Goal: Task Accomplishment & Management: Manage account settings

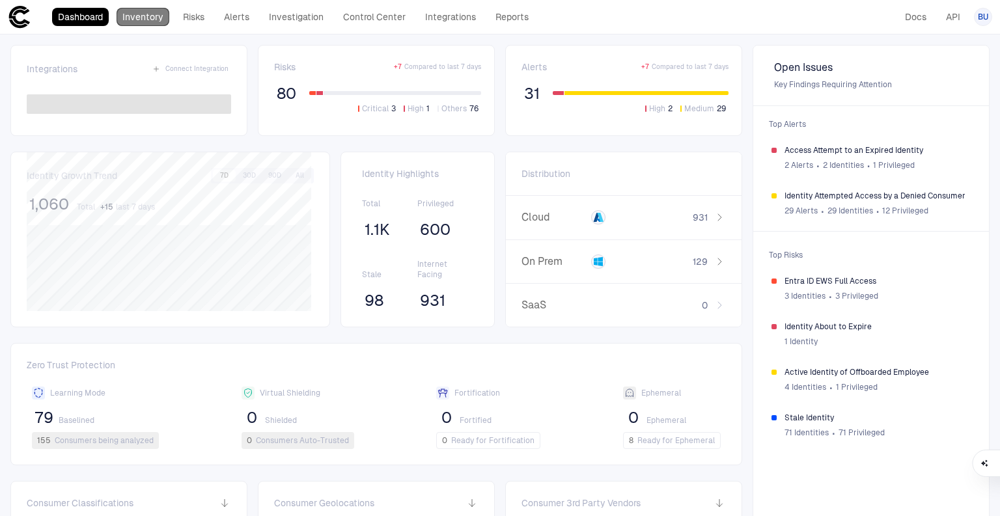
click at [151, 16] on link "Inventory" at bounding box center [143, 17] width 53 height 18
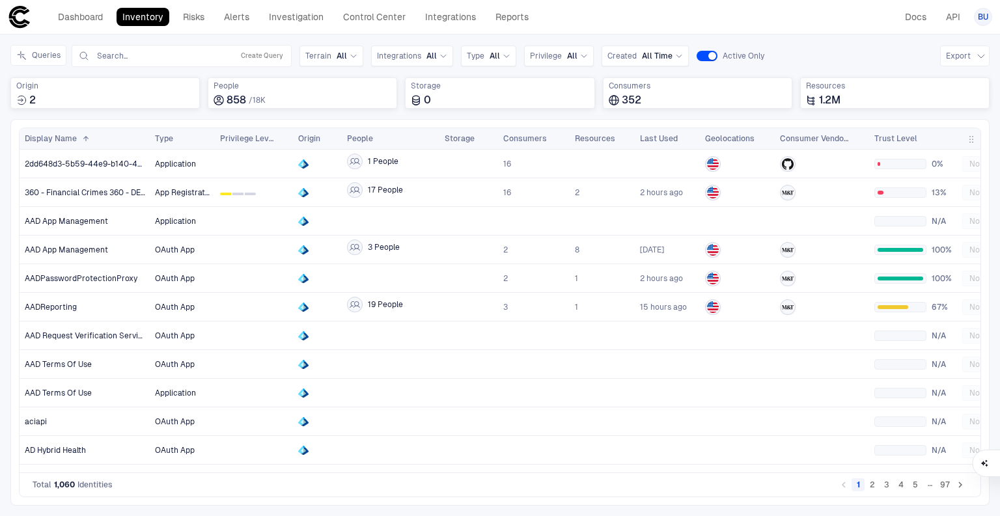
drag, startPoint x: 21, startPoint y: 59, endPoint x: 202, endPoint y: 243, distance: 259.2
click at [21, 59] on icon "Expand queries side panel" at bounding box center [21, 55] width 10 height 10
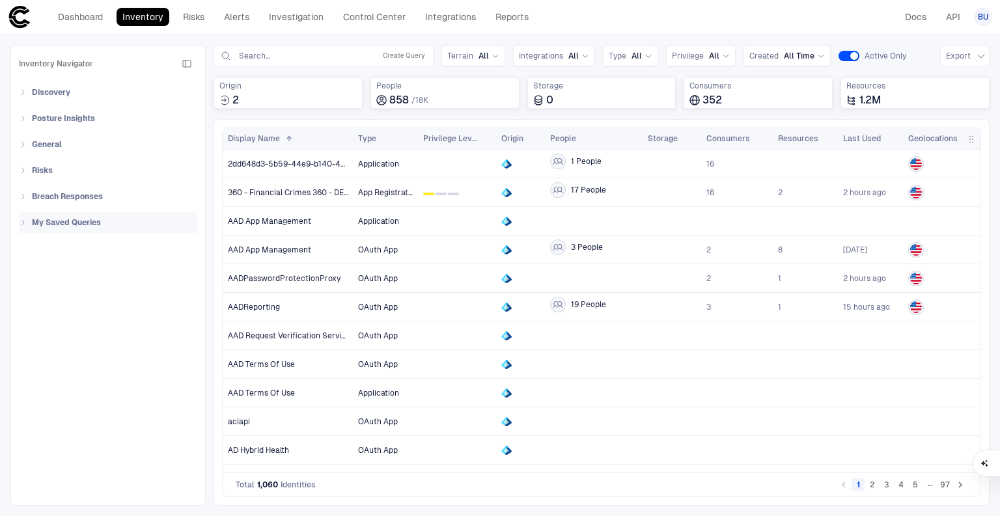
click at [23, 225] on icon at bounding box center [23, 223] width 8 height 8
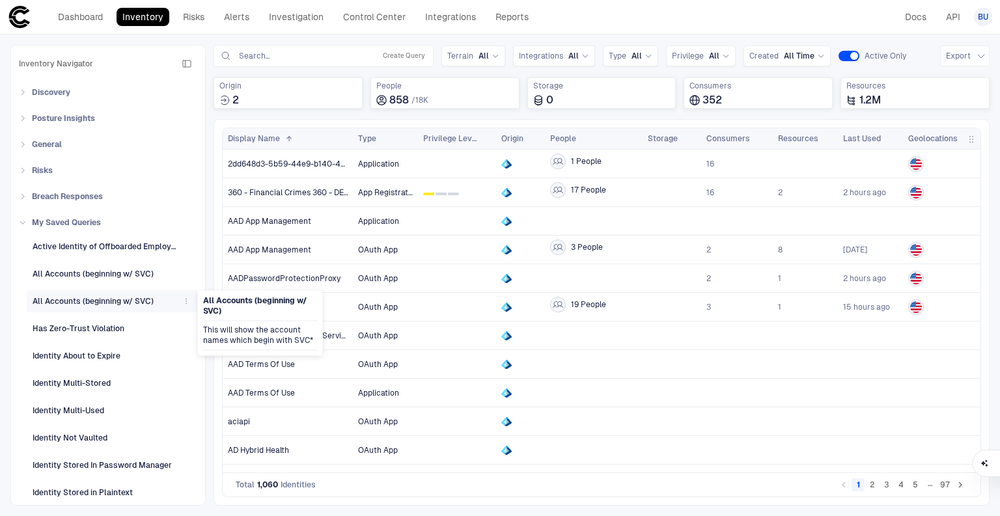
click at [183, 302] on icon "button" at bounding box center [186, 302] width 8 height 8
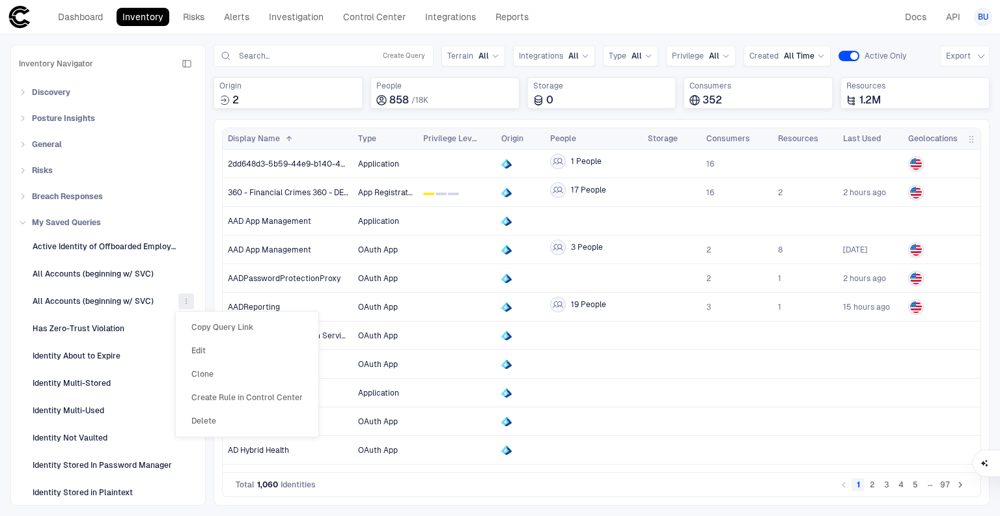
click at [221, 420] on li "Delete" at bounding box center [247, 421] width 132 height 21
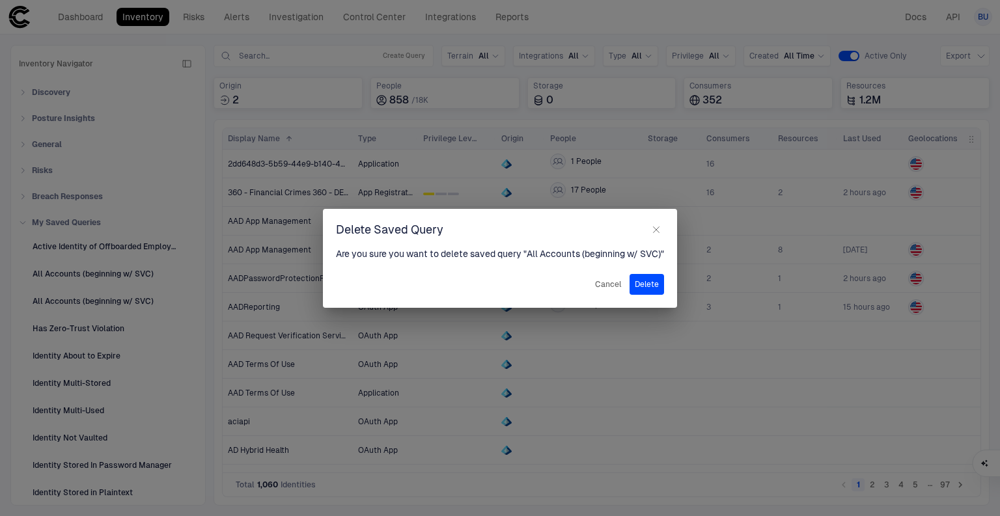
click at [656, 282] on button "Delete" at bounding box center [647, 284] width 35 height 21
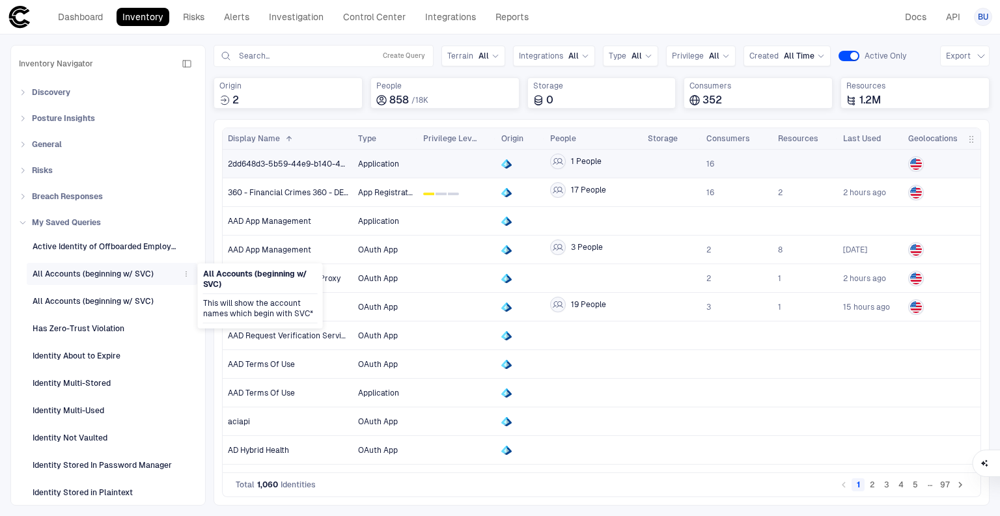
click at [115, 276] on div "All Accounts (beginning w/ SVC)" at bounding box center [93, 274] width 121 height 12
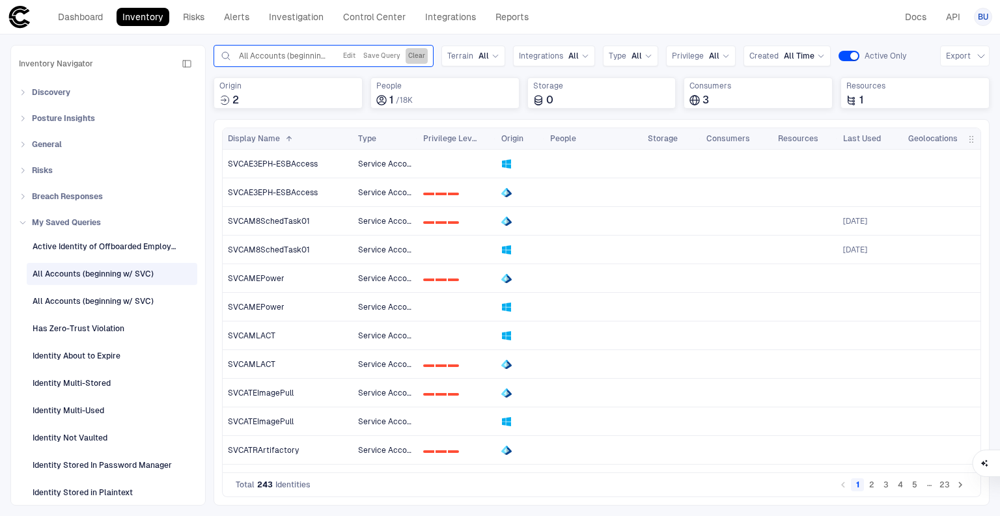
click at [420, 49] on button "Clear" at bounding box center [417, 56] width 22 height 16
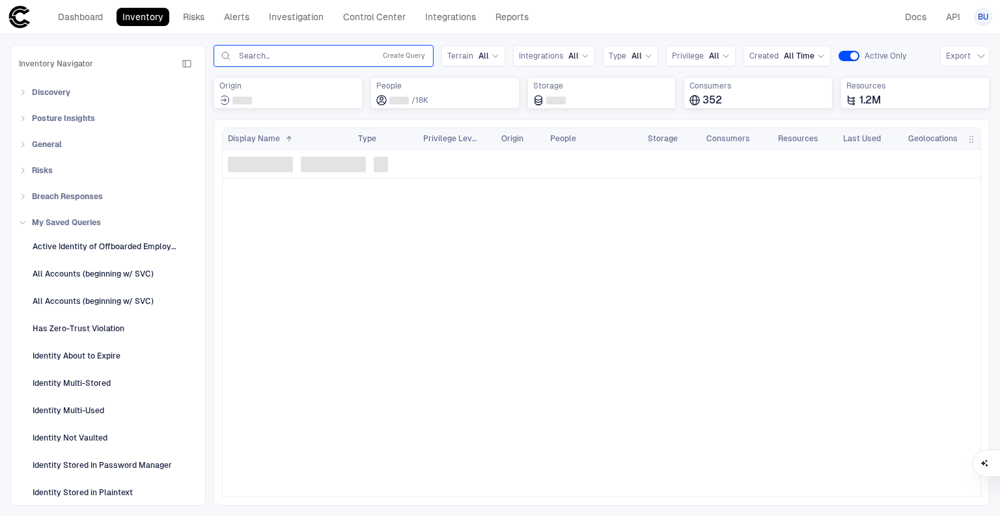
click at [274, 57] on input "text" at bounding box center [304, 56] width 132 height 10
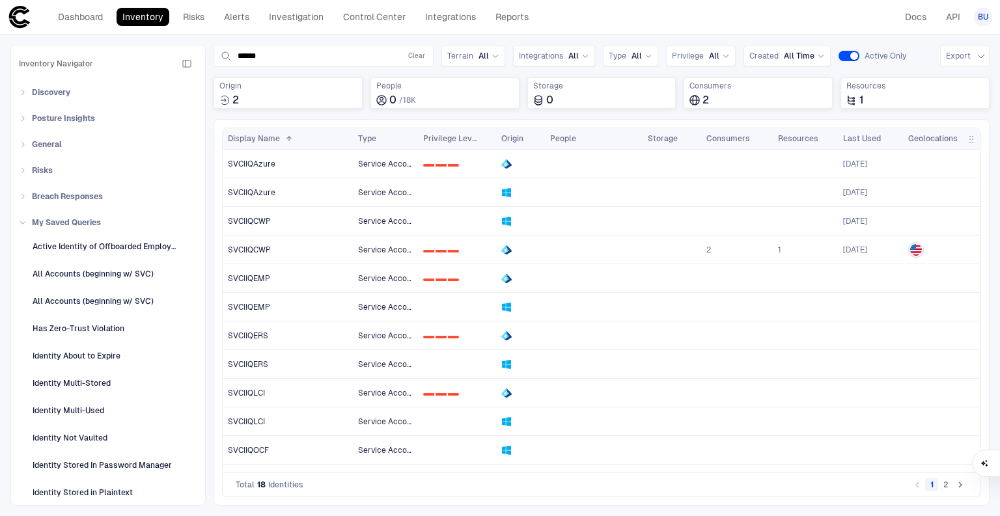
click at [266, 486] on div "Total 18 Identities" at bounding box center [270, 485] width 68 height 10
click at [242, 484] on span "Total" at bounding box center [245, 485] width 19 height 10
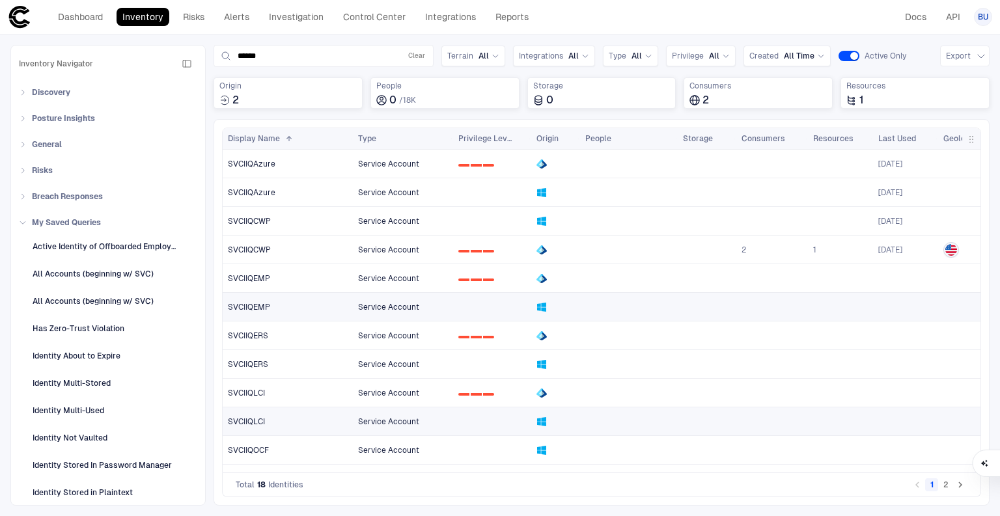
drag, startPoint x: 415, startPoint y: 133, endPoint x: 450, endPoint y: 141, distance: 35.9
click at [450, 141] on div at bounding box center [452, 138] width 5 height 21
click at [919, 136] on div "Last Used" at bounding box center [905, 138] width 55 height 21
click at [911, 137] on span "Last Used" at bounding box center [897, 138] width 38 height 10
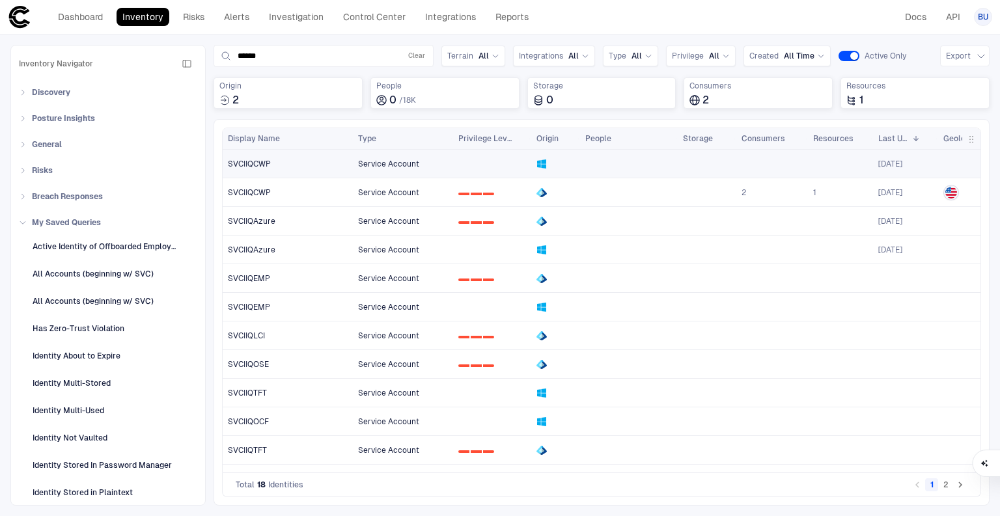
click at [250, 164] on span "SVCIIQCWP" at bounding box center [249, 164] width 43 height 10
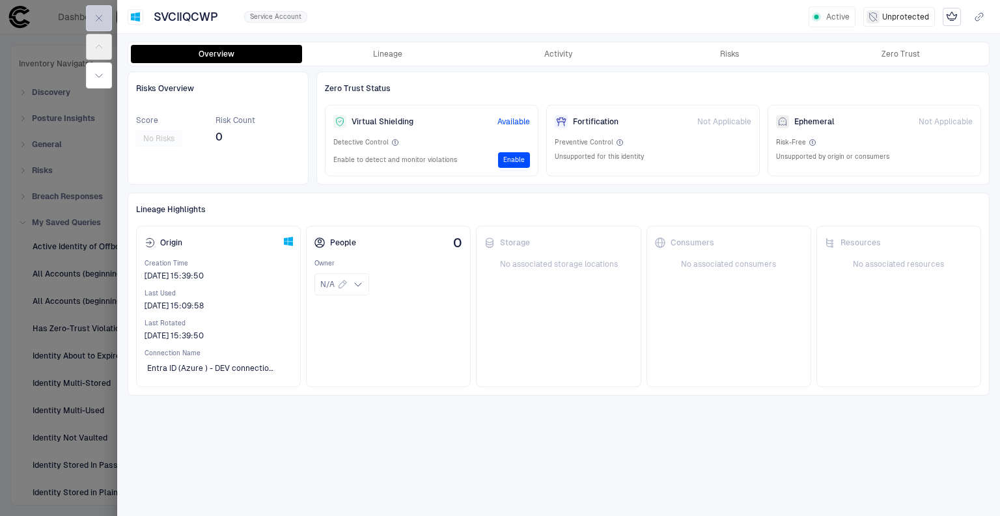
click at [94, 18] on icon "button" at bounding box center [99, 18] width 10 height 10
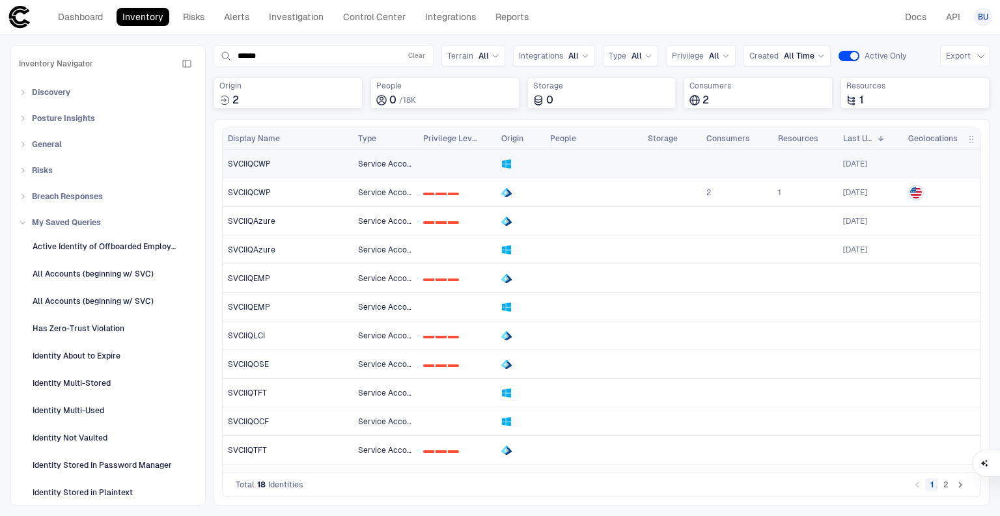
click at [258, 163] on span "SVCIIQCWP" at bounding box center [249, 164] width 43 height 10
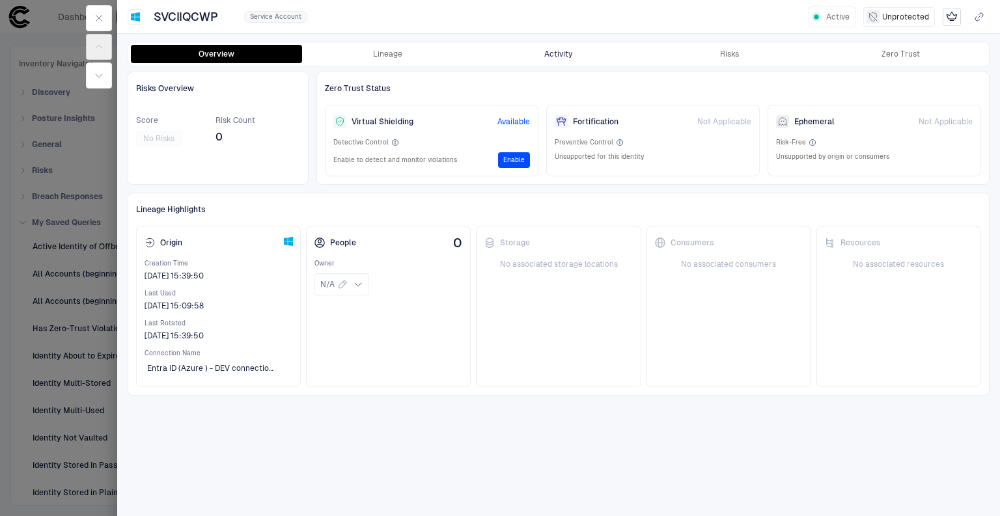
click at [564, 54] on button "Activity" at bounding box center [558, 54] width 171 height 18
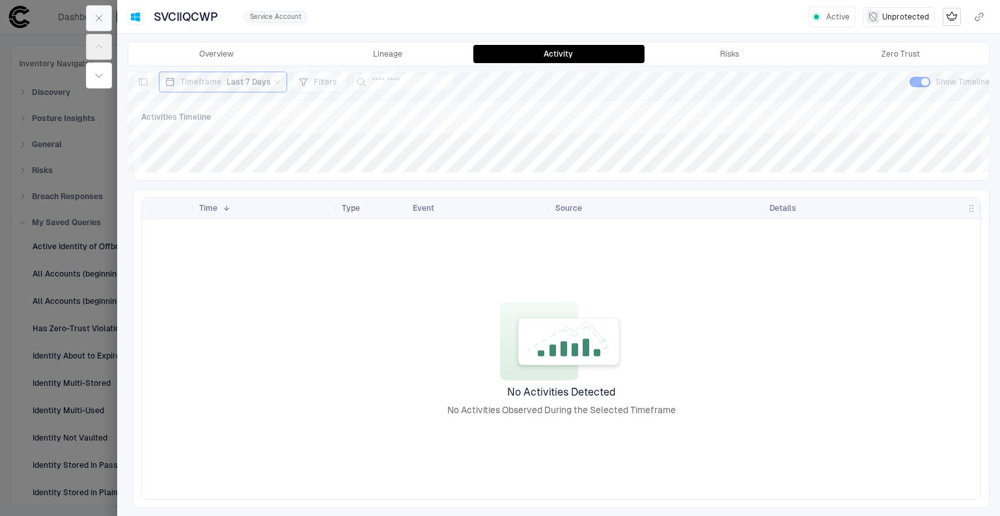
click at [100, 7] on button "button" at bounding box center [99, 18] width 26 height 26
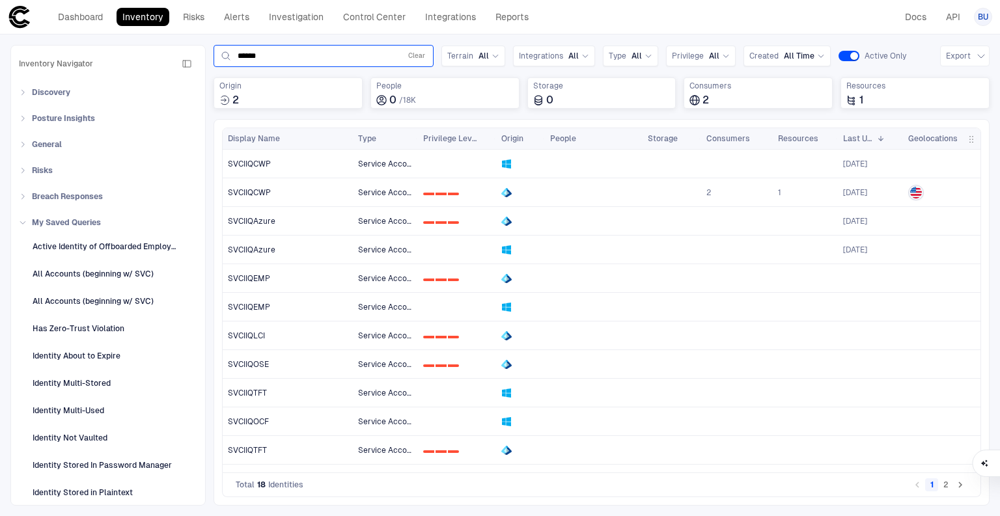
click at [269, 54] on input "******" at bounding box center [317, 56] width 158 height 10
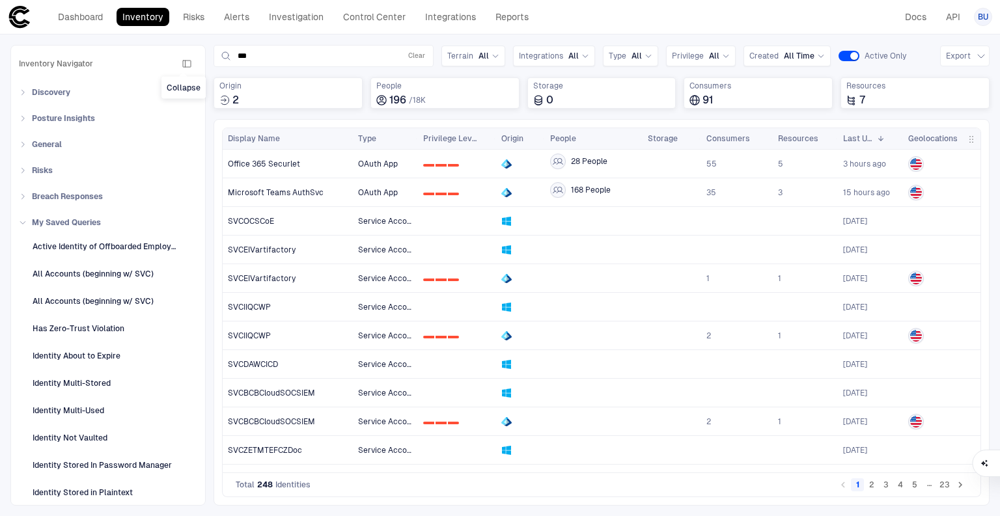
type input "***"
drag, startPoint x: 185, startPoint y: 63, endPoint x: 273, endPoint y: 156, distance: 128.0
click at [185, 63] on icon "button" at bounding box center [187, 64] width 10 height 10
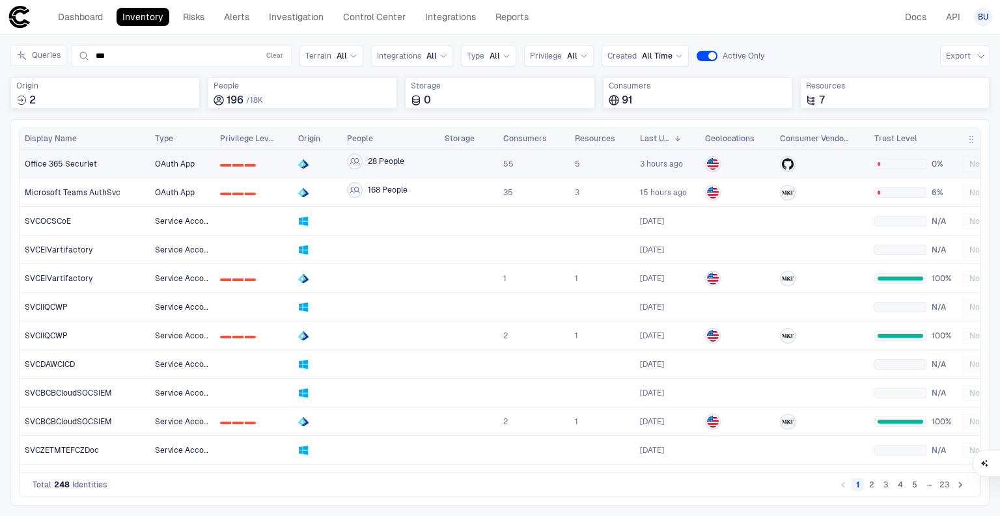
click at [63, 162] on span "Office 365 Securlet" at bounding box center [61, 164] width 72 height 10
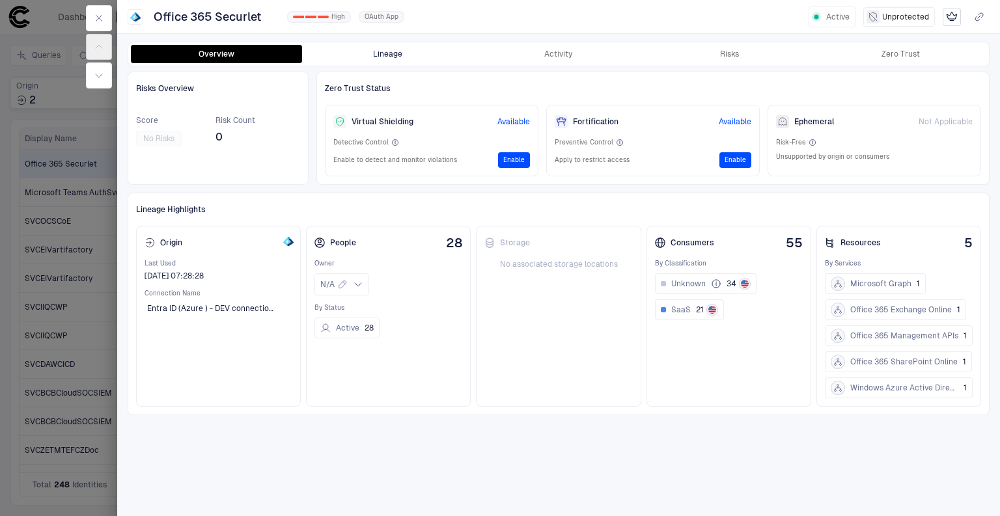
click at [372, 55] on button "Lineage" at bounding box center [387, 54] width 171 height 18
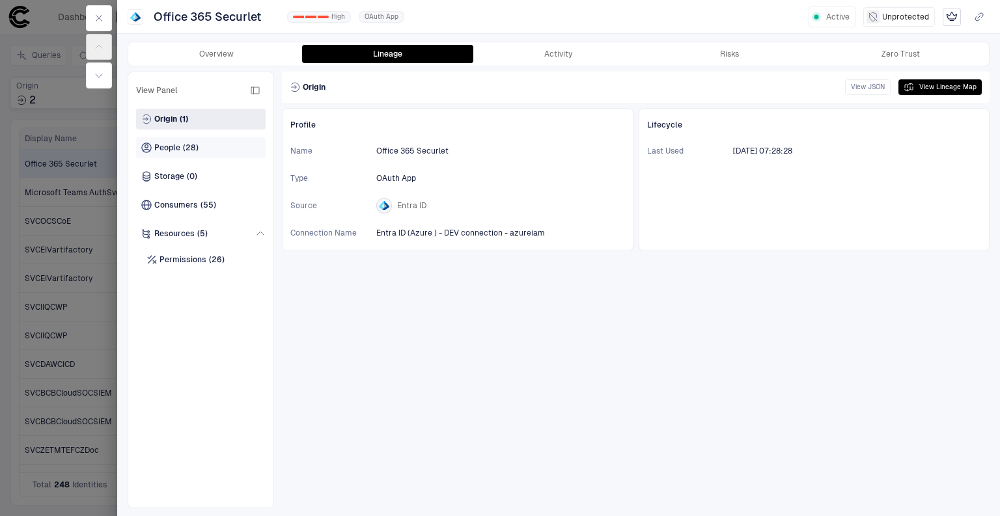
click at [174, 146] on span "People" at bounding box center [167, 148] width 26 height 10
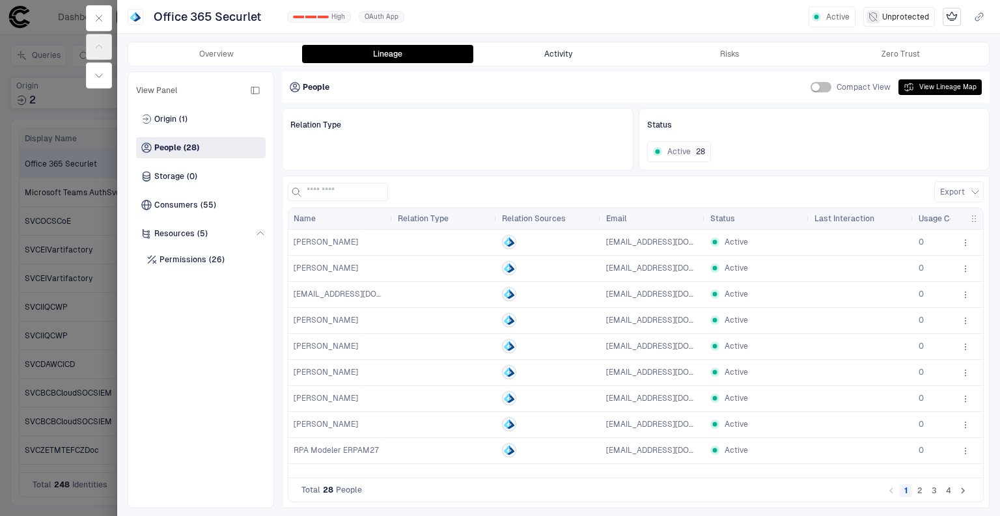
click at [581, 53] on button "Activity" at bounding box center [558, 54] width 171 height 18
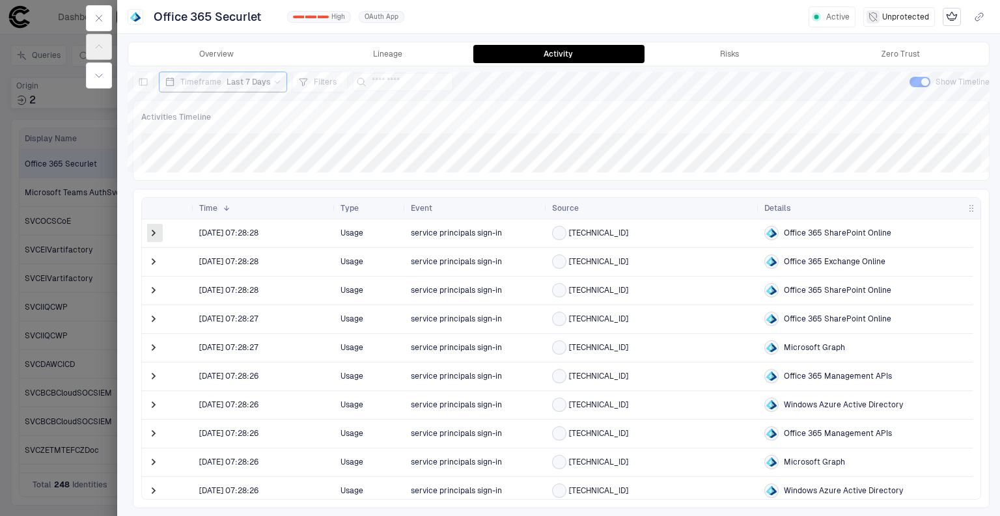
click at [152, 229] on span at bounding box center [153, 233] width 13 height 13
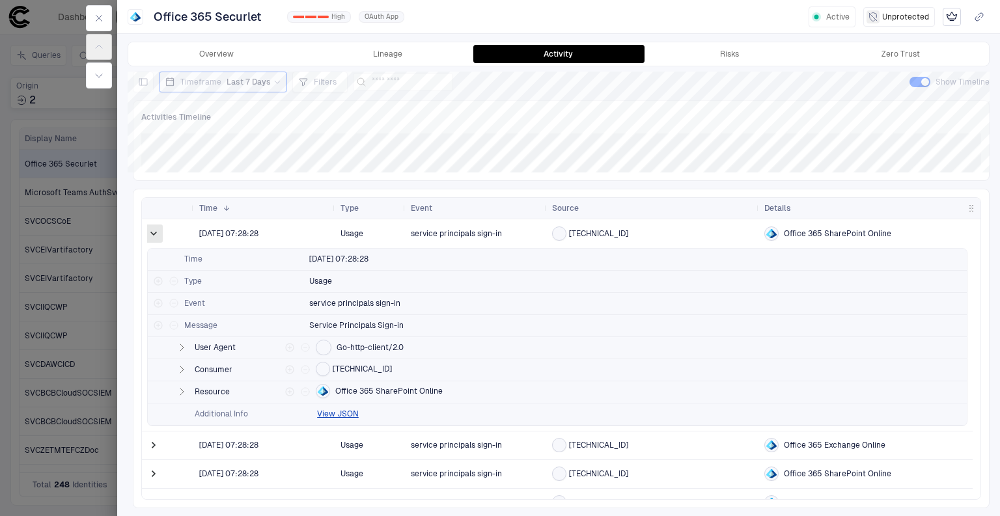
click at [150, 232] on span at bounding box center [153, 233] width 13 height 13
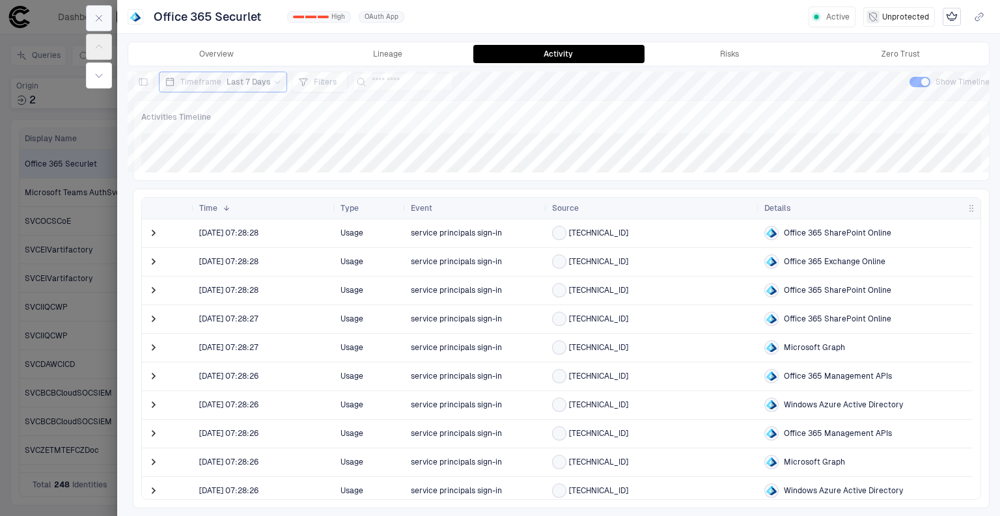
click at [96, 16] on icon "button" at bounding box center [99, 18] width 10 height 10
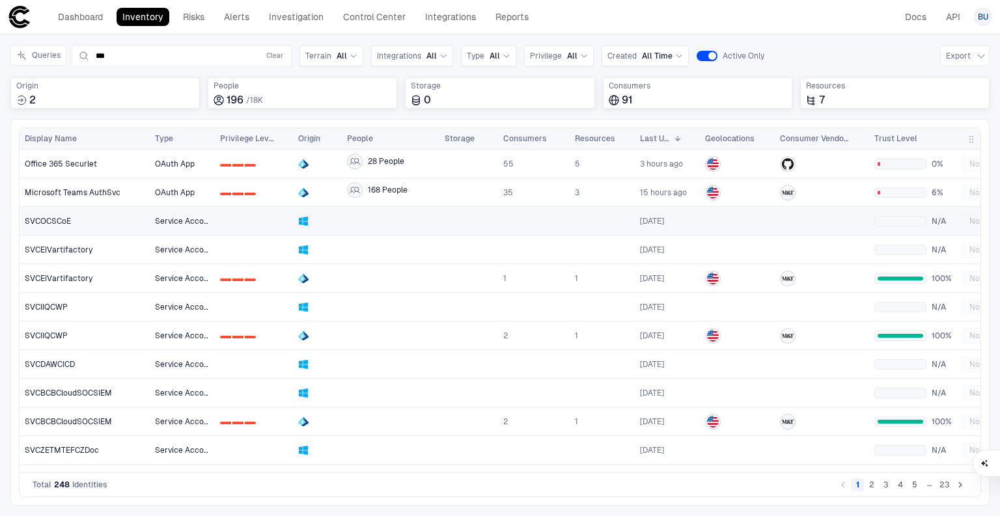
click at [47, 225] on span "SVCOCSCoE" at bounding box center [48, 221] width 46 height 10
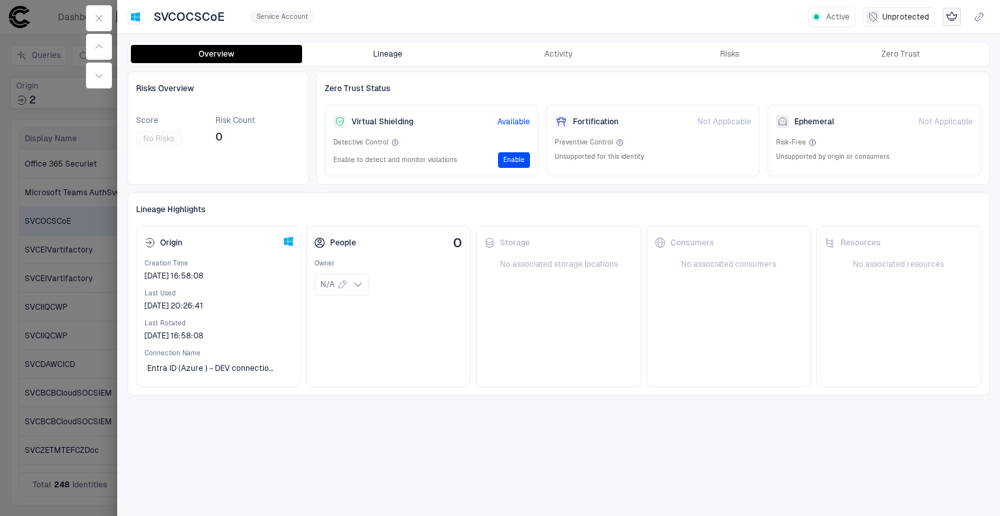
click at [403, 56] on button "Lineage" at bounding box center [387, 54] width 171 height 18
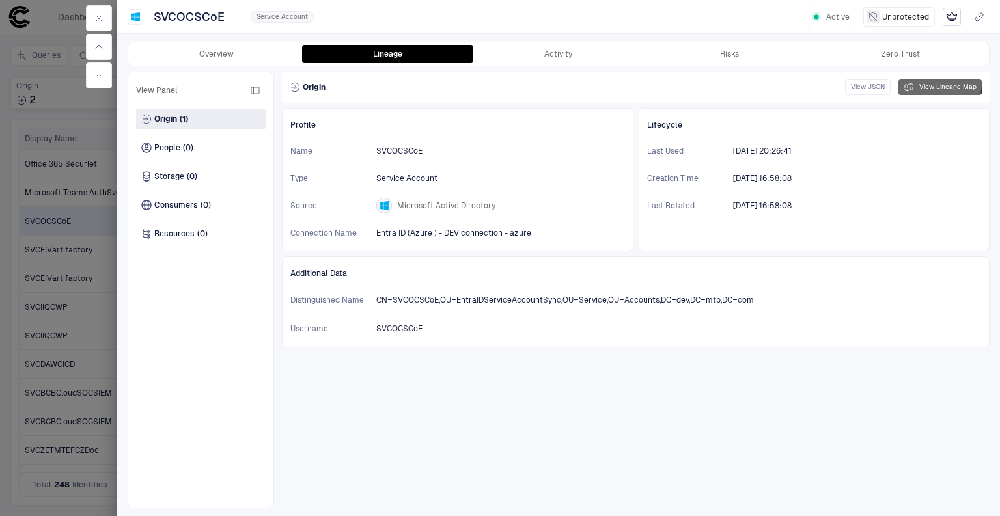
click at [934, 83] on button "View Lineage Map" at bounding box center [939, 87] width 83 height 16
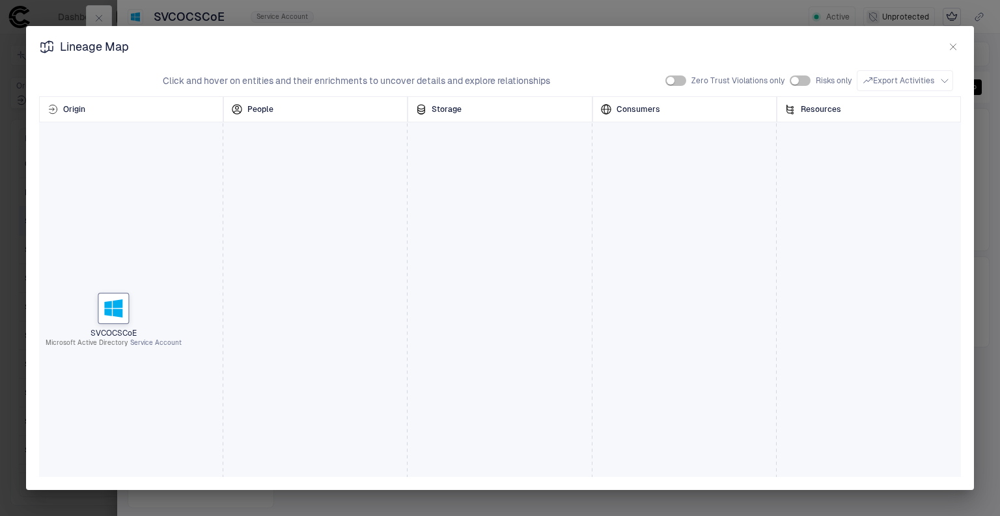
click at [963, 43] on h2 "Lineage Map" at bounding box center [500, 52] width 948 height 26
click at [956, 43] on button "button" at bounding box center [953, 47] width 16 height 16
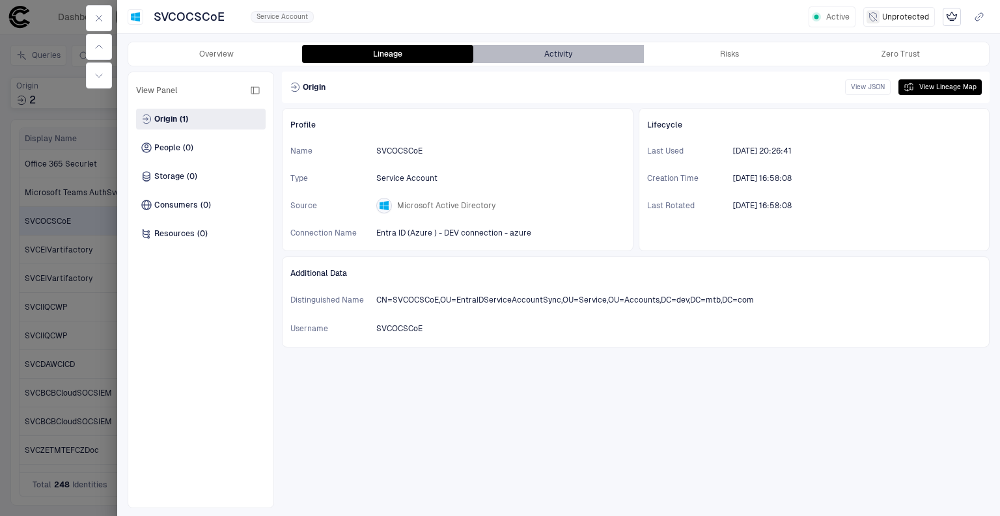
click at [557, 48] on button "Activity" at bounding box center [558, 54] width 171 height 18
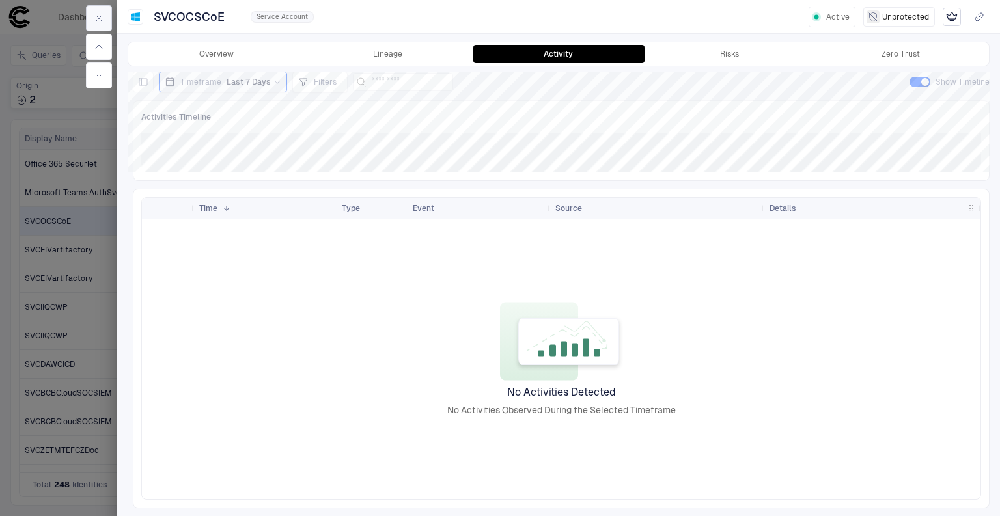
click at [97, 21] on icon "button" at bounding box center [99, 18] width 10 height 10
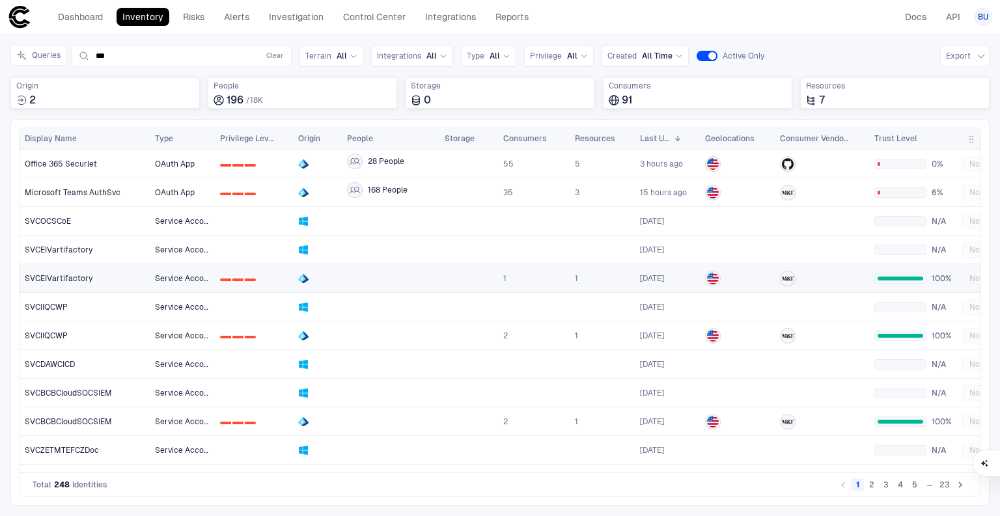
drag, startPoint x: 81, startPoint y: 277, endPoint x: 161, endPoint y: 327, distance: 94.5
click at [81, 277] on span "SVCEIVartifactory" at bounding box center [59, 278] width 68 height 10
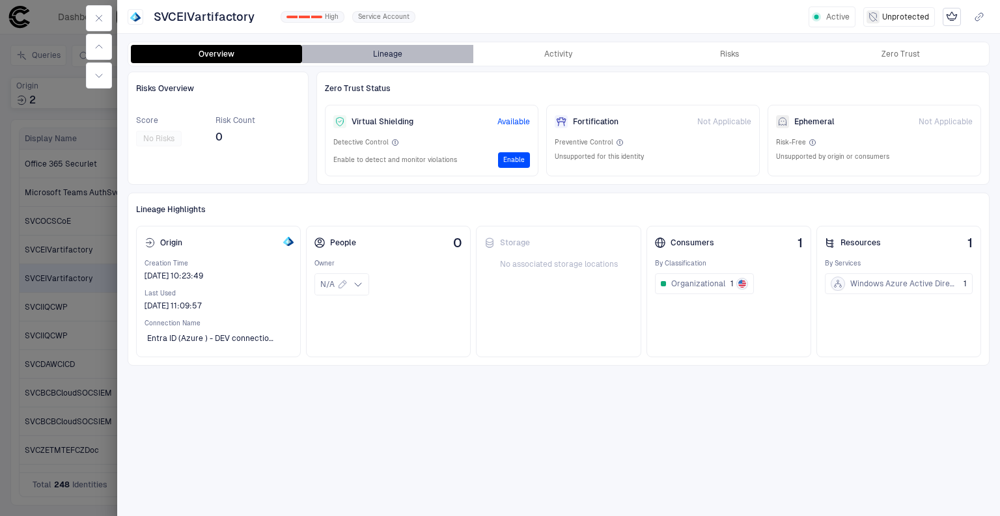
click at [361, 53] on button "Lineage" at bounding box center [387, 54] width 171 height 18
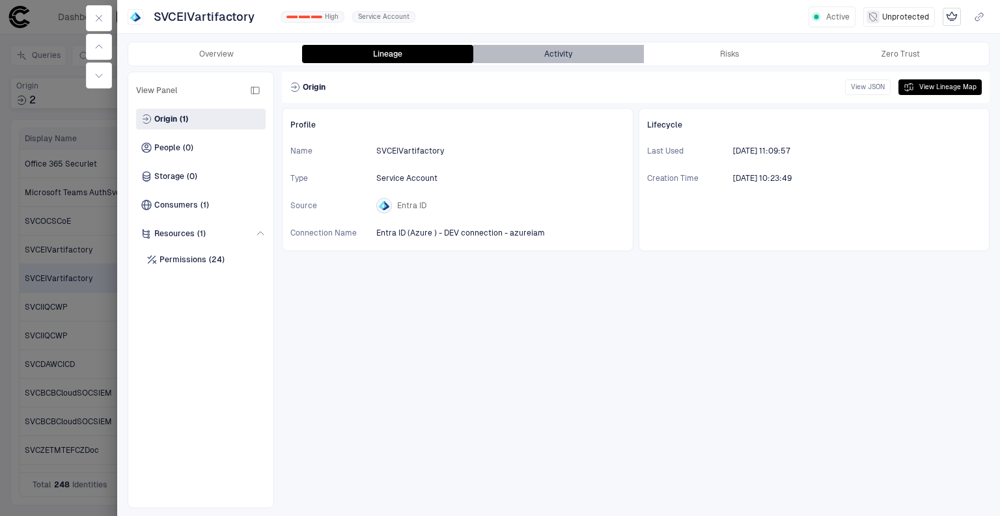
click at [548, 46] on button "Activity" at bounding box center [558, 54] width 171 height 18
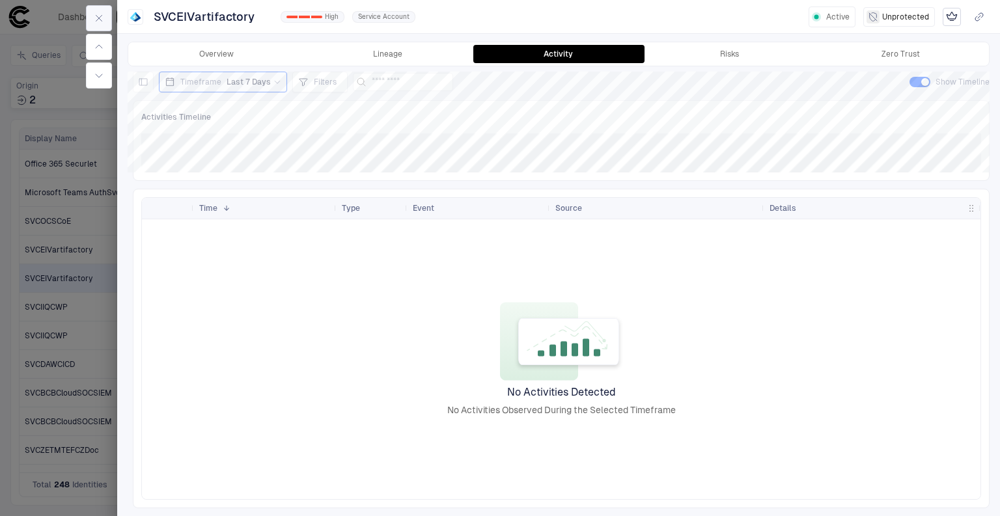
click at [92, 17] on button "button" at bounding box center [99, 18] width 26 height 26
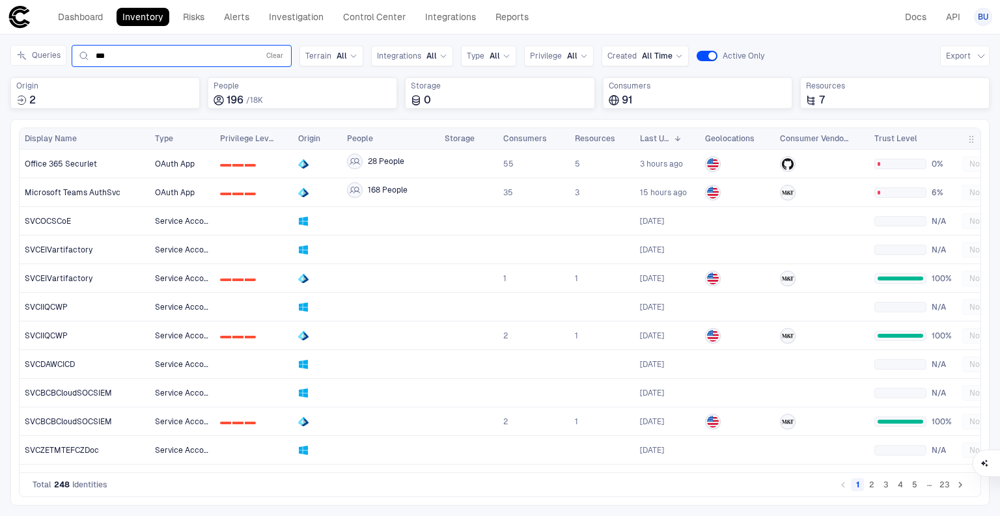
click at [242, 52] on input "***" at bounding box center [175, 56] width 158 height 10
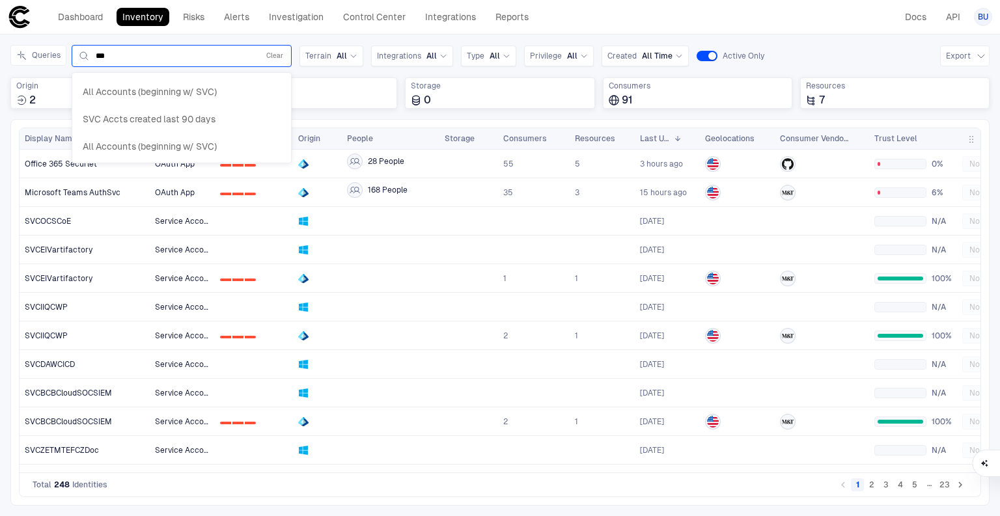
drag, startPoint x: 708, startPoint y: 29, endPoint x: 653, endPoint y: 27, distance: 55.4
click at [709, 27] on header "Dashboard Inventory Risks Alerts Investigation Control Center Integrations Repo…" at bounding box center [500, 17] width 1000 height 35
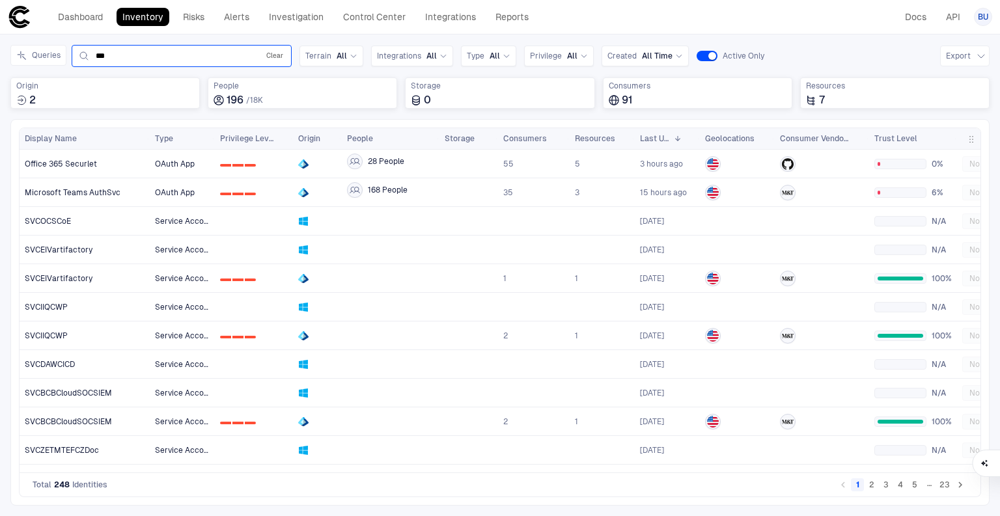
click at [277, 51] on button "Clear" at bounding box center [275, 56] width 22 height 16
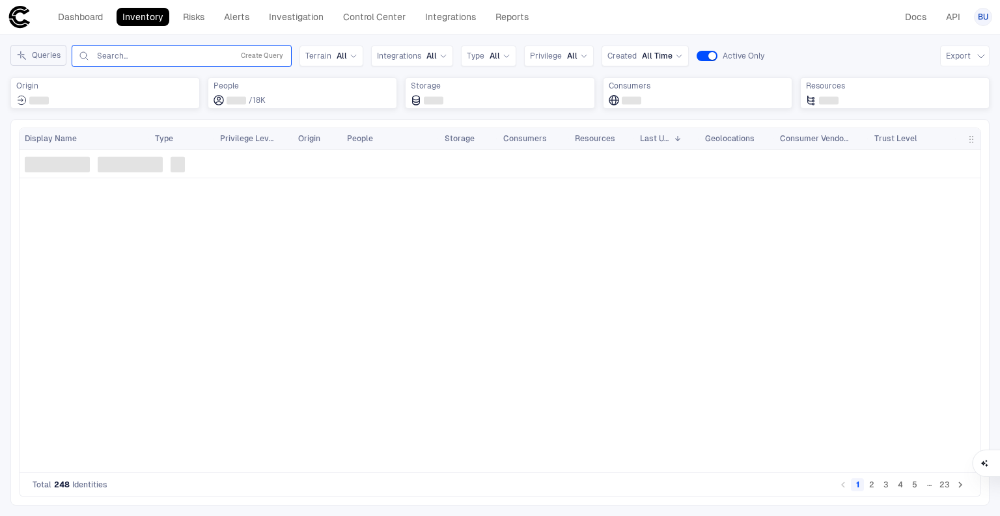
click at [23, 51] on icon "Expand queries side panel" at bounding box center [21, 55] width 10 height 10
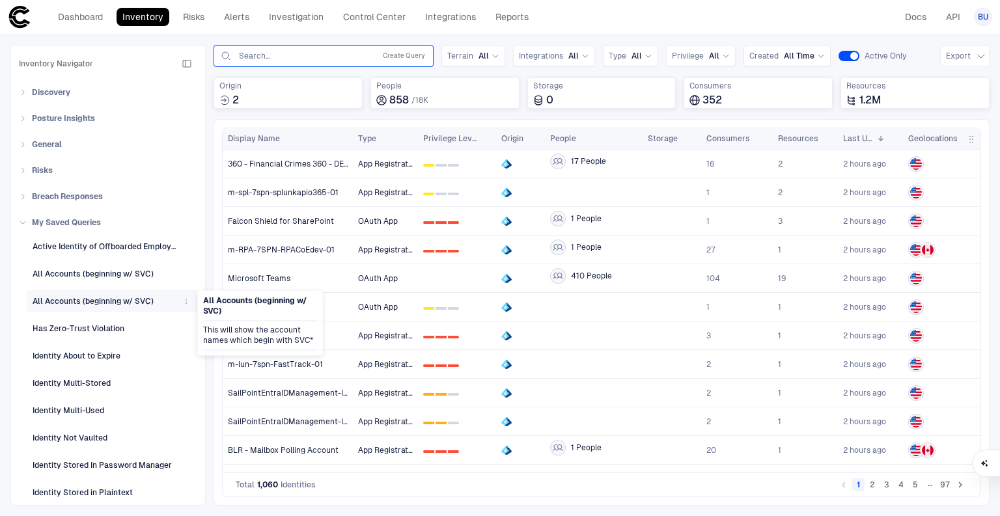
click at [87, 301] on div "All Accounts (beginning w/ SVC)" at bounding box center [93, 302] width 121 height 12
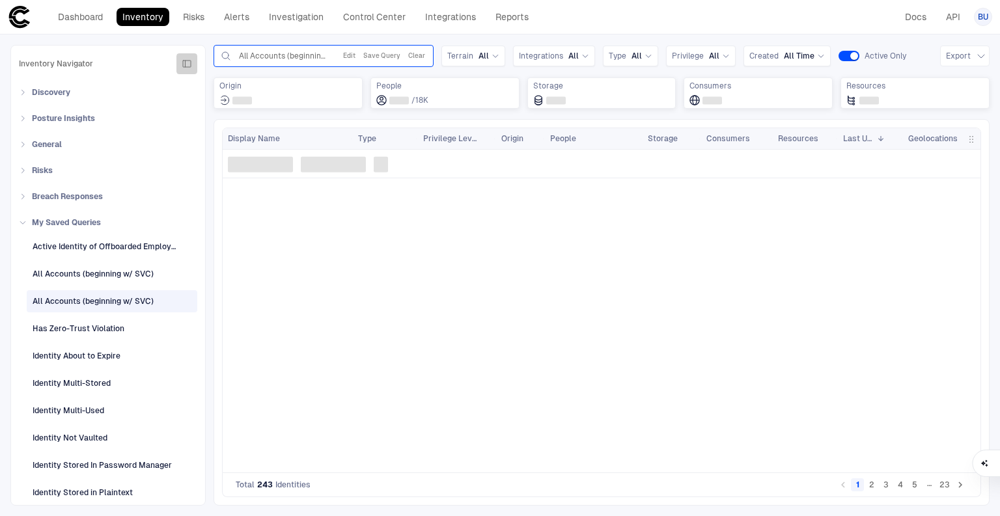
click at [183, 64] on icon "button" at bounding box center [187, 64] width 8 height 7
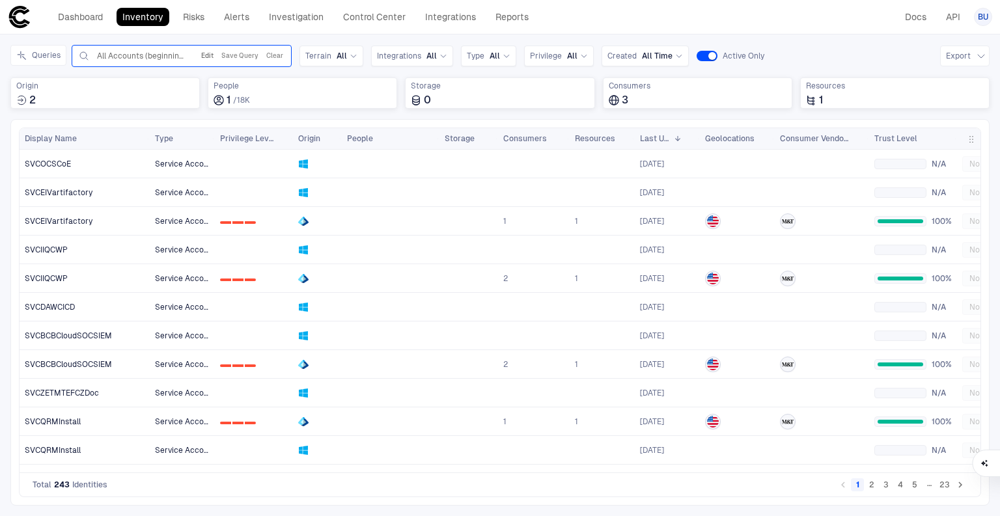
click at [208, 56] on button "Edit" at bounding box center [208, 56] width 18 height 16
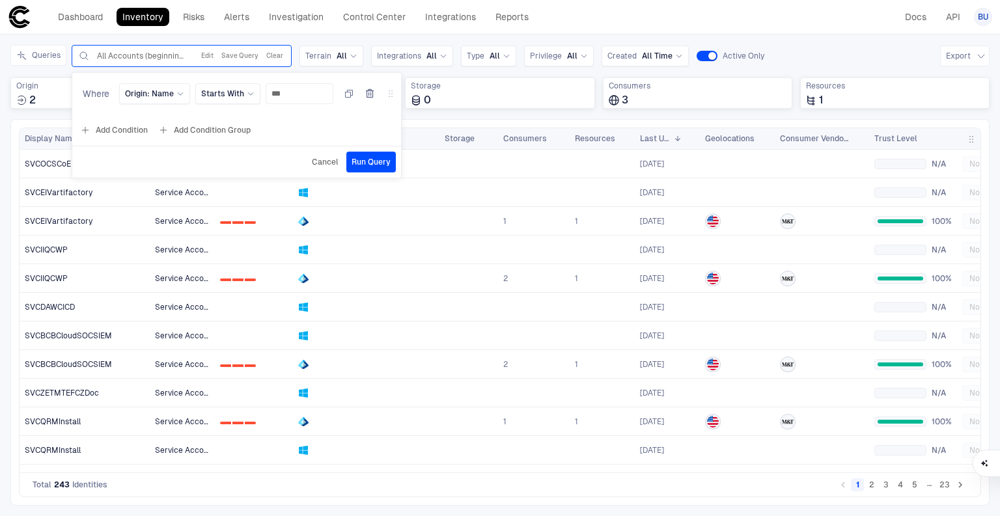
click at [324, 165] on span "Cancel" at bounding box center [325, 162] width 27 height 10
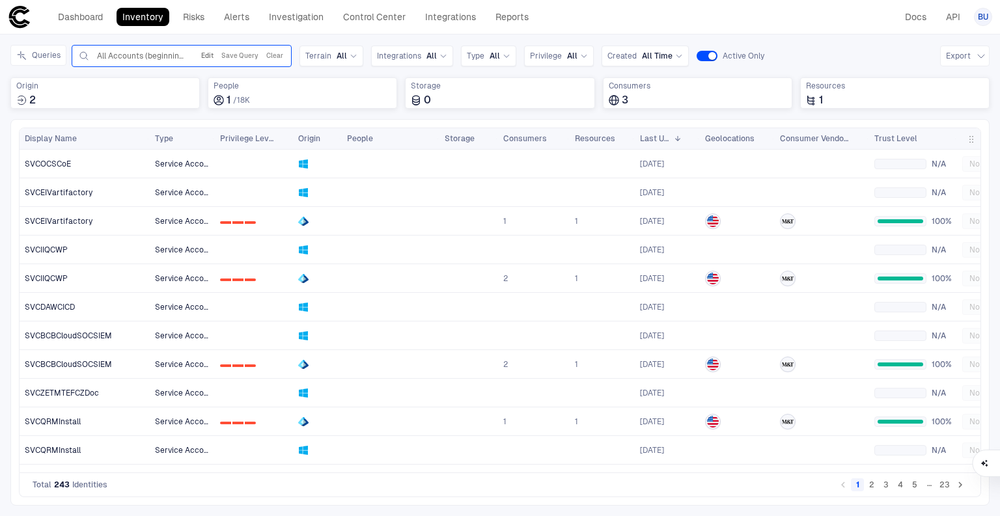
click at [211, 55] on button "Edit" at bounding box center [208, 56] width 18 height 16
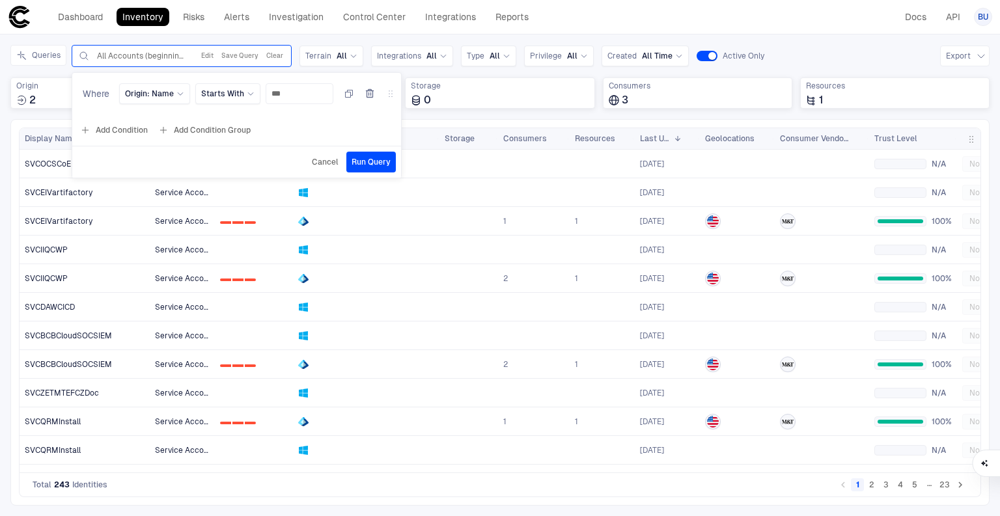
click at [143, 124] on button "Add Condition" at bounding box center [113, 130] width 73 height 21
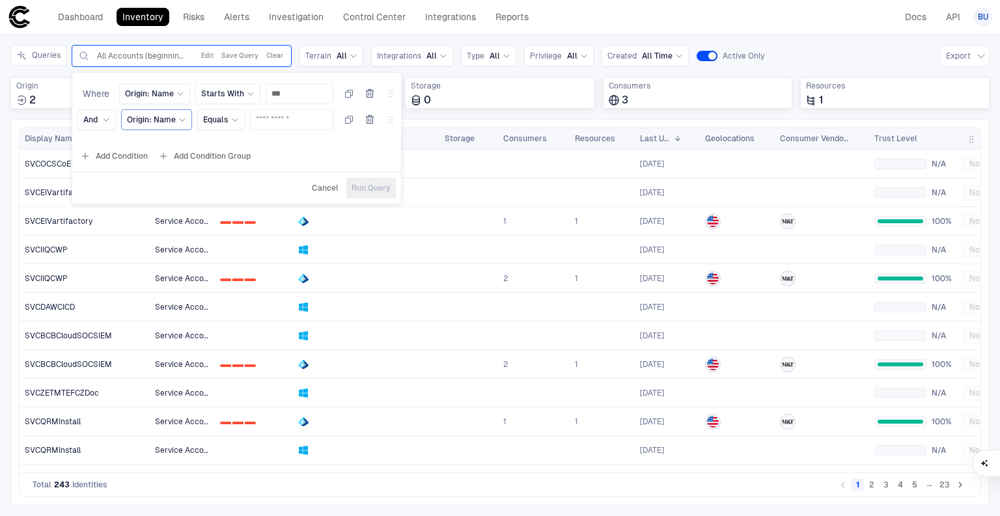
click at [148, 122] on span "Origin: Name" at bounding box center [151, 120] width 49 height 10
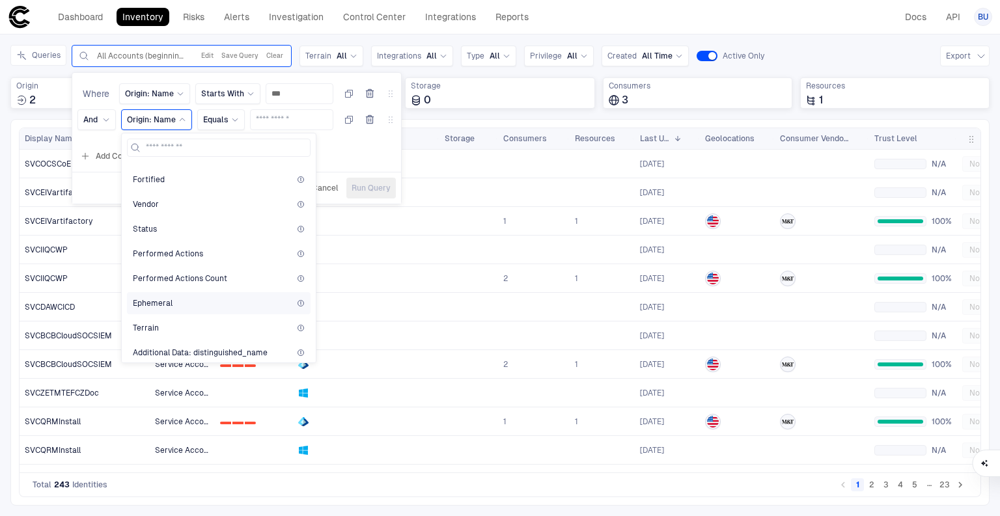
scroll to position [833, 0]
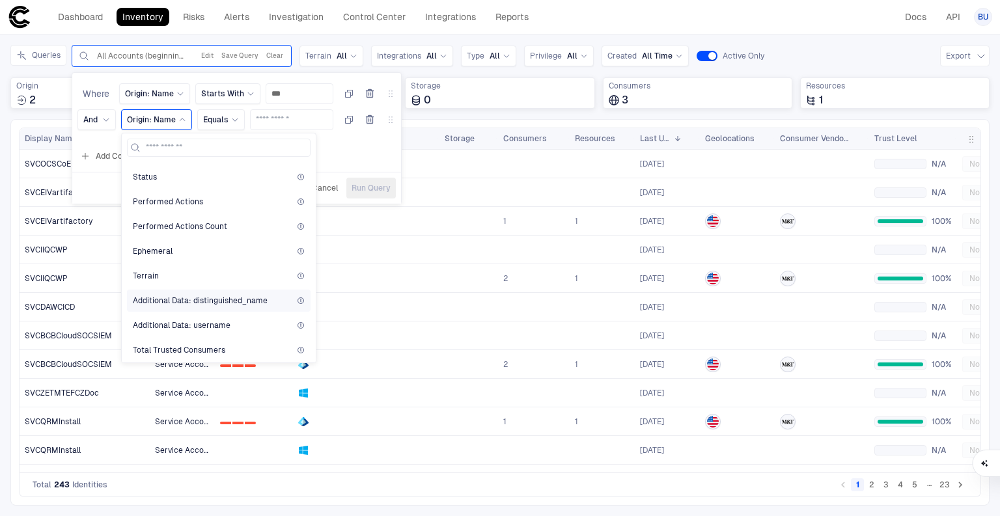
click at [242, 296] on span "Additional Data: distinguished_name" at bounding box center [200, 301] width 135 height 10
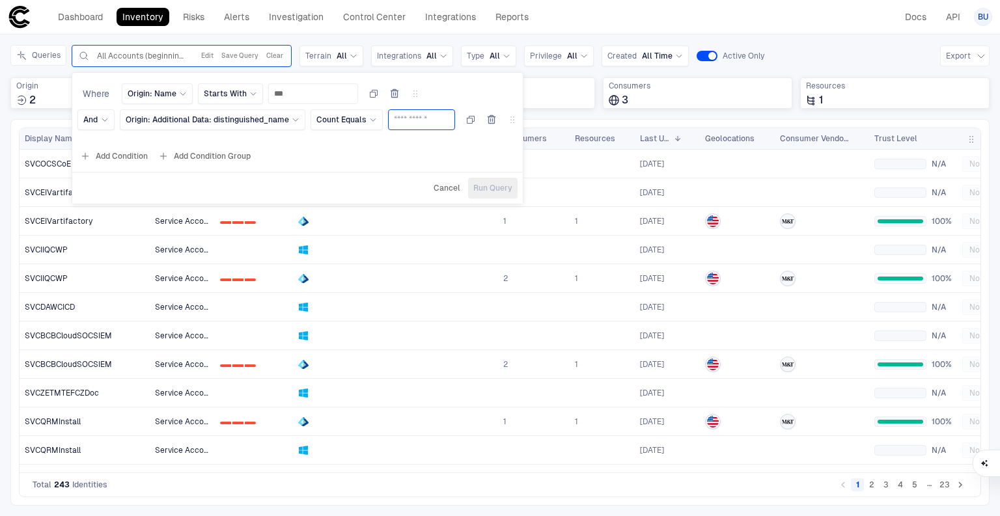
click at [407, 118] on input "text" at bounding box center [421, 120] width 55 height 20
click at [378, 118] on div "Count Equals" at bounding box center [347, 119] width 72 height 21
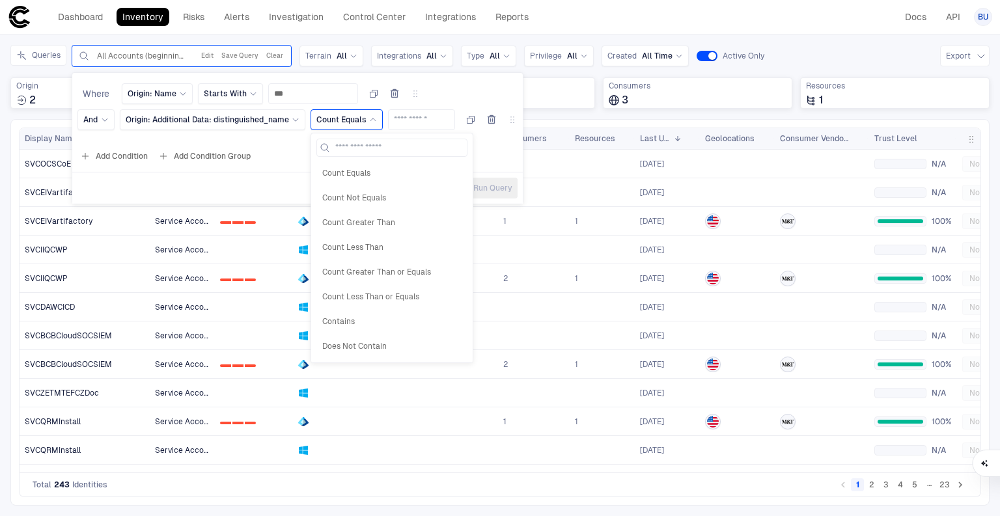
click at [378, 118] on div "Count Equals" at bounding box center [347, 119] width 72 height 21
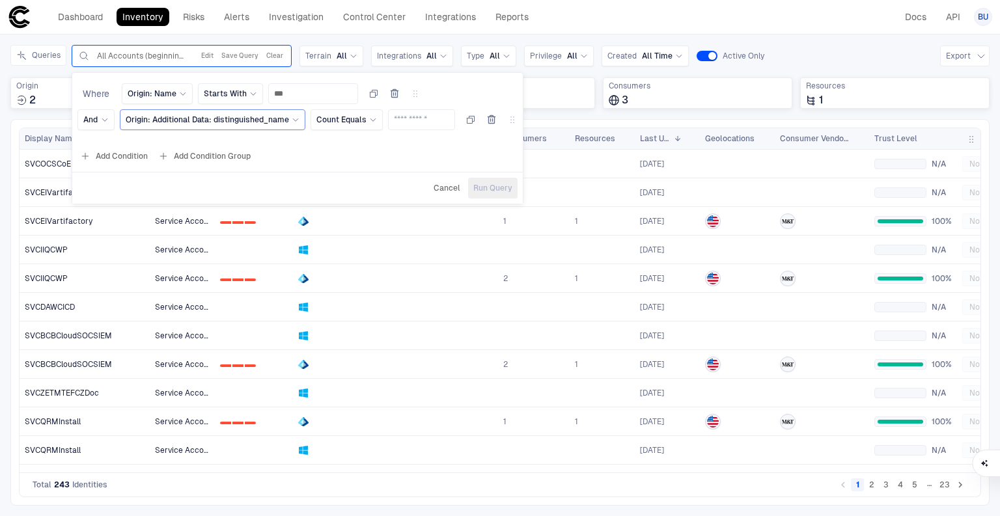
click at [292, 122] on icon at bounding box center [296, 120] width 8 height 8
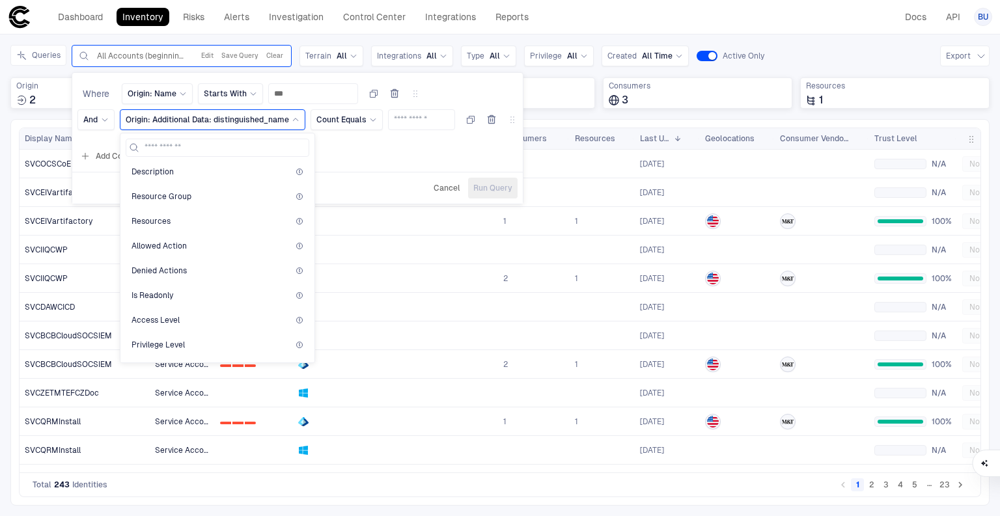
scroll to position [1354, 0]
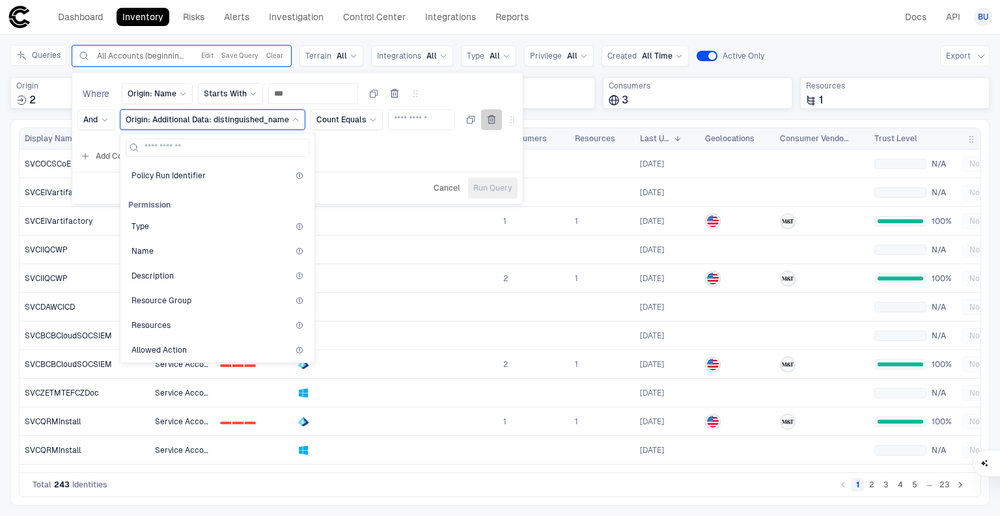
click at [487, 117] on icon "button" at bounding box center [491, 120] width 10 height 10
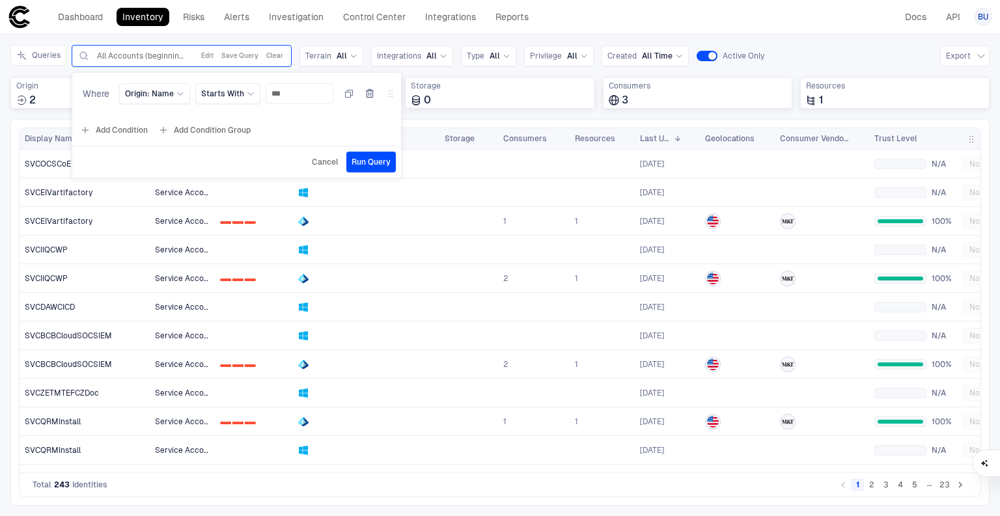
click at [586, 9] on div "Dashboard Inventory Risks Alerts Investigation Control Center Integrations Repo…" at bounding box center [500, 16] width 984 height 23
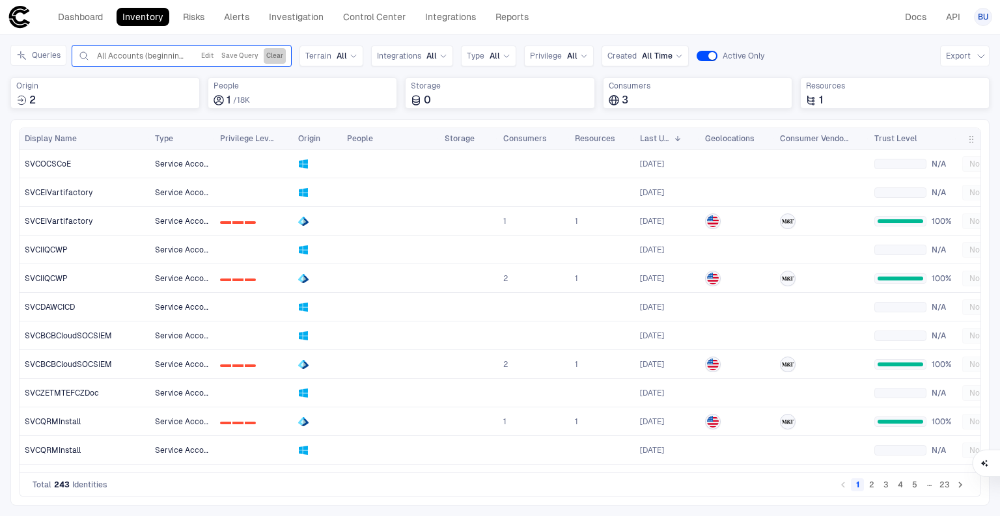
click at [276, 57] on button "Clear" at bounding box center [275, 56] width 22 height 16
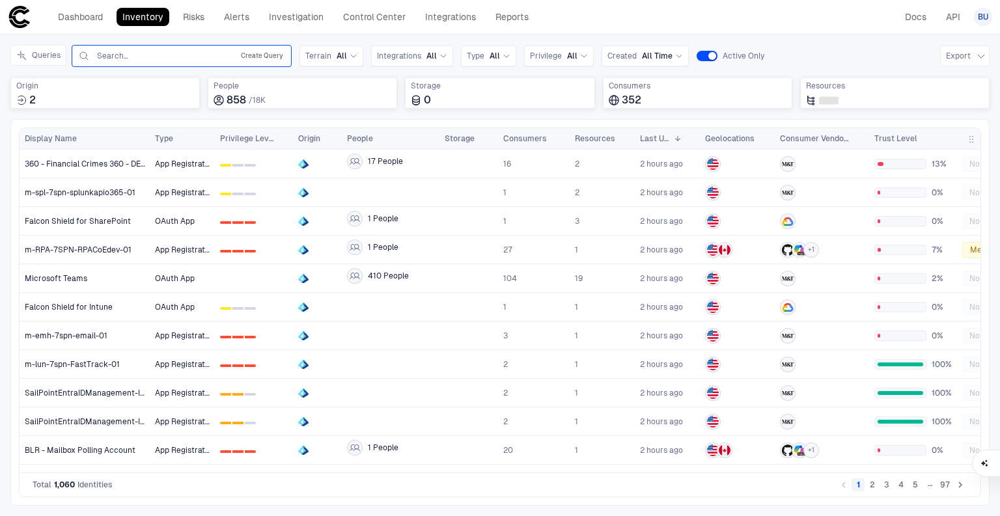
click at [255, 53] on button "Create Query" at bounding box center [262, 56] width 48 height 16
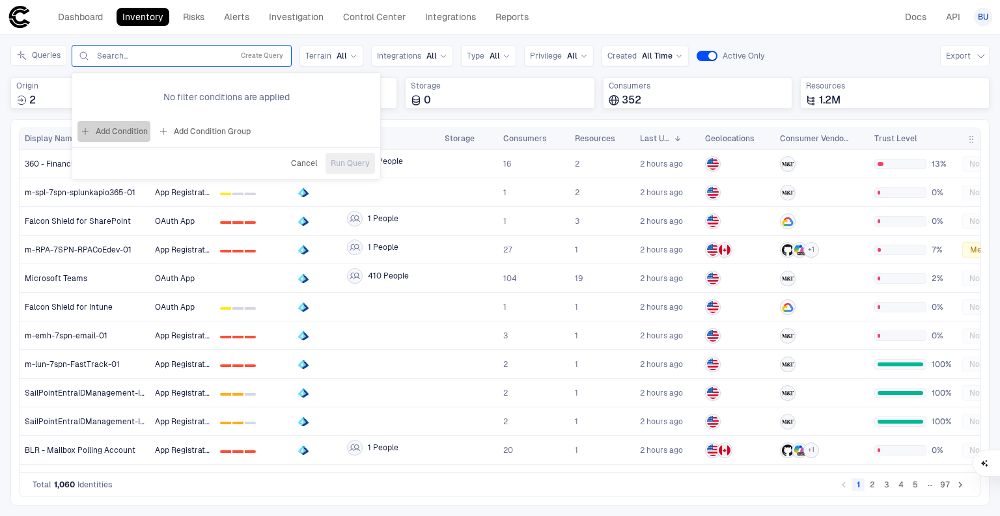
click at [108, 134] on button "Add Condition" at bounding box center [113, 131] width 73 height 21
click at [156, 94] on span "Origin: Name" at bounding box center [148, 94] width 49 height 10
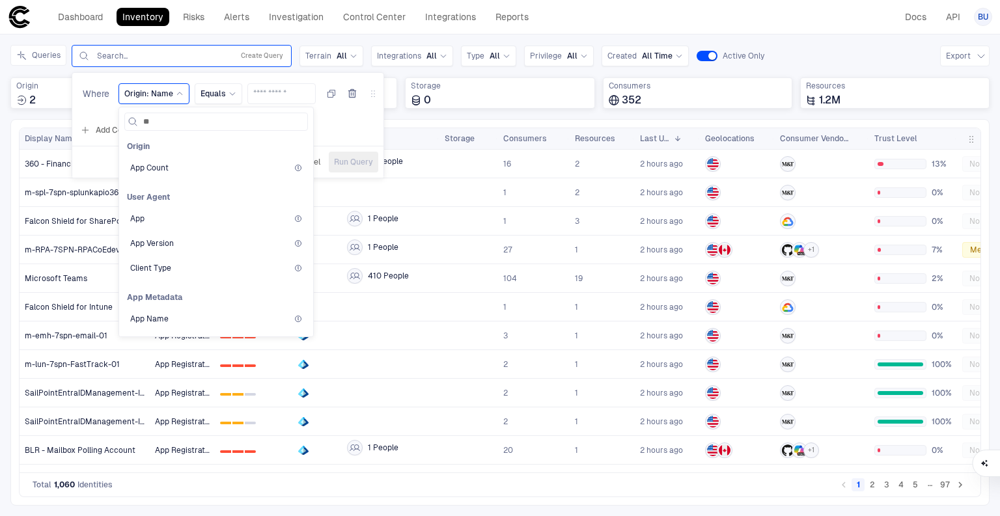
type input "**"
click at [846, 38] on div "Inventory Navigator Discovery AD Service Accounts Access from Non-Org Addresses…" at bounding box center [500, 276] width 1000 height 482
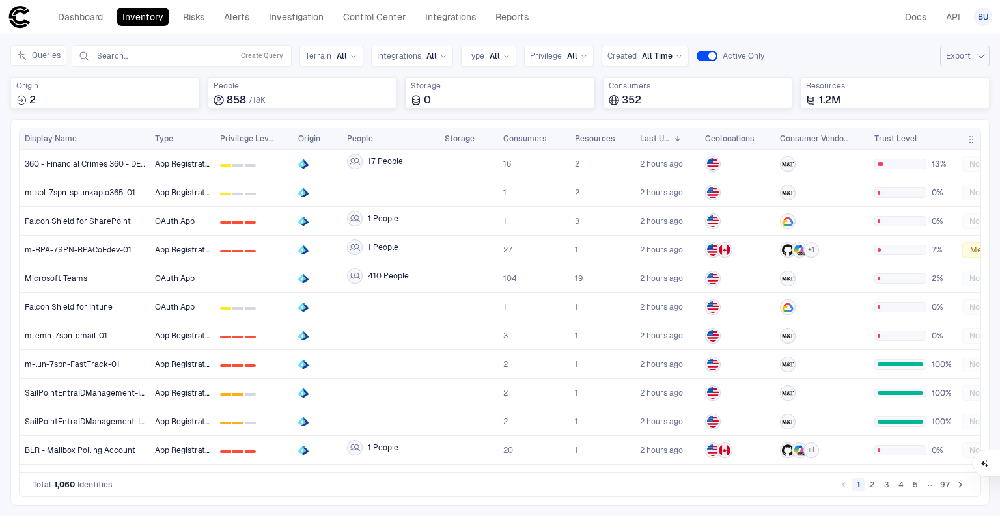
click at [971, 54] on button "Export" at bounding box center [964, 56] width 49 height 21
click at [891, 43] on div at bounding box center [500, 258] width 1000 height 516
click at [143, 139] on span at bounding box center [141, 139] width 8 height 8
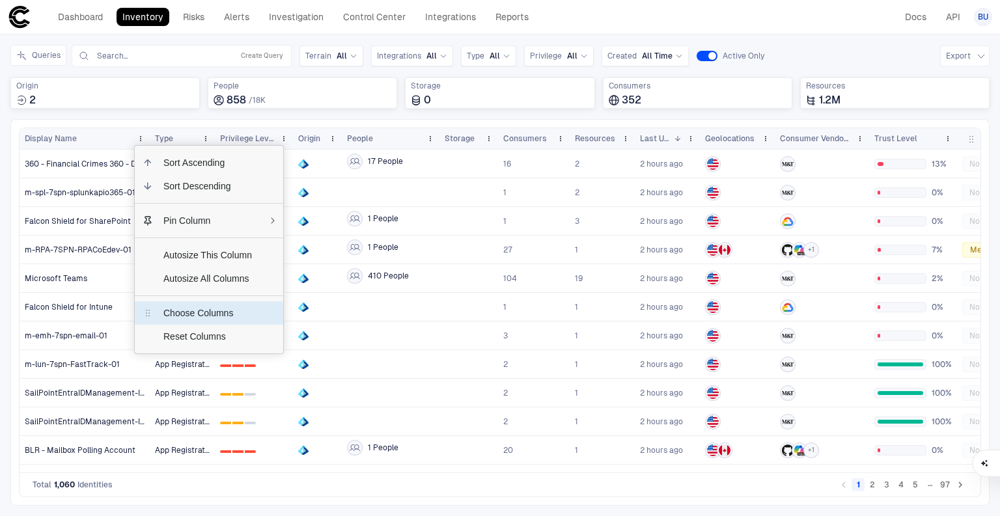
click at [225, 317] on span "Choose Columns" at bounding box center [207, 312] width 109 height 23
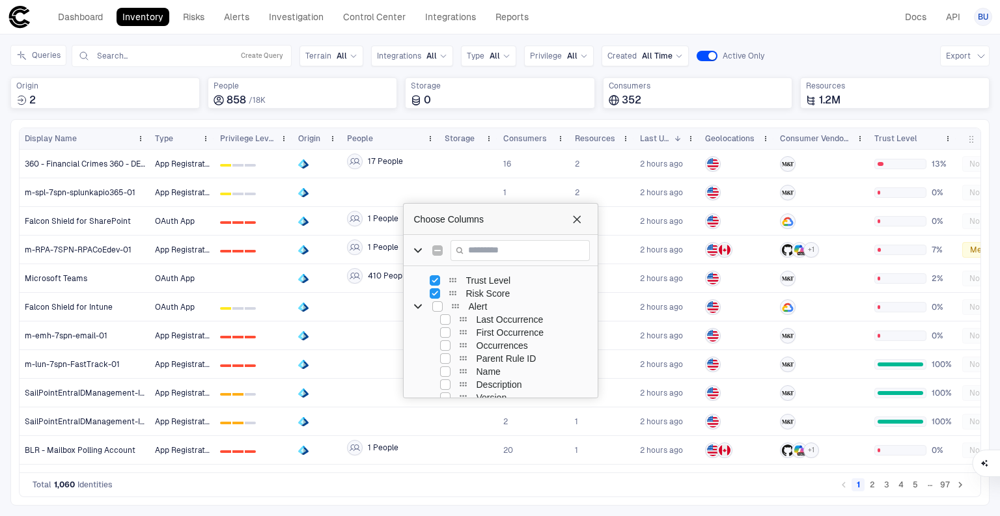
scroll to position [156, 0]
click at [450, 355] on div "Name" at bounding box center [510, 354] width 160 height 13
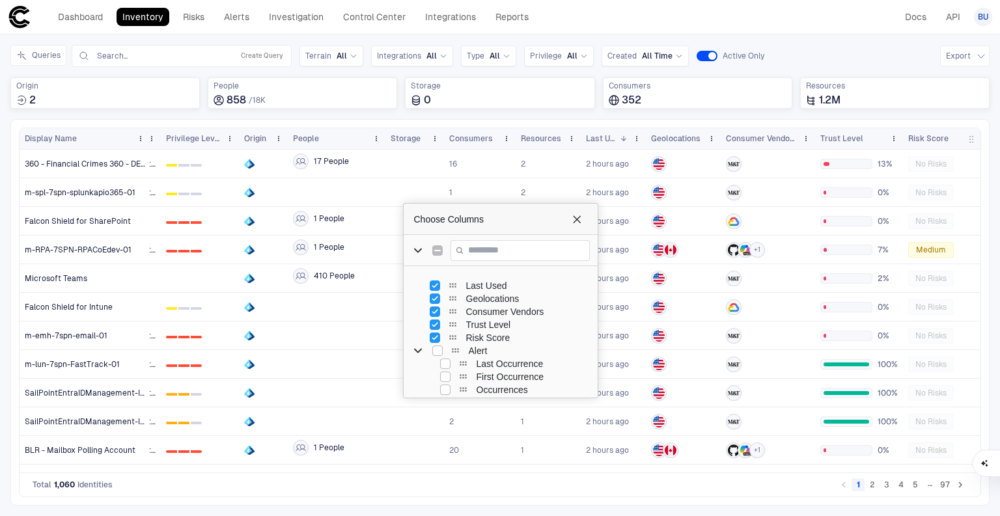
scroll to position [104, 0]
click at [414, 344] on span "Alert Column Group" at bounding box center [417, 341] width 13 height 13
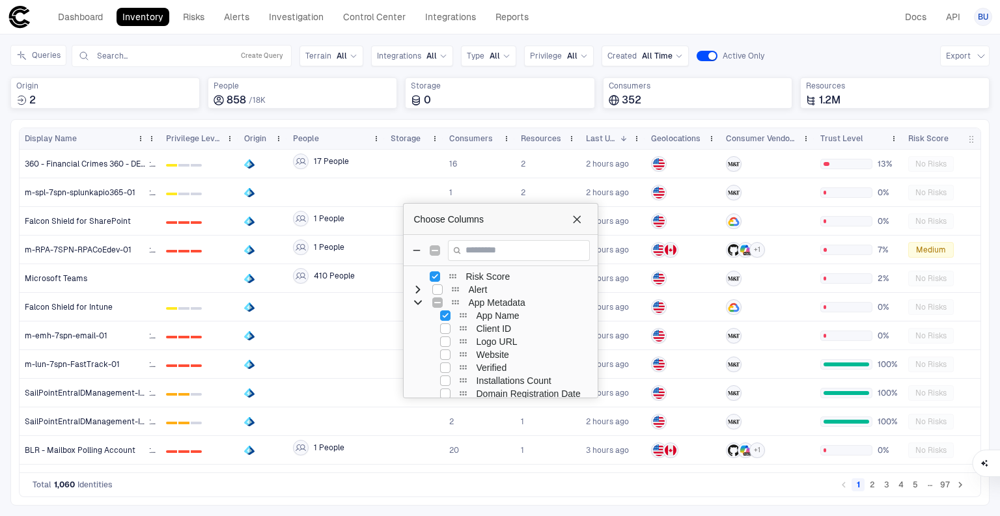
click at [590, 489] on div "Total 1,060 Identities 1 2 3 4 5 … 97" at bounding box center [500, 485] width 962 height 24
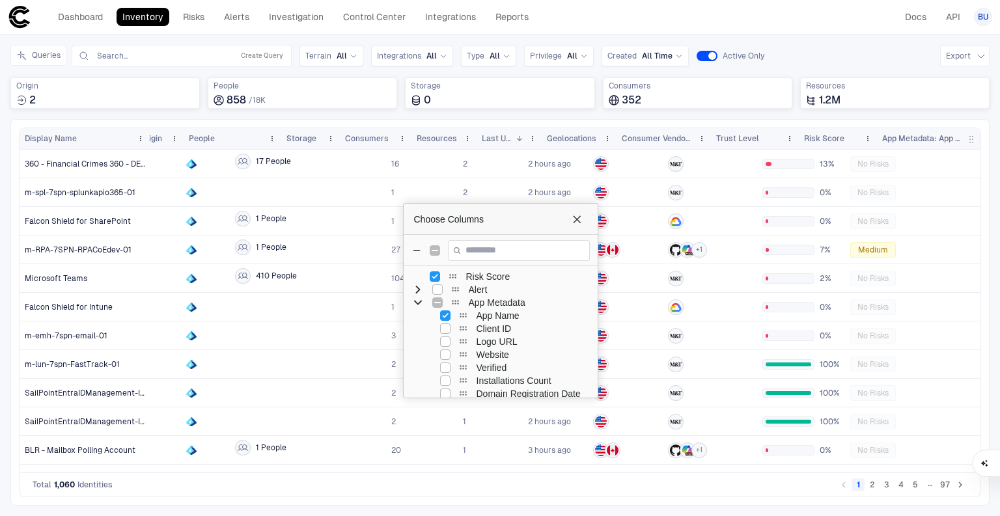
scroll to position [0, 158]
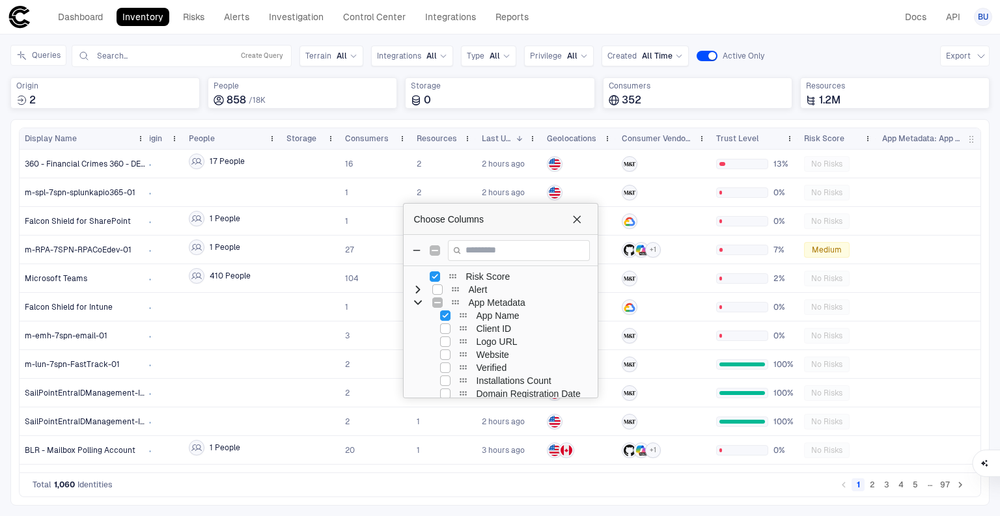
click at [932, 135] on span "App Metadata: App Name" at bounding box center [922, 138] width 81 height 10
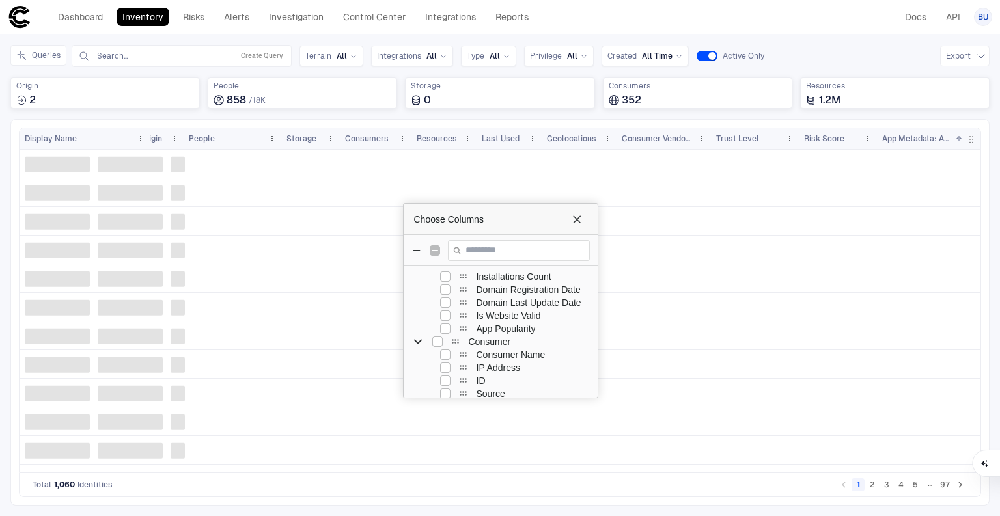
scroll to position [0, 0]
click at [56, 136] on span "Display Name" at bounding box center [51, 138] width 52 height 10
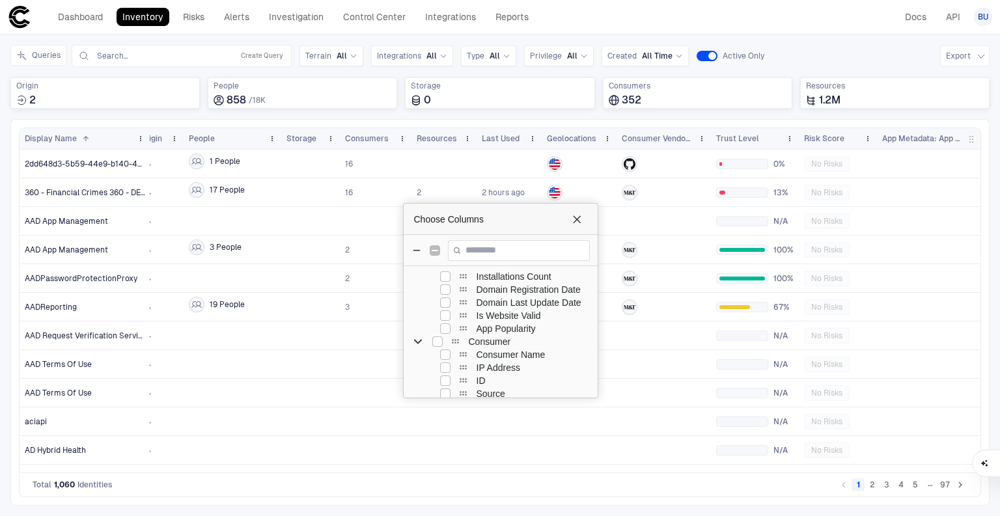
click at [940, 139] on span "App Metadata: App Name" at bounding box center [922, 138] width 81 height 10
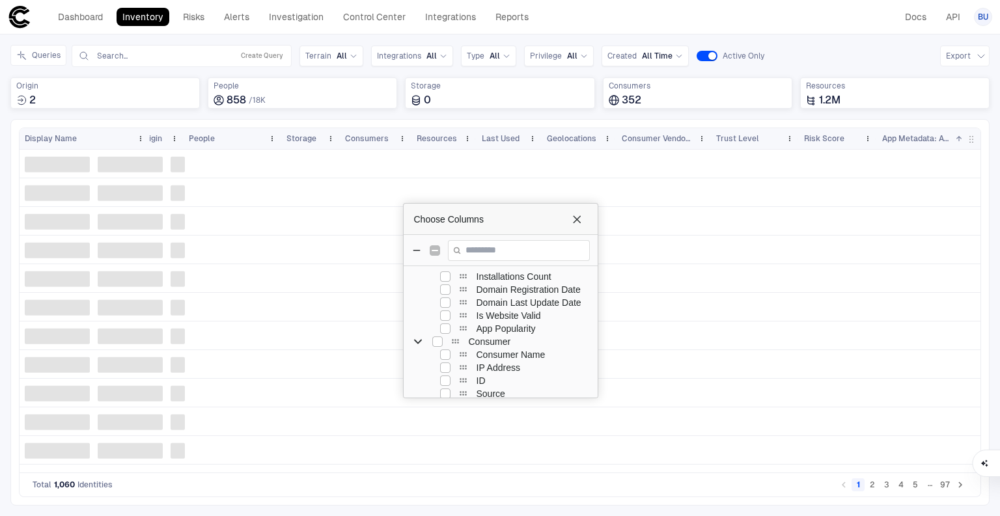
click at [940, 139] on span "App Metadata: App Name" at bounding box center [916, 138] width 68 height 10
click at [369, 141] on span "Consumers" at bounding box center [367, 138] width 44 height 10
click at [77, 140] on div "Display Name" at bounding box center [78, 139] width 107 height 14
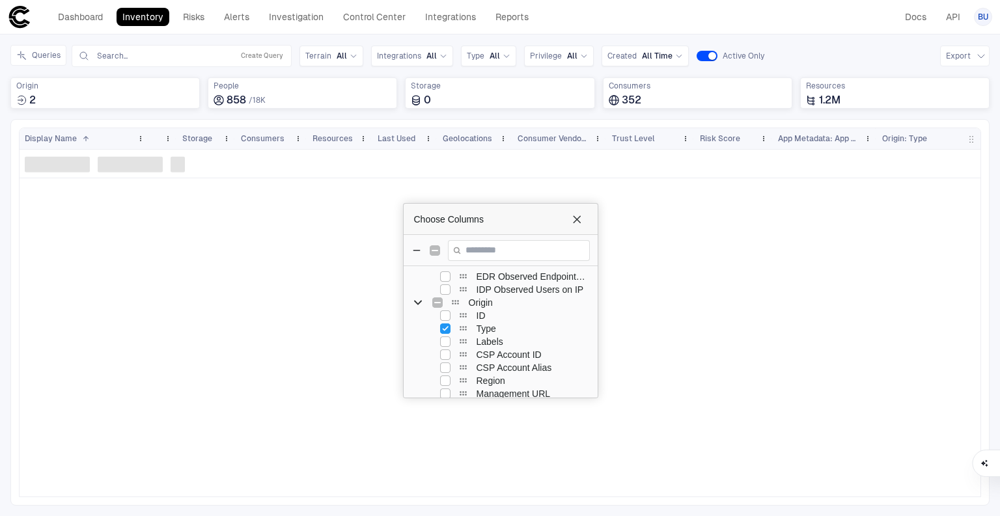
drag, startPoint x: 742, startPoint y: 49, endPoint x: 761, endPoint y: 18, distance: 36.0
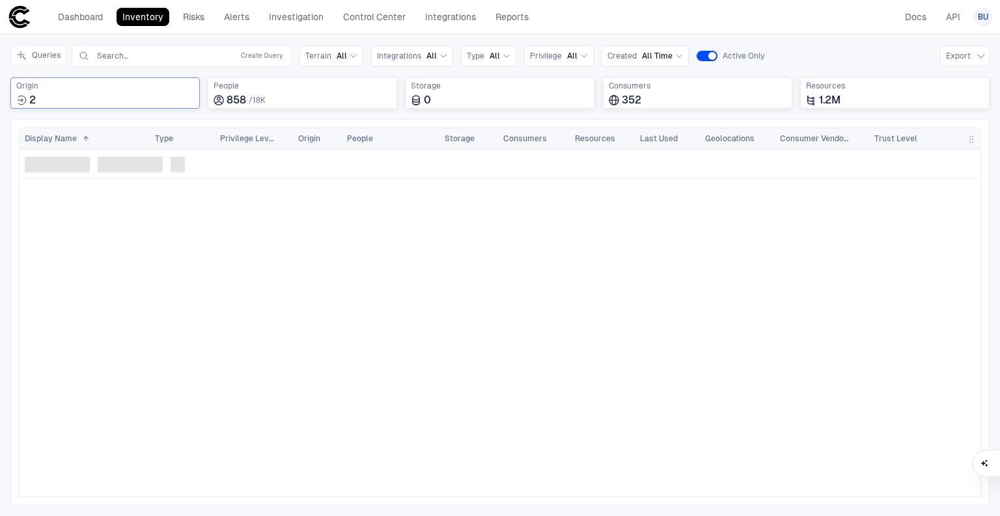
drag, startPoint x: 630, startPoint y: 7, endPoint x: 102, endPoint y: 81, distance: 533.2
click at [630, 7] on div "Dashboard Inventory Risks Alerts Investigation Control Center Integrations Repo…" at bounding box center [500, 16] width 984 height 23
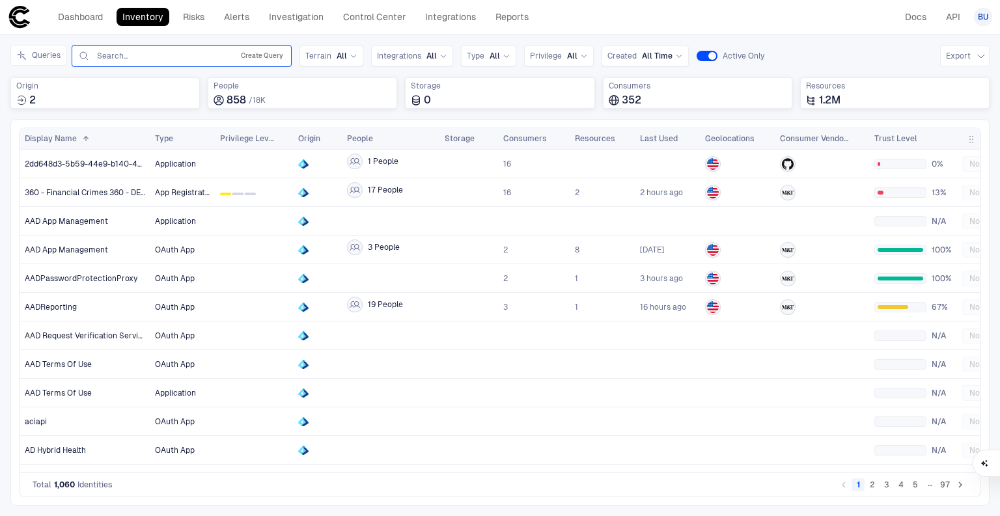
click at [251, 54] on button "Create Query" at bounding box center [262, 56] width 48 height 16
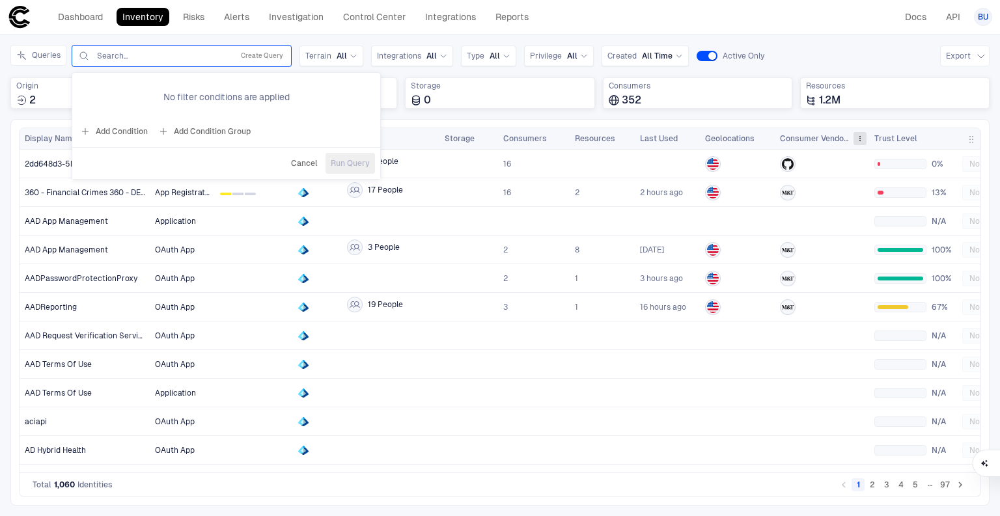
click at [859, 135] on span at bounding box center [860, 139] width 8 height 8
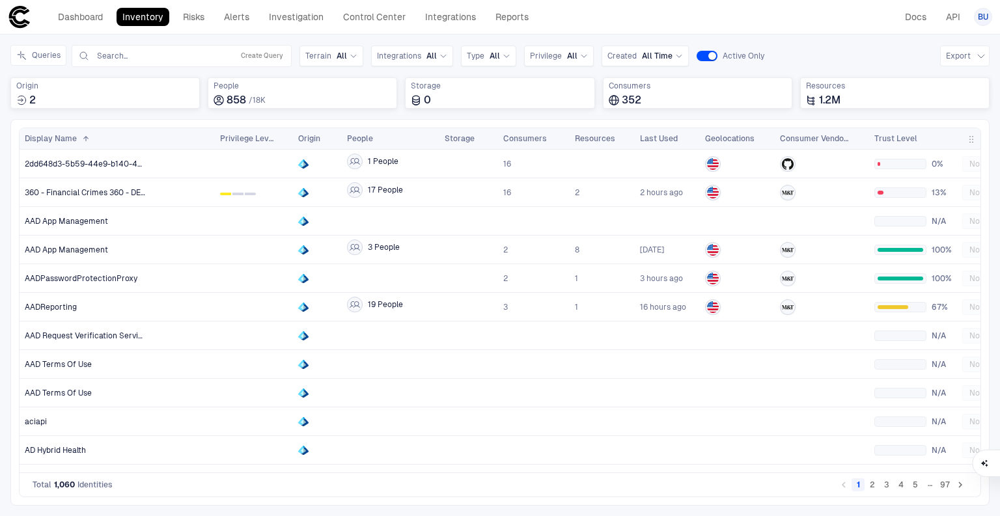
scroll to position [0, 262]
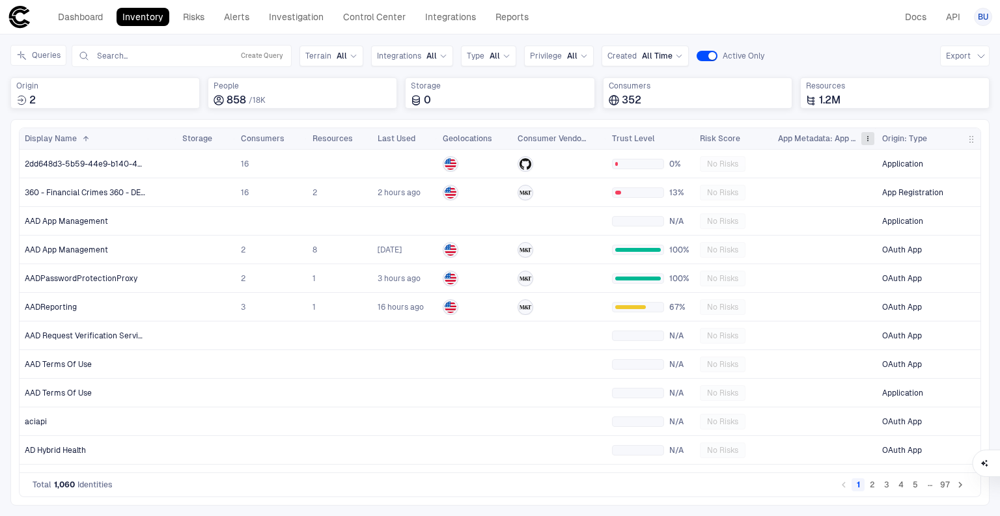
click at [865, 140] on span at bounding box center [868, 139] width 8 height 8
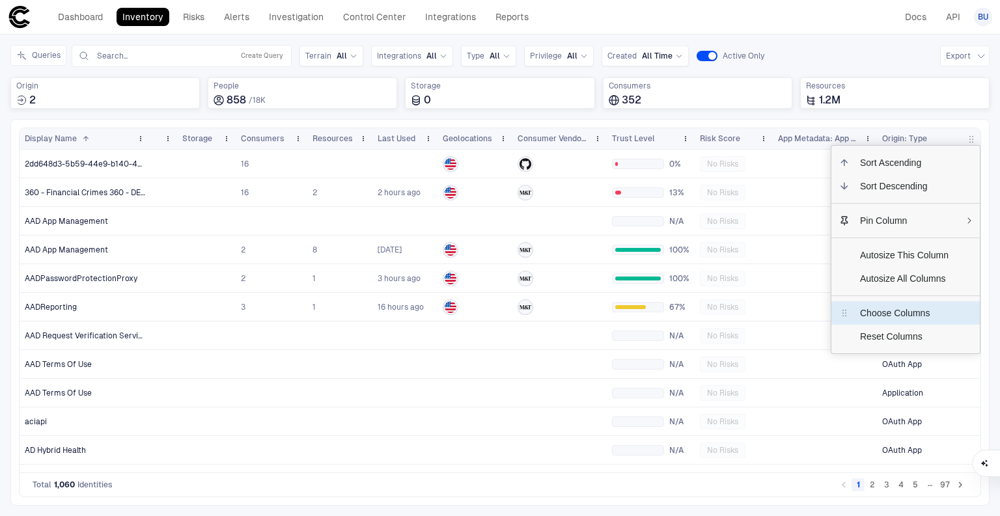
click at [878, 313] on span "Choose Columns" at bounding box center [904, 312] width 109 height 23
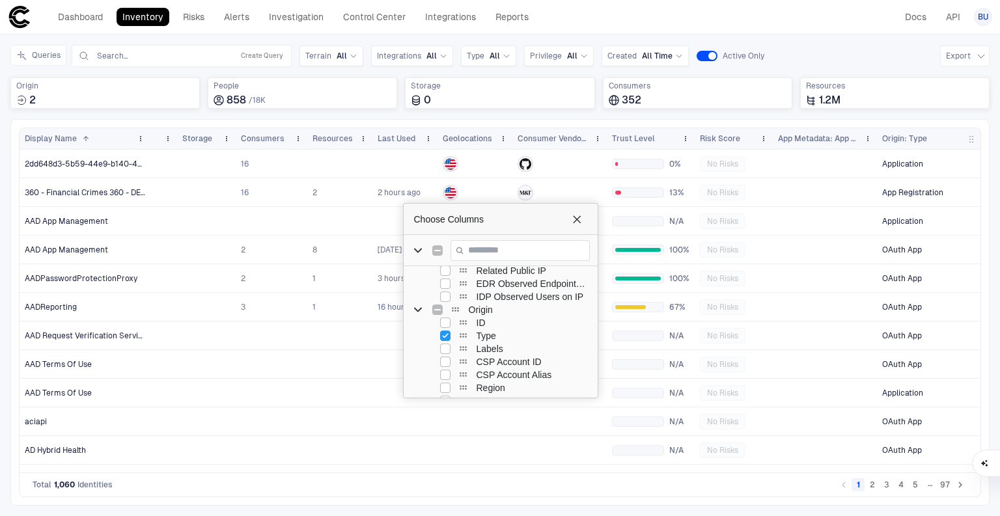
scroll to position [781, 0]
click at [867, 138] on span at bounding box center [868, 139] width 8 height 8
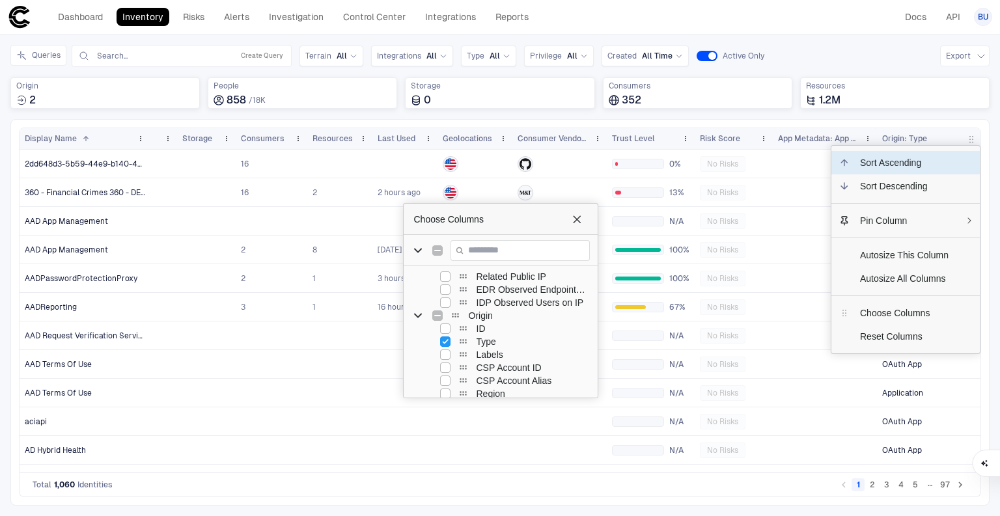
click at [875, 167] on span "Sort Ascending" at bounding box center [904, 162] width 109 height 23
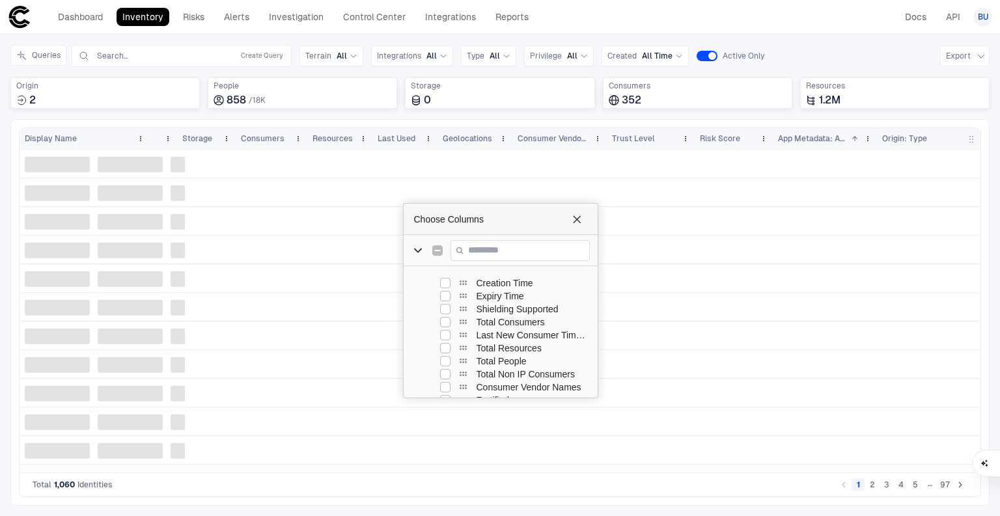
scroll to position [0, 0]
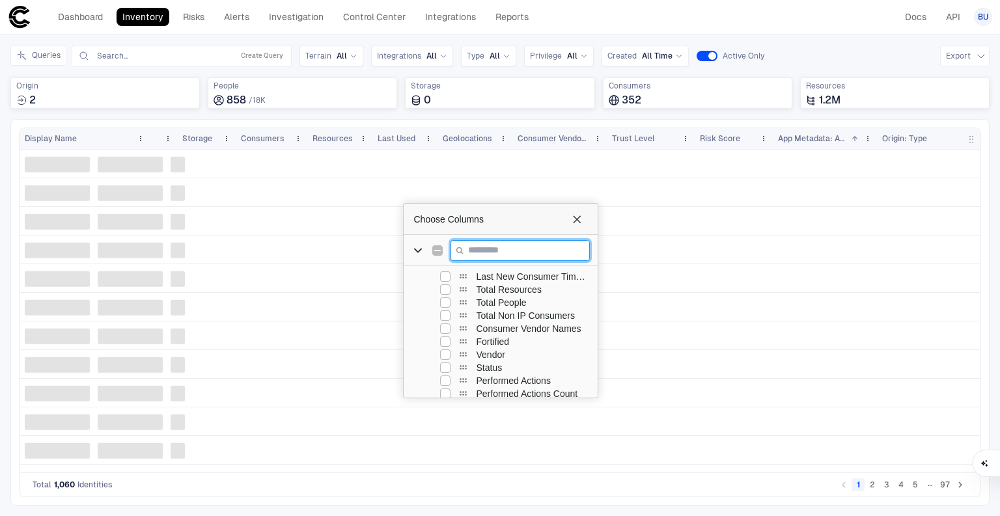
click at [523, 255] on input "Filter Columns Input" at bounding box center [520, 250] width 139 height 21
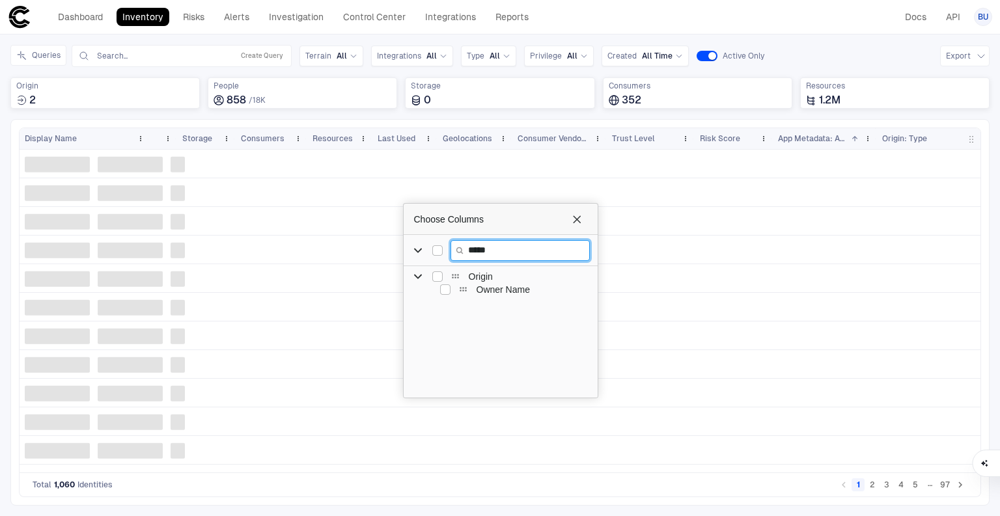
type input "*****"
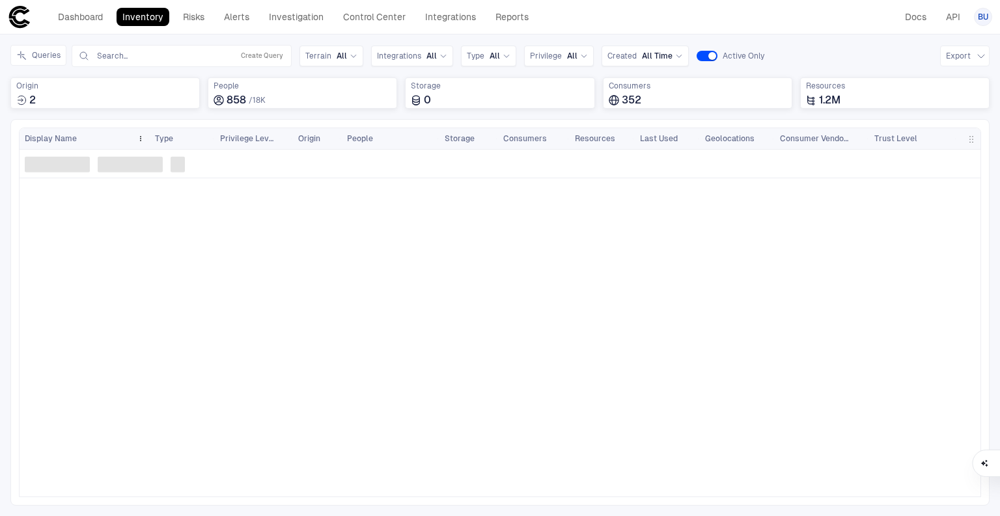
click at [69, 135] on span "Display Name" at bounding box center [51, 138] width 52 height 10
click at [91, 139] on div "Display Name 1" at bounding box center [78, 139] width 107 height 14
drag, startPoint x: 175, startPoint y: 49, endPoint x: 828, endPoint y: 23, distance: 652.9
click at [863, 22] on div "Dashboard Inventory Risks Alerts Investigation Control Center Integrations Repo…" at bounding box center [500, 16] width 984 height 23
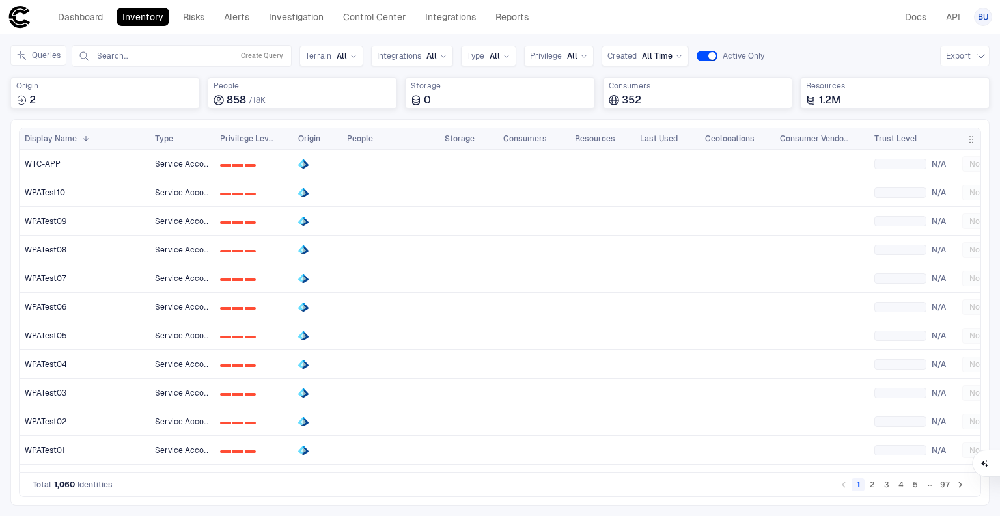
scroll to position [0, 367]
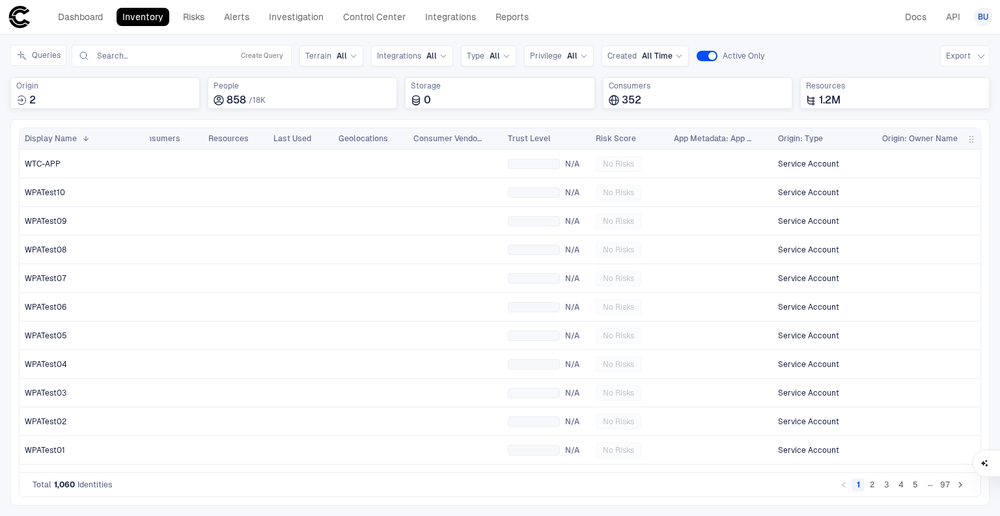
click at [973, 138] on span "button" at bounding box center [971, 139] width 10 height 10
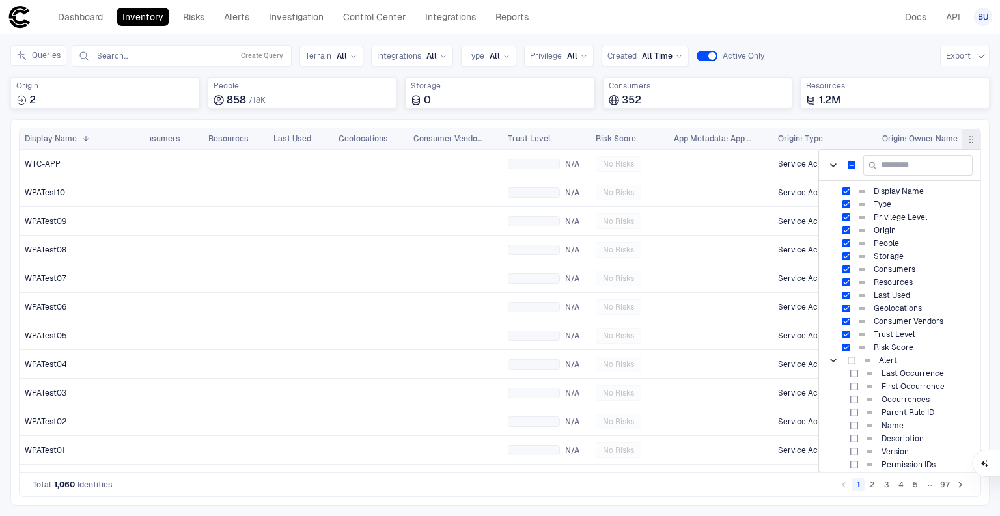
click at [973, 138] on span "button" at bounding box center [971, 139] width 10 height 10
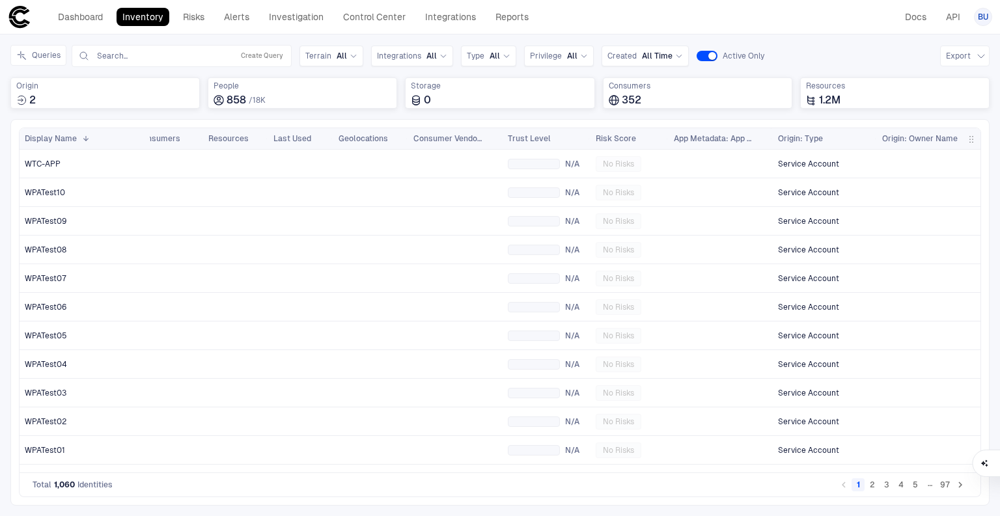
click at [928, 134] on span "Origin: Owner Name" at bounding box center [920, 138] width 76 height 10
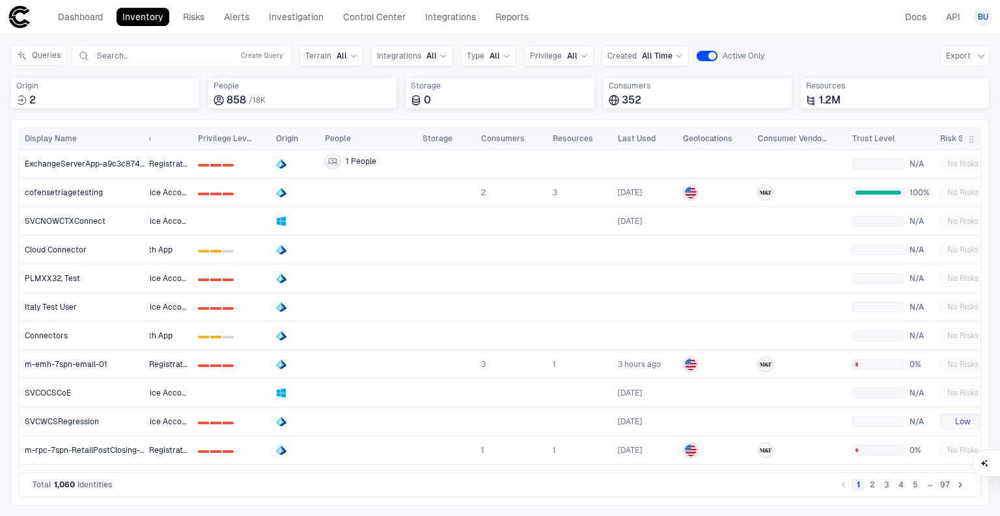
scroll to position [0, 0]
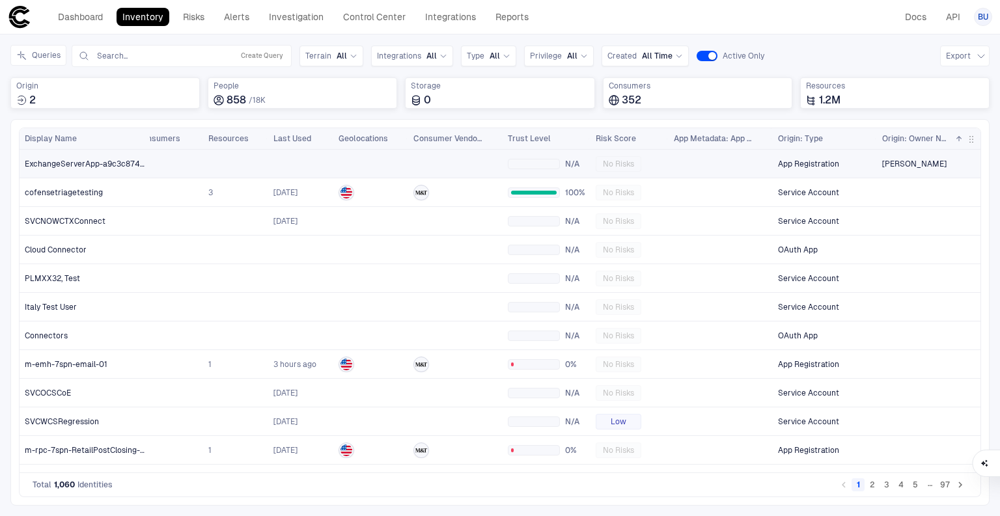
click at [826, 160] on span "App Registration" at bounding box center [808, 164] width 61 height 10
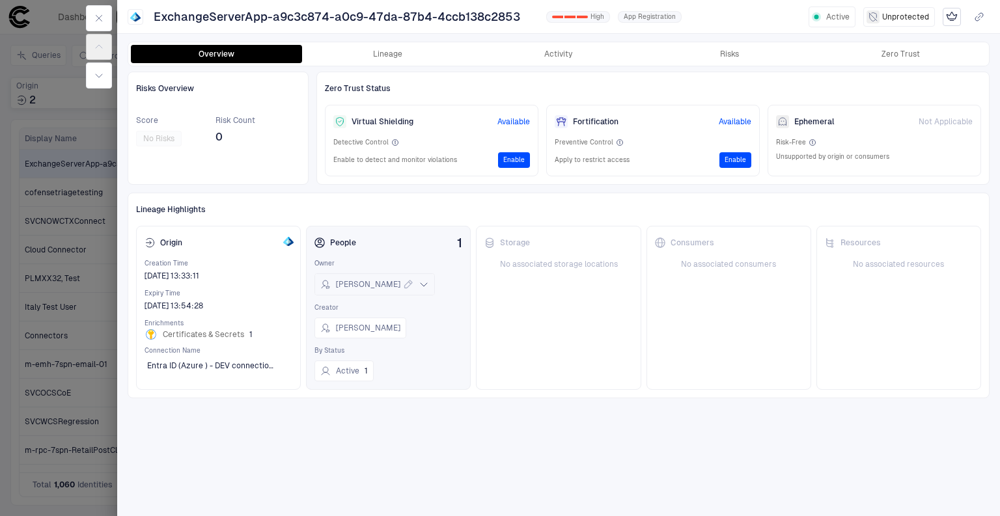
click at [424, 285] on div "Weisenburg, Eric" at bounding box center [374, 284] width 119 height 21
click at [574, 316] on div "Storage No associated storage locations" at bounding box center [558, 308] width 165 height 164
click at [410, 57] on button "Lineage" at bounding box center [387, 54] width 171 height 18
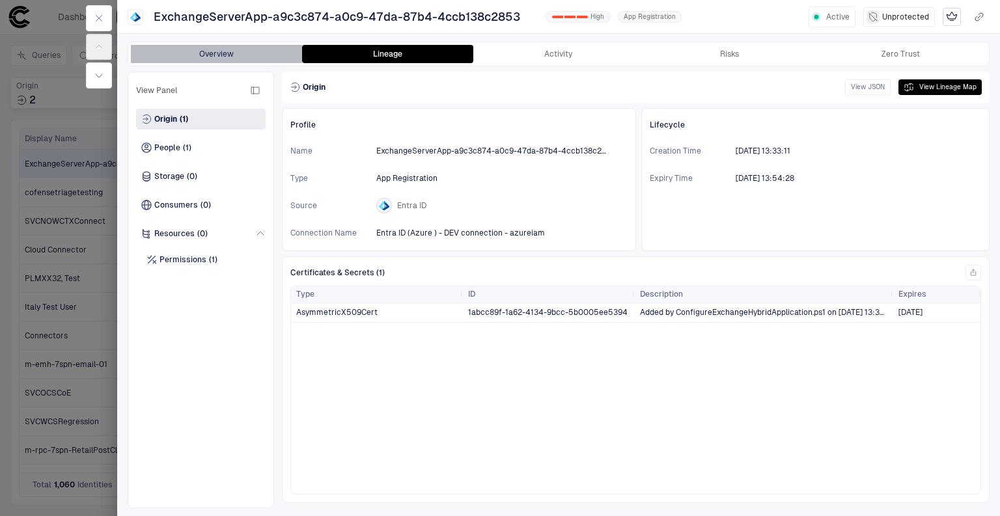
click at [230, 55] on button "Overview" at bounding box center [216, 54] width 171 height 18
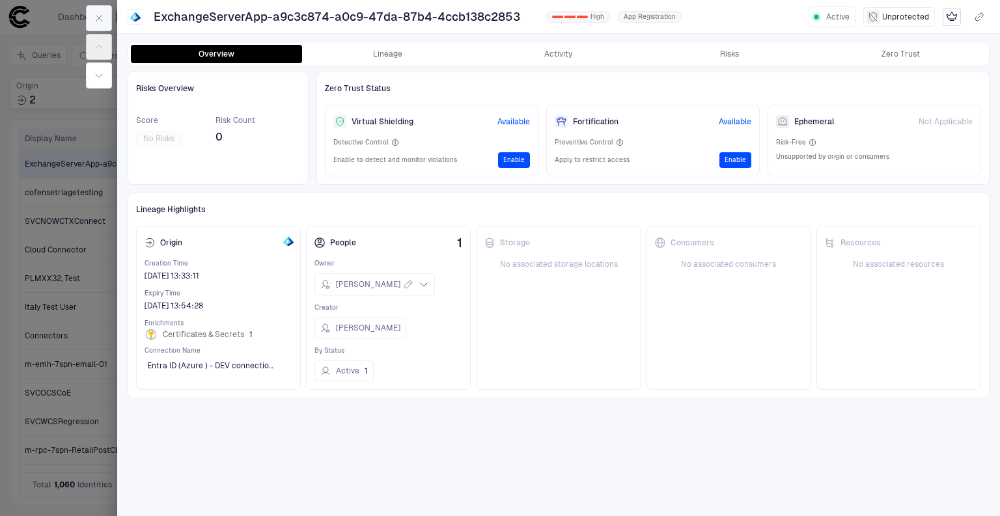
click at [93, 10] on button "button" at bounding box center [99, 18] width 26 height 26
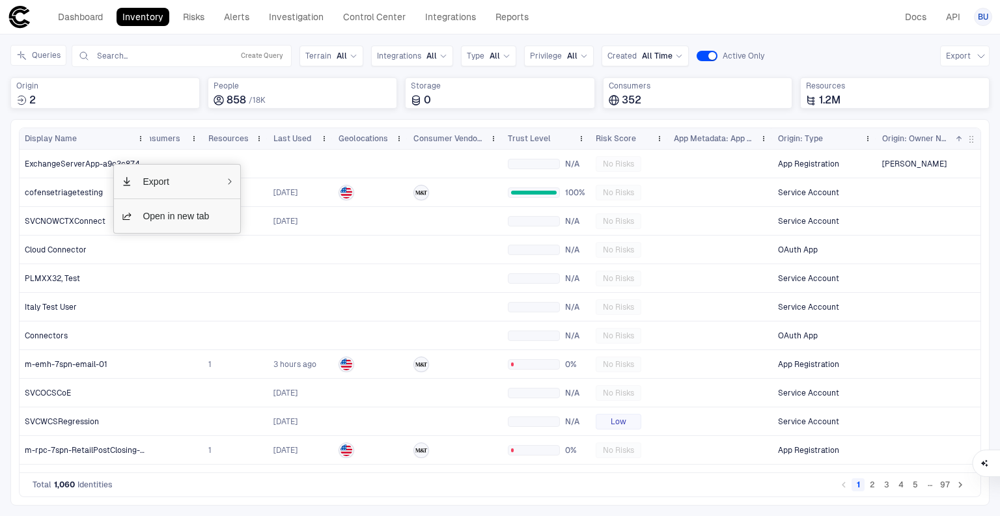
click at [692, 17] on div "Dashboard Inventory Risks Alerts Investigation Control Center Integrations Repo…" at bounding box center [500, 16] width 984 height 23
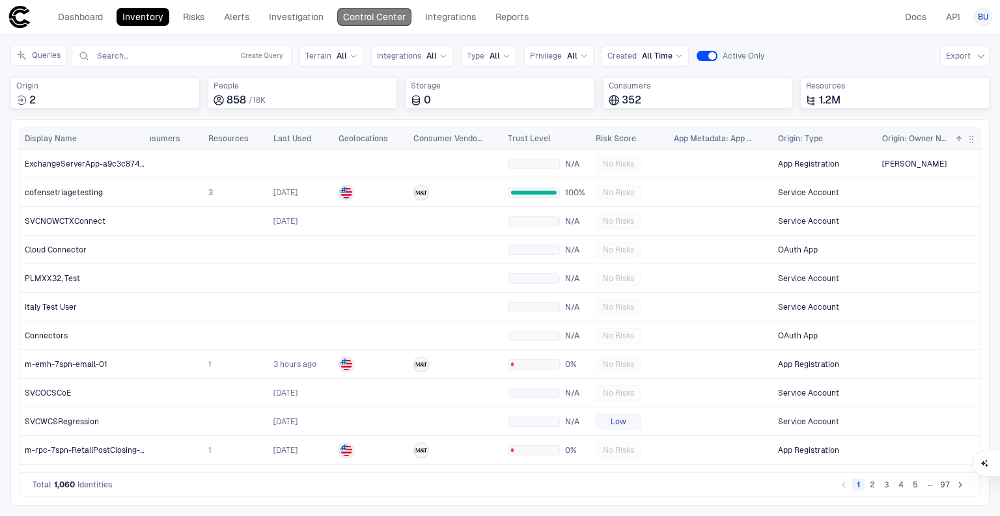
click at [354, 13] on link "Control Center" at bounding box center [374, 17] width 74 height 18
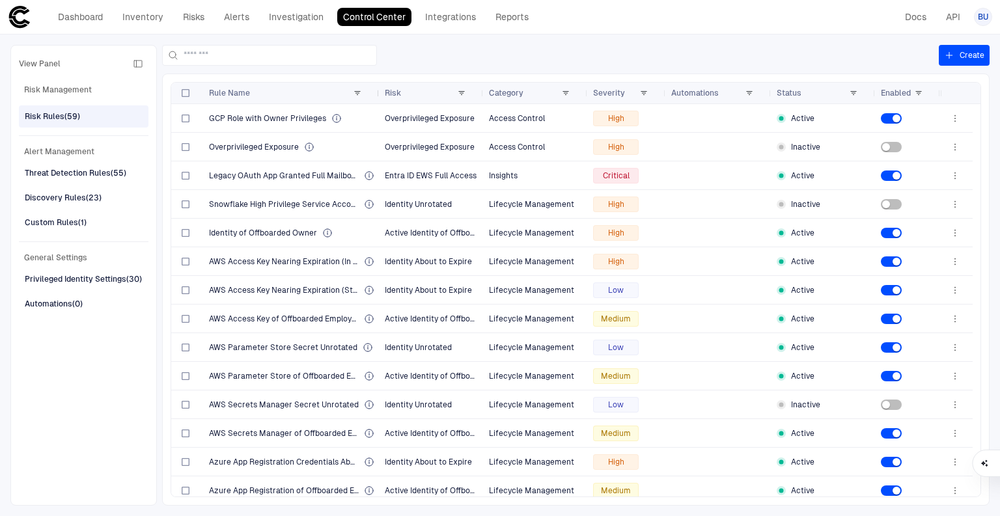
drag, startPoint x: 320, startPoint y: 90, endPoint x: 413, endPoint y: 89, distance: 92.5
click at [382, 89] on div at bounding box center [378, 93] width 5 height 21
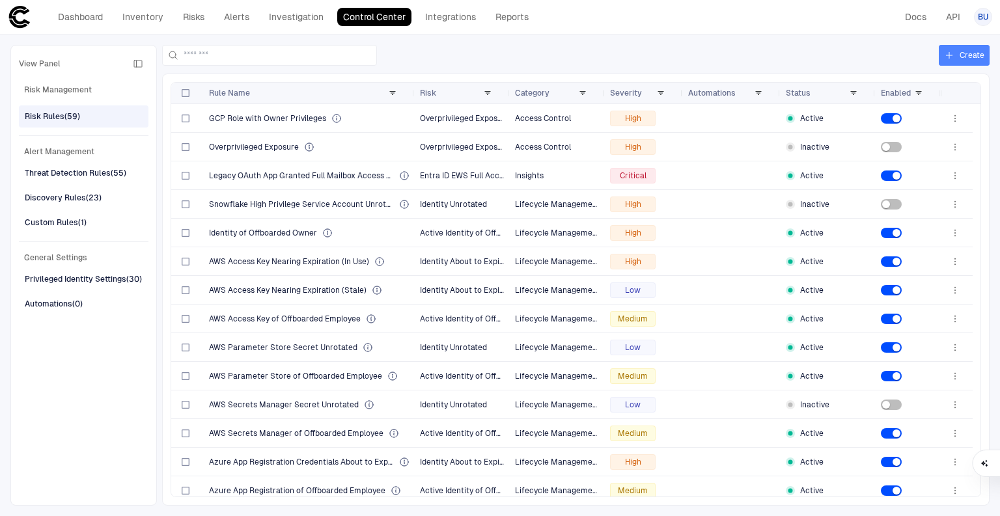
click at [952, 52] on icon "button" at bounding box center [949, 55] width 10 height 10
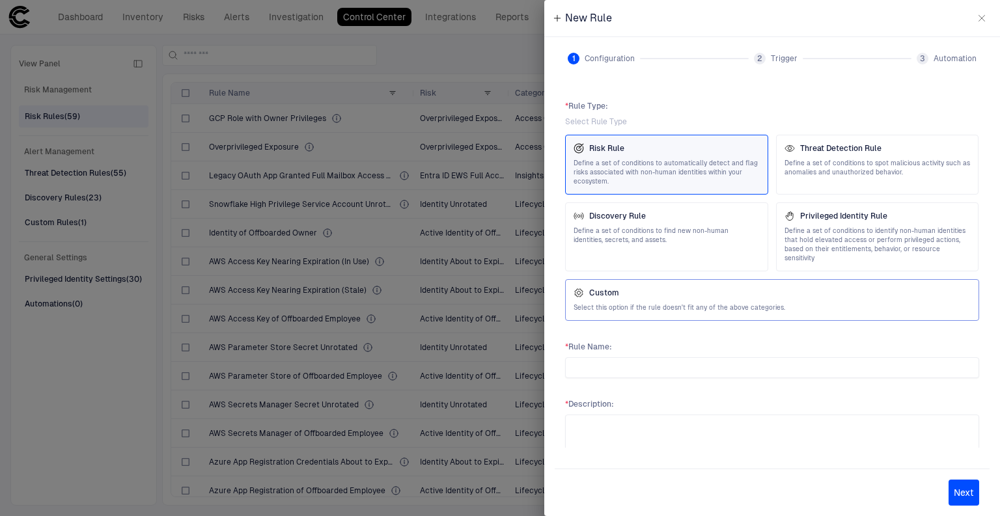
click at [641, 303] on span "Select this option if the rule doesn't fit any of the above categories." at bounding box center [772, 307] width 397 height 9
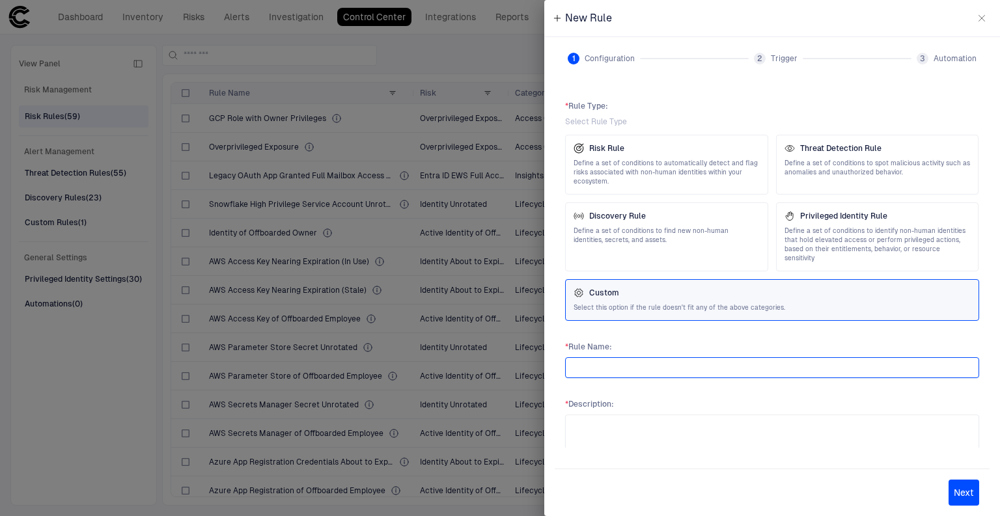
click at [641, 358] on input "text" at bounding box center [772, 368] width 402 height 20
type input "**********"
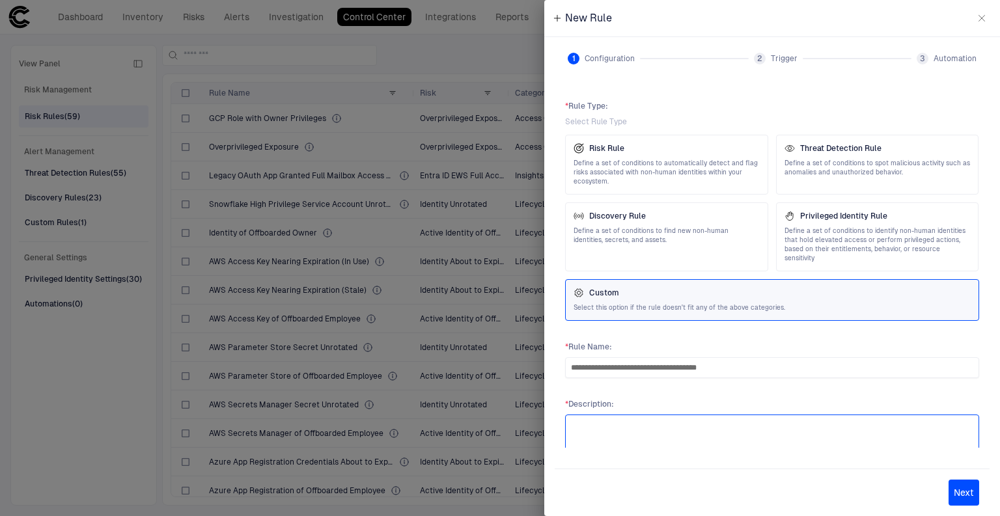
click at [628, 445] on textarea at bounding box center [772, 442] width 402 height 42
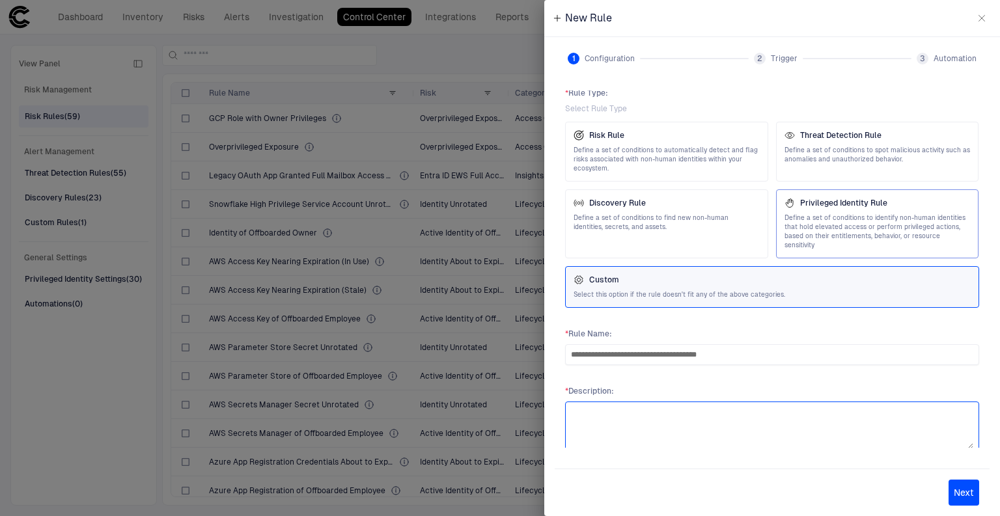
scroll to position [20, 0]
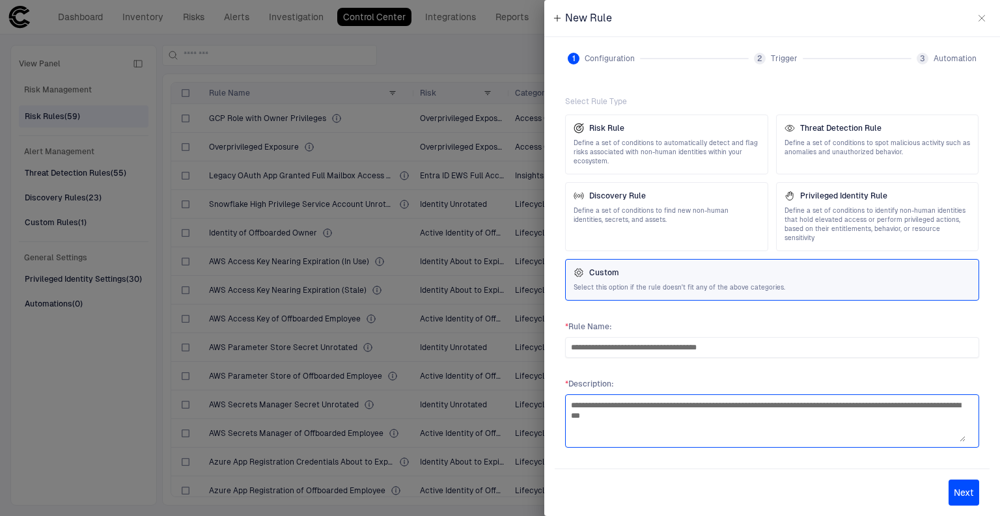
type textarea "**********"
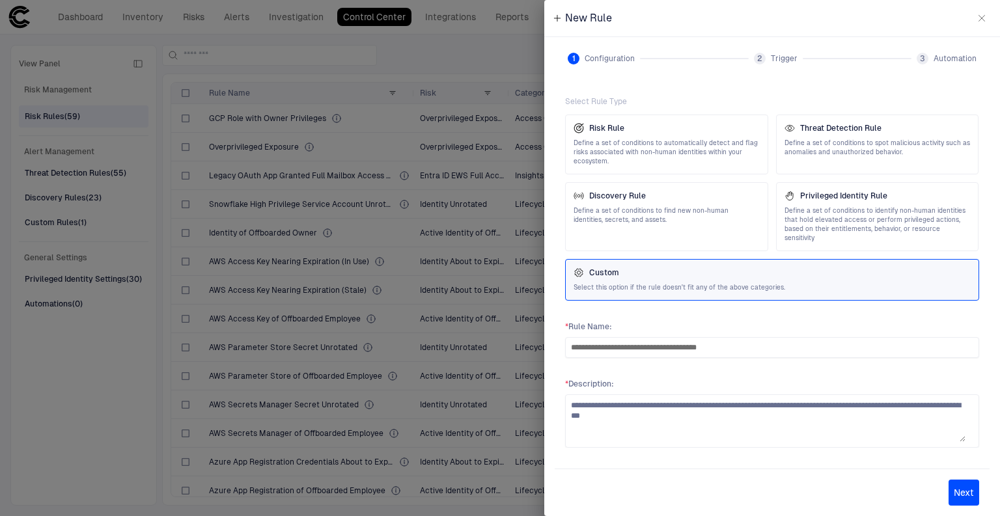
click at [960, 490] on button "Next" at bounding box center [964, 493] width 31 height 26
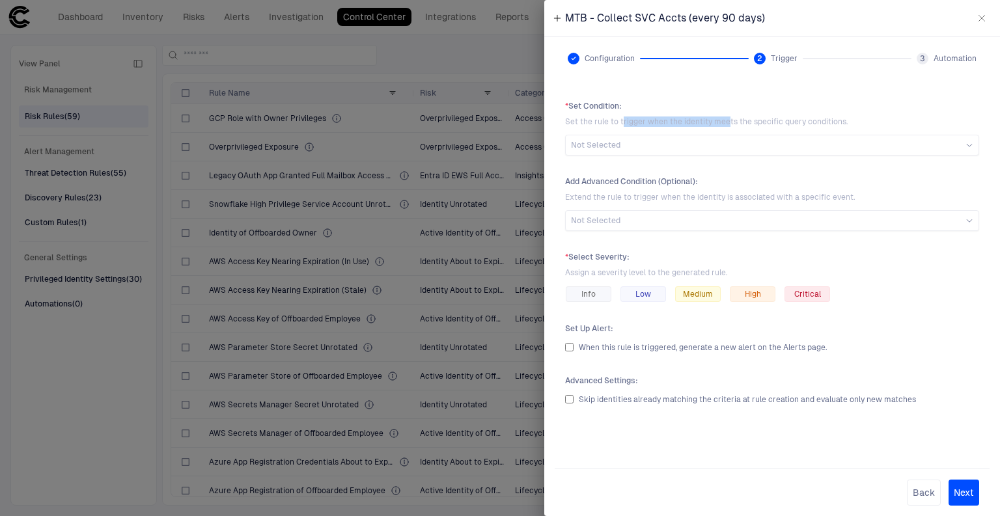
drag, startPoint x: 622, startPoint y: 123, endPoint x: 727, endPoint y: 126, distance: 104.9
click at [727, 126] on span "Set the rule to trigger when the identity meets the specific query conditions." at bounding box center [772, 122] width 414 height 10
click at [747, 125] on span "Set the rule to trigger when the identity meets the specific query conditions." at bounding box center [772, 122] width 414 height 10
click at [619, 144] on span "Not Selected" at bounding box center [595, 145] width 49 height 10
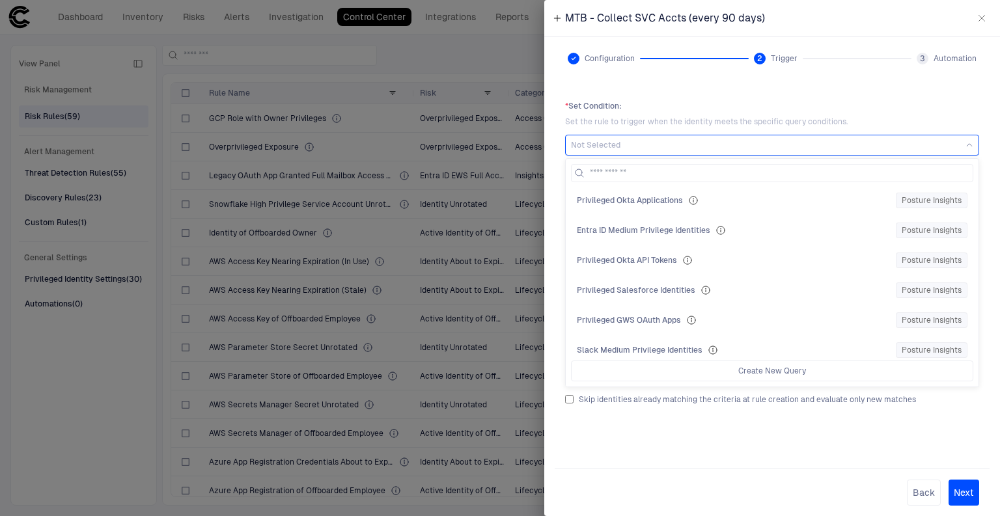
scroll to position [1719, 0]
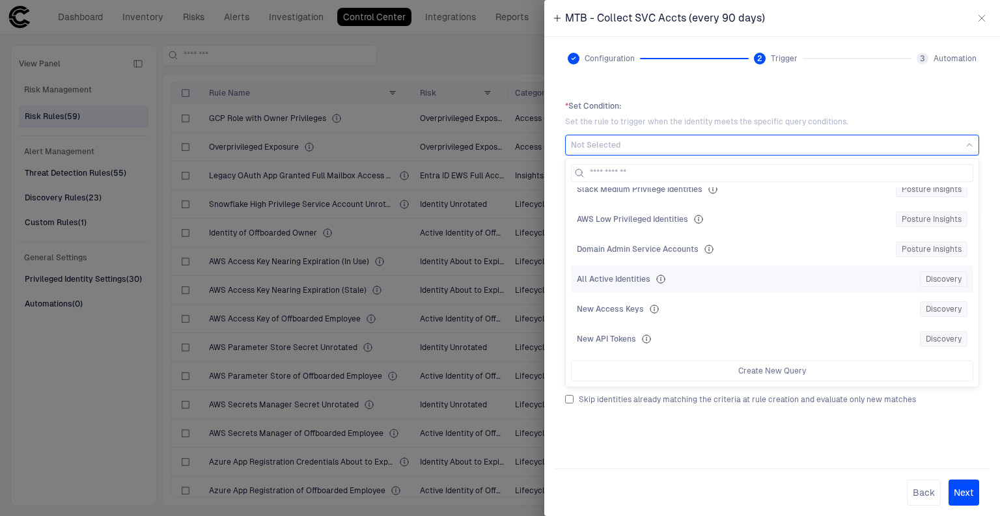
click at [729, 271] on div "All Active Identities Discovery" at bounding box center [772, 279] width 391 height 16
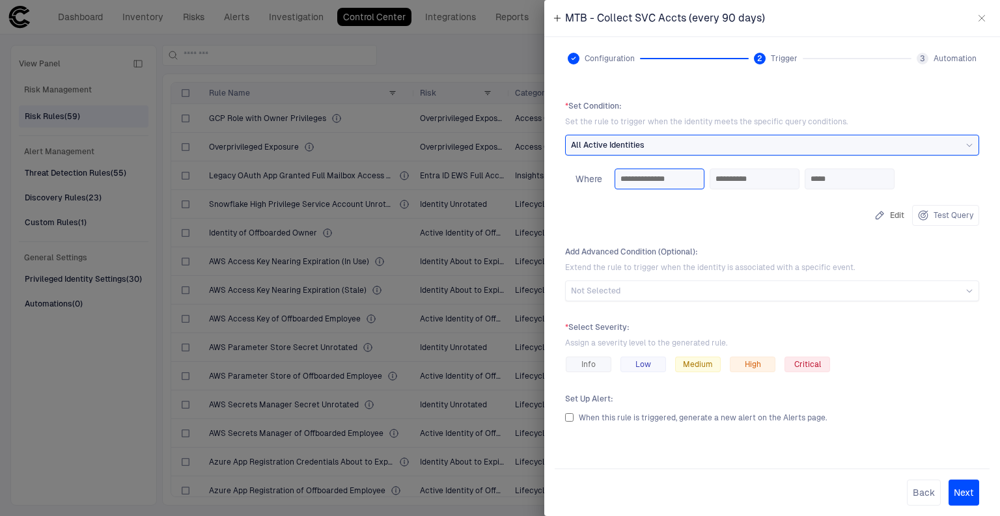
click at [697, 180] on input "**********" at bounding box center [659, 179] width 78 height 20
click at [675, 180] on input "**********" at bounding box center [659, 179] width 78 height 20
click at [639, 177] on input "**********" at bounding box center [659, 179] width 78 height 20
click at [756, 177] on input "**********" at bounding box center [755, 179] width 78 height 20
click at [884, 180] on input "*****" at bounding box center [850, 179] width 78 height 20
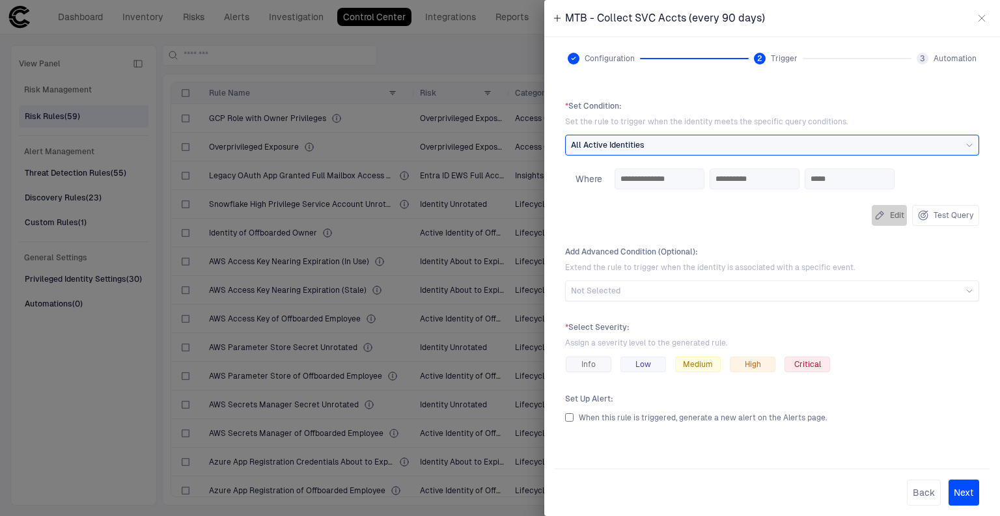
click at [877, 212] on icon "button" at bounding box center [879, 215] width 10 height 10
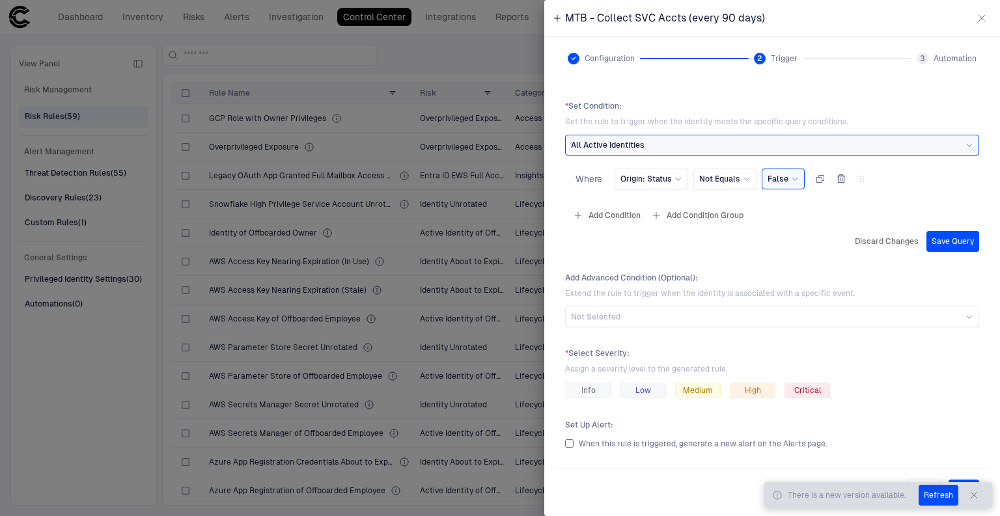
click at [594, 214] on button "Add Condition" at bounding box center [606, 215] width 73 height 21
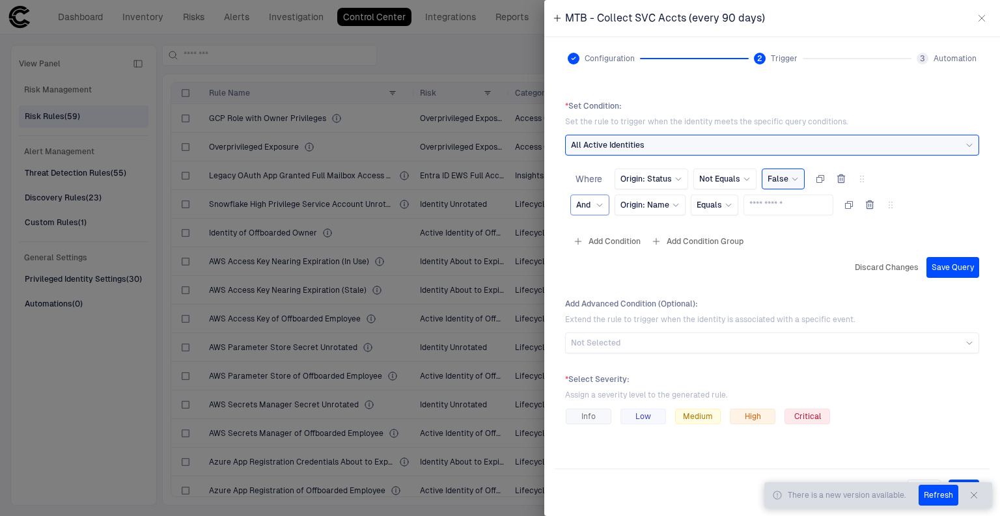
click at [601, 203] on icon at bounding box center [600, 205] width 8 height 8
click at [652, 204] on span "Origin: Name" at bounding box center [644, 205] width 49 height 10
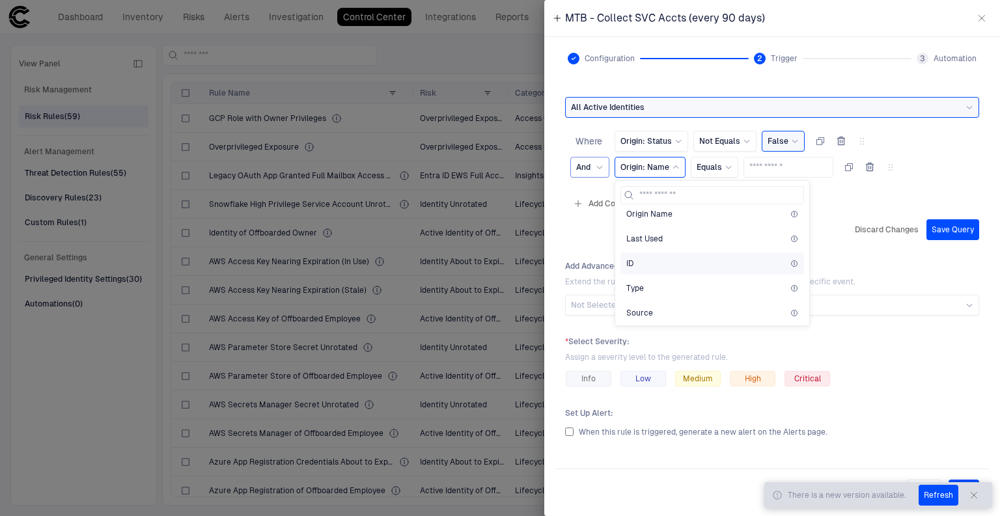
scroll to position [0, 0]
click at [859, 210] on div "Add Condition Add Condition Group" at bounding box center [772, 203] width 414 height 21
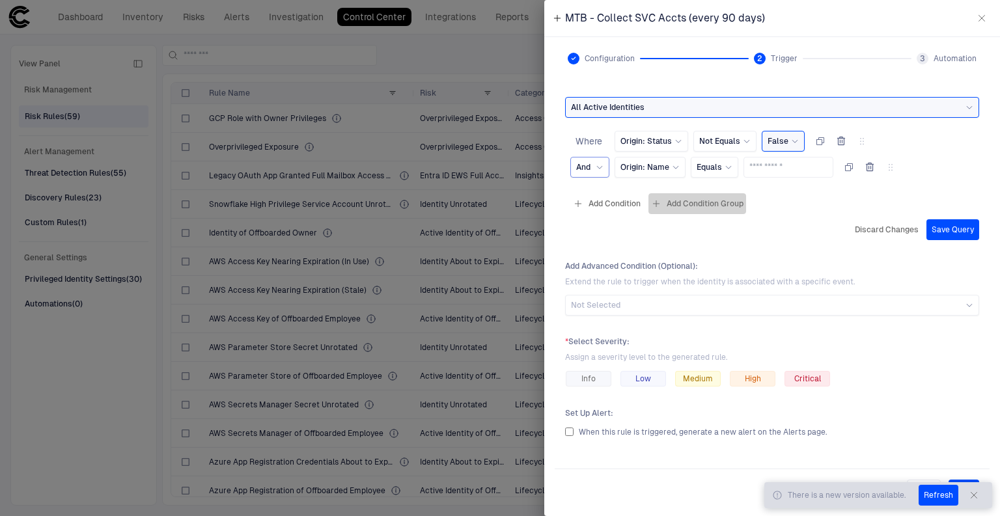
click at [723, 199] on button "Add Condition Group" at bounding box center [697, 203] width 98 height 21
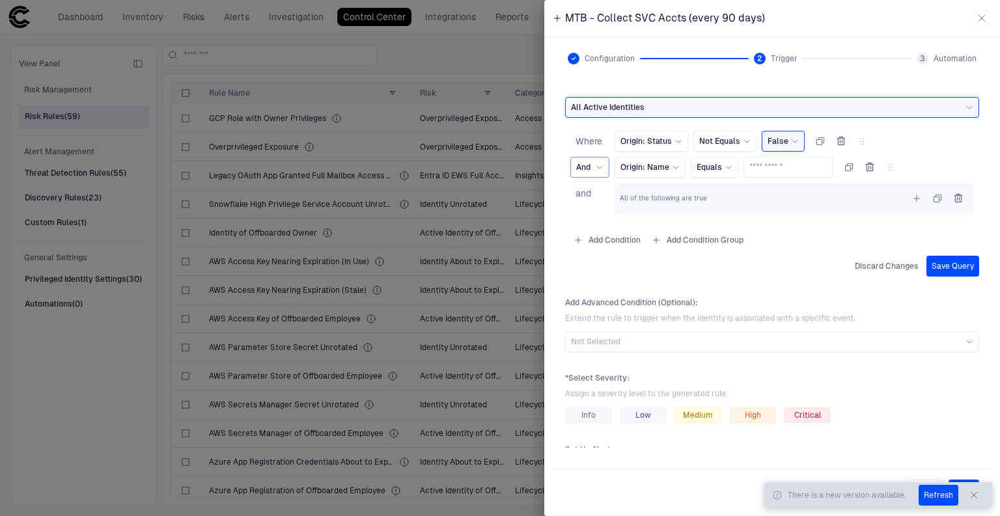
click at [836, 141] on icon "button" at bounding box center [841, 141] width 10 height 10
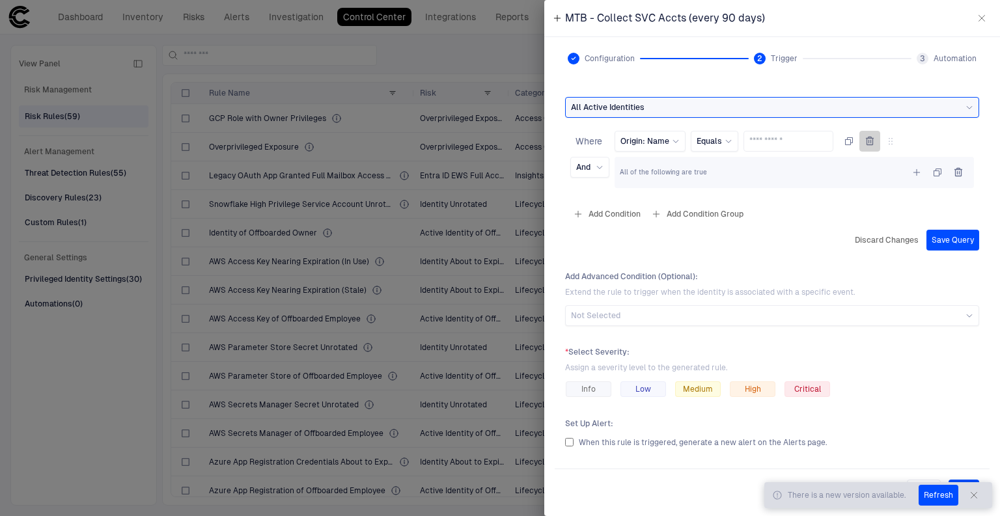
click at [875, 139] on icon "button" at bounding box center [870, 141] width 10 height 10
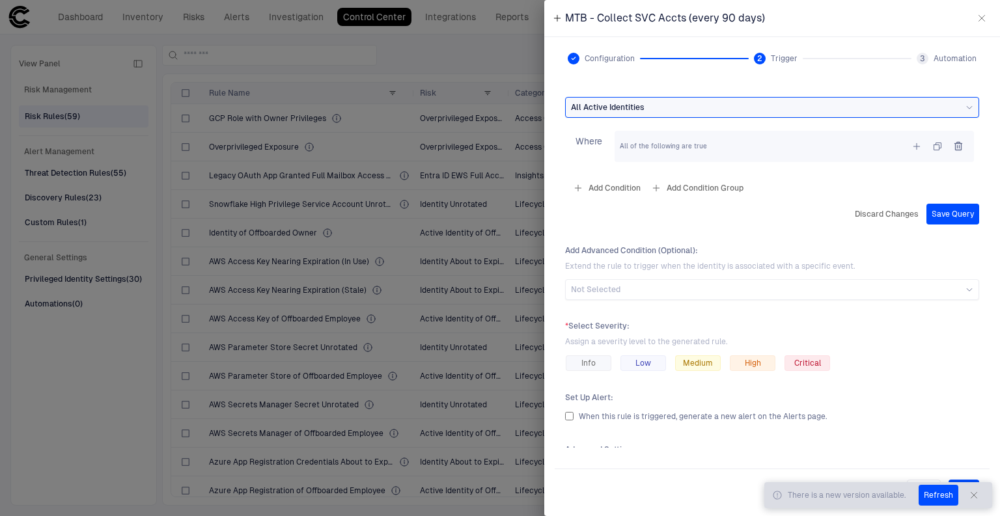
click at [953, 147] on icon "button" at bounding box center [958, 146] width 10 height 10
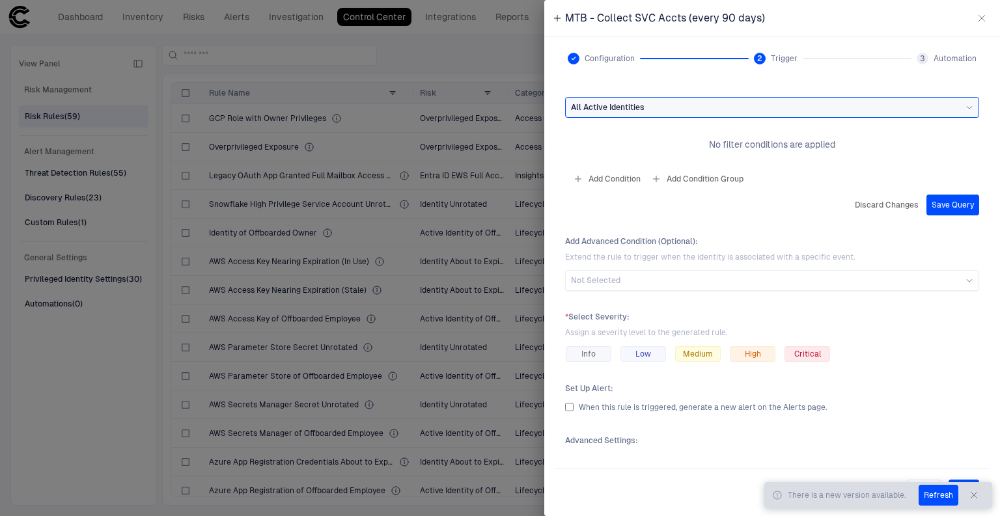
click at [852, 199] on button "Discard Changes" at bounding box center [886, 205] width 69 height 21
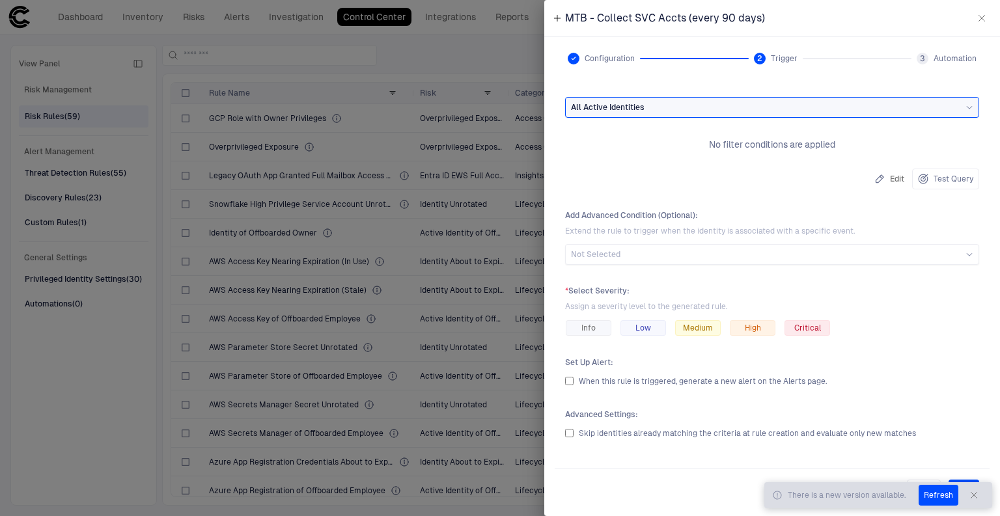
click at [669, 101] on div "All Active Identities" at bounding box center [772, 107] width 402 height 14
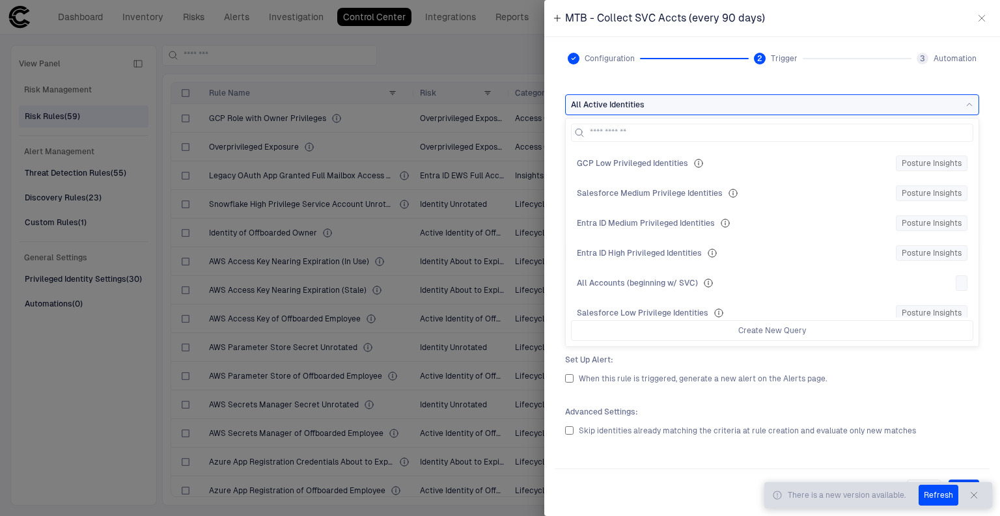
scroll to position [2290, 0]
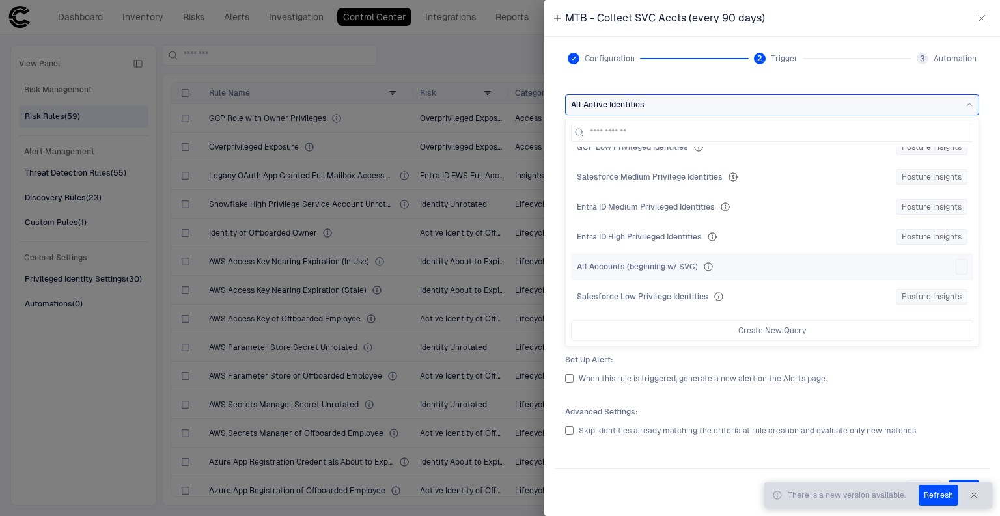
click at [726, 259] on div "All Accounts (beginning w/ SVC)" at bounding box center [772, 267] width 391 height 16
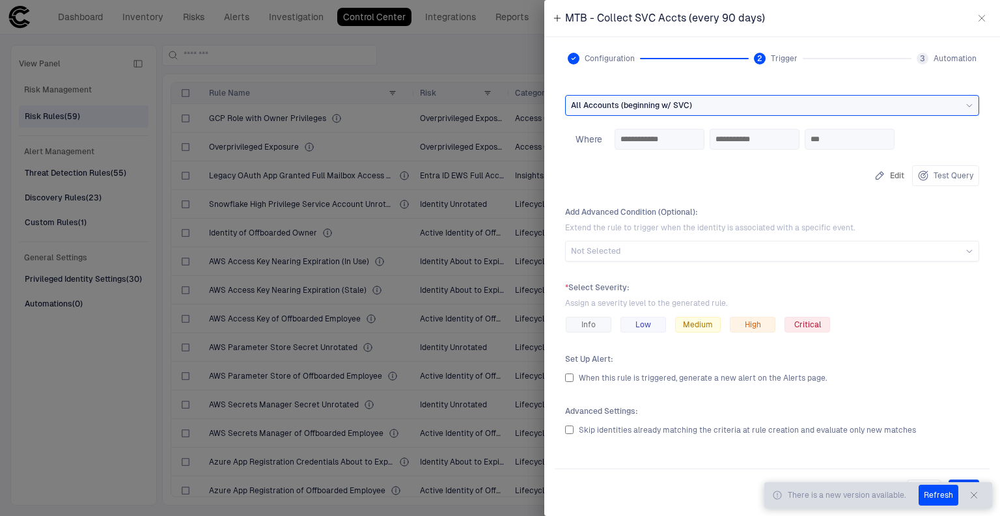
scroll to position [39, 0]
click at [885, 176] on button "Edit" at bounding box center [889, 176] width 35 height 21
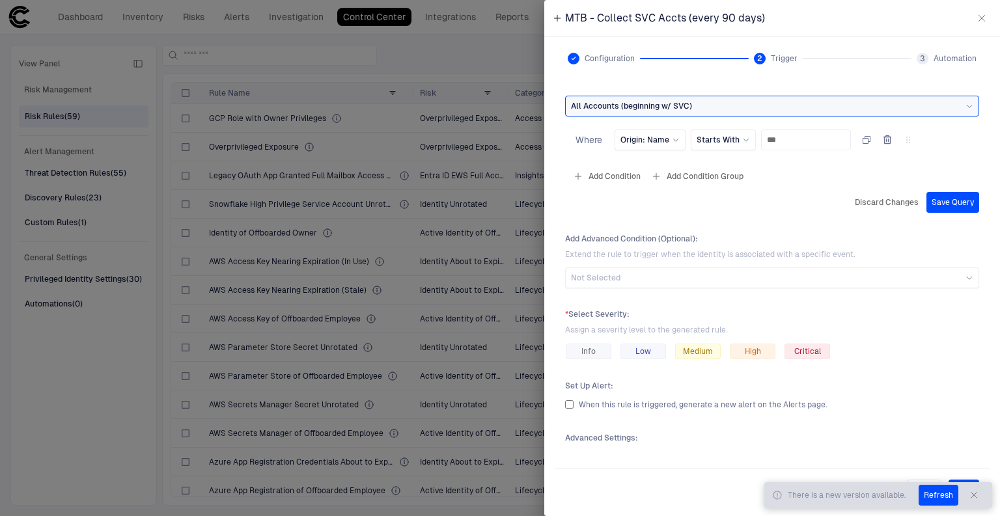
click at [614, 180] on button "Add Condition" at bounding box center [606, 176] width 73 height 21
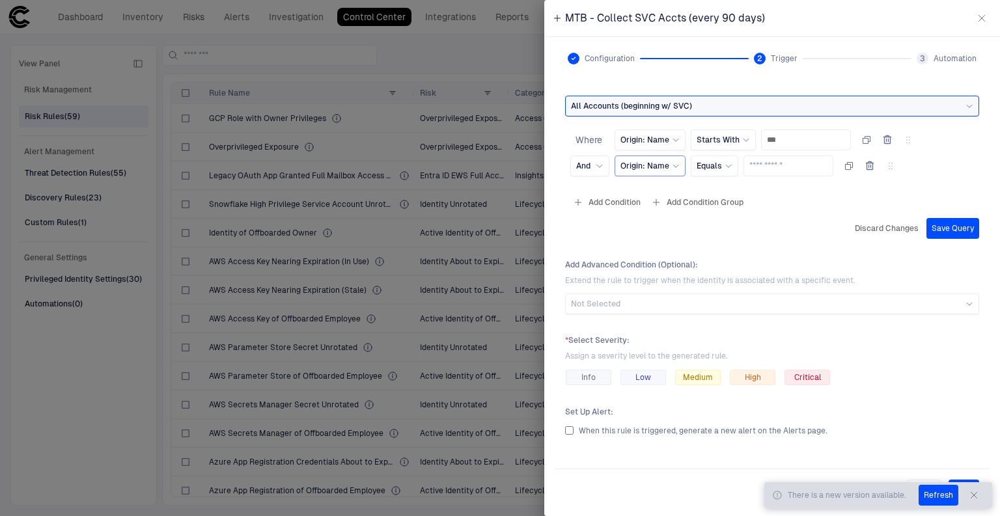
click at [670, 167] on div "Origin: Name" at bounding box center [649, 166] width 59 height 10
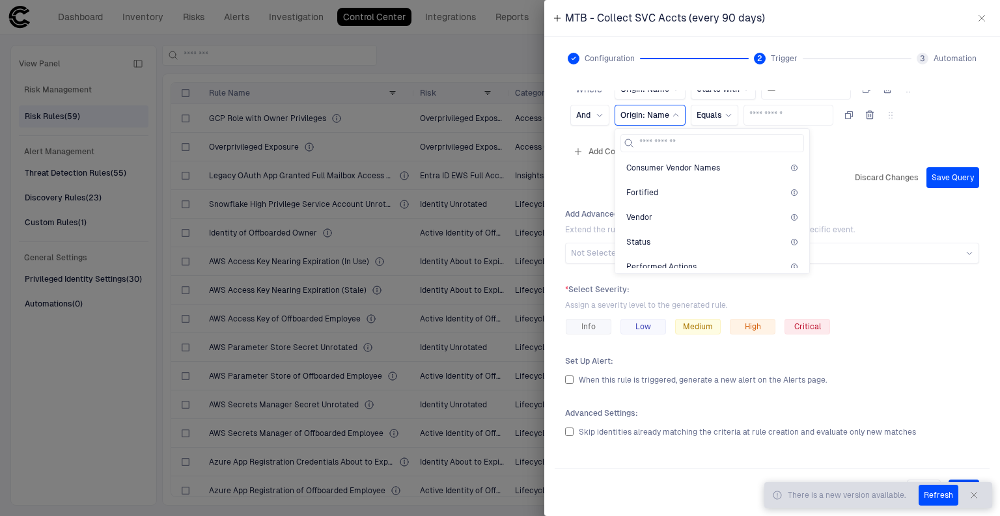
scroll to position [781, 0]
click at [721, 219] on div "Status" at bounding box center [712, 224] width 172 height 10
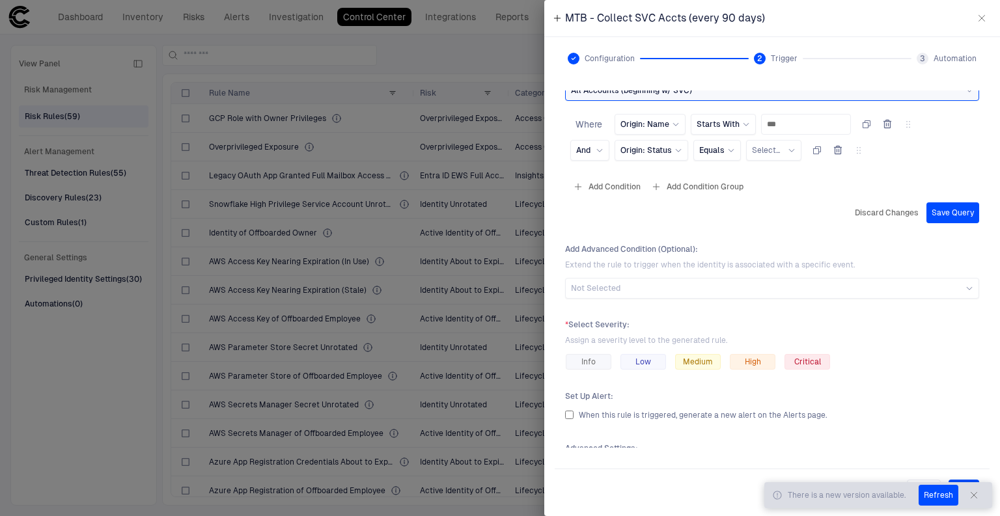
scroll to position [0, 0]
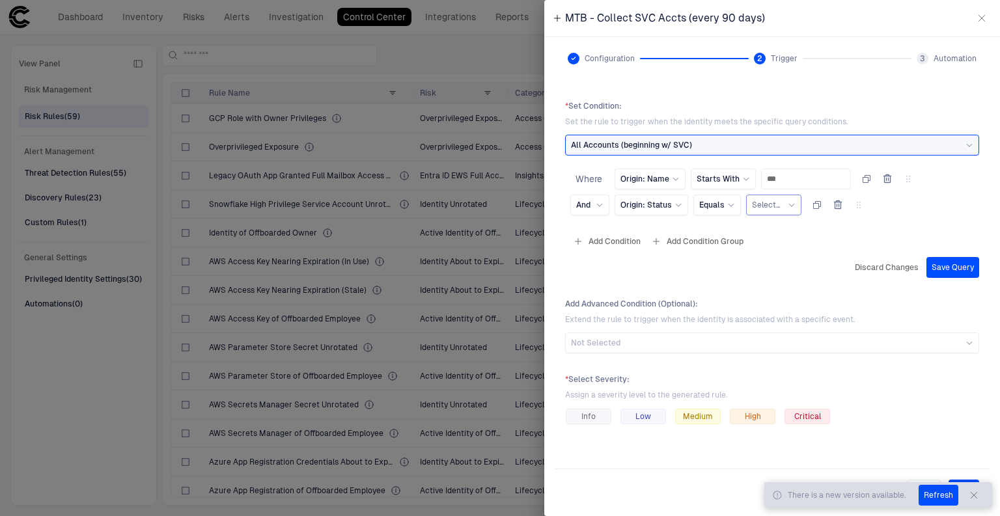
click at [761, 207] on span "Select..." at bounding box center [766, 205] width 28 height 10
click at [789, 281] on span "False" at bounding box center [819, 283] width 123 height 10
click at [954, 265] on button "Save Query" at bounding box center [952, 267] width 53 height 21
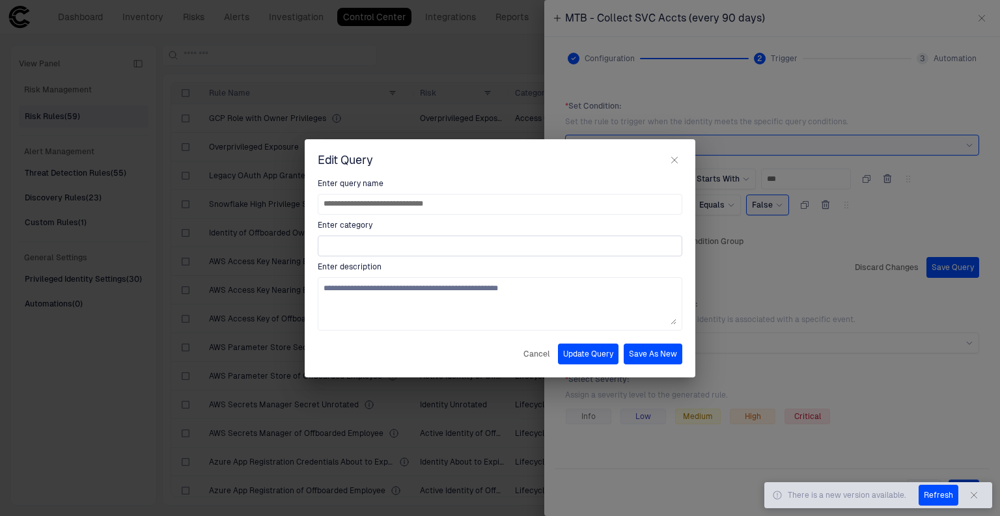
click at [381, 247] on input at bounding box center [500, 246] width 353 height 20
click at [390, 208] on input "**********" at bounding box center [500, 205] width 353 height 20
click at [452, 205] on input "**********" at bounding box center [500, 205] width 353 height 20
click at [346, 208] on input "**********" at bounding box center [500, 205] width 353 height 20
type input "**********"
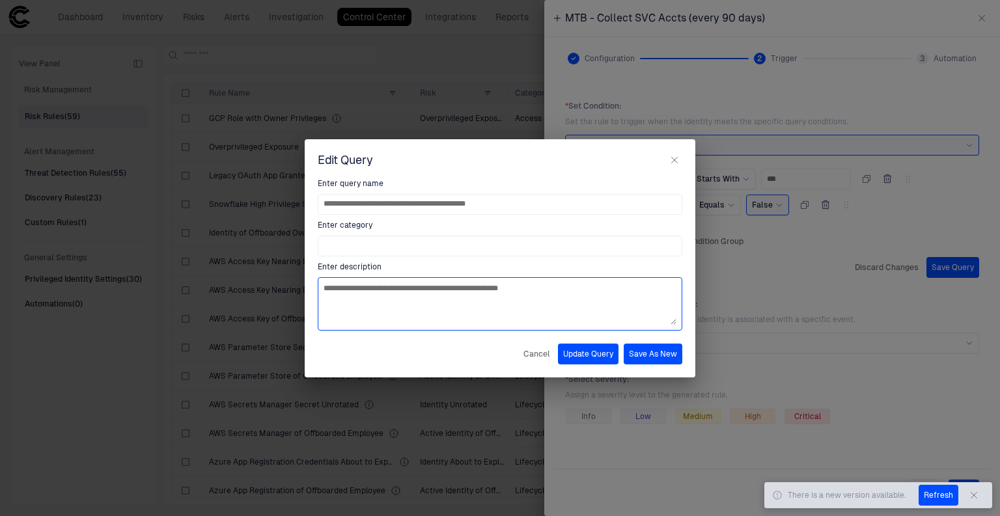
click at [388, 289] on textarea "**********" at bounding box center [500, 304] width 353 height 42
type textarea "**********"
click at [597, 355] on button "Update Query" at bounding box center [588, 354] width 61 height 21
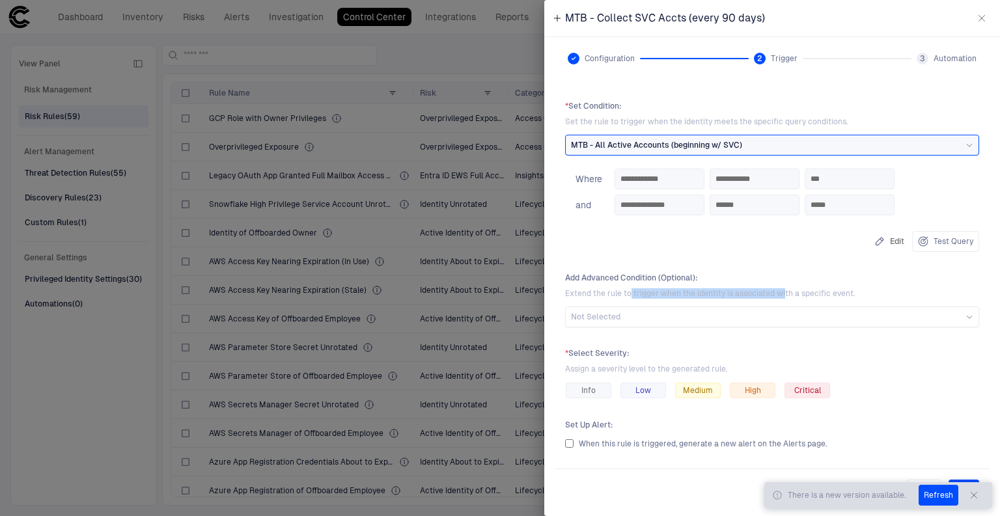
drag, startPoint x: 630, startPoint y: 294, endPoint x: 781, endPoint y: 292, distance: 151.7
click at [781, 292] on span "Extend the rule to trigger when the identity is associated with a specific even…" at bounding box center [772, 293] width 414 height 10
click at [818, 322] on div "Not Selected" at bounding box center [772, 317] width 402 height 14
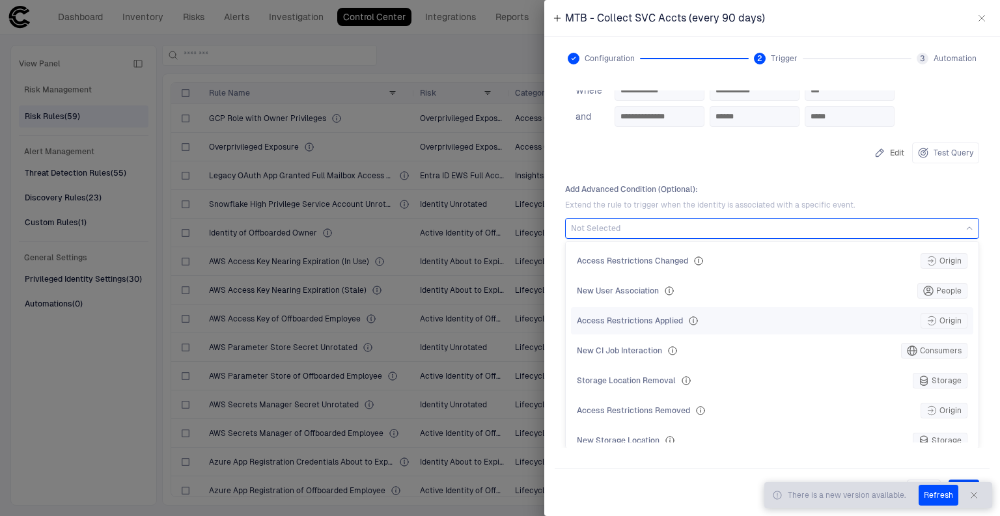
click at [652, 320] on span "Access Restrictions Applied" at bounding box center [630, 321] width 106 height 10
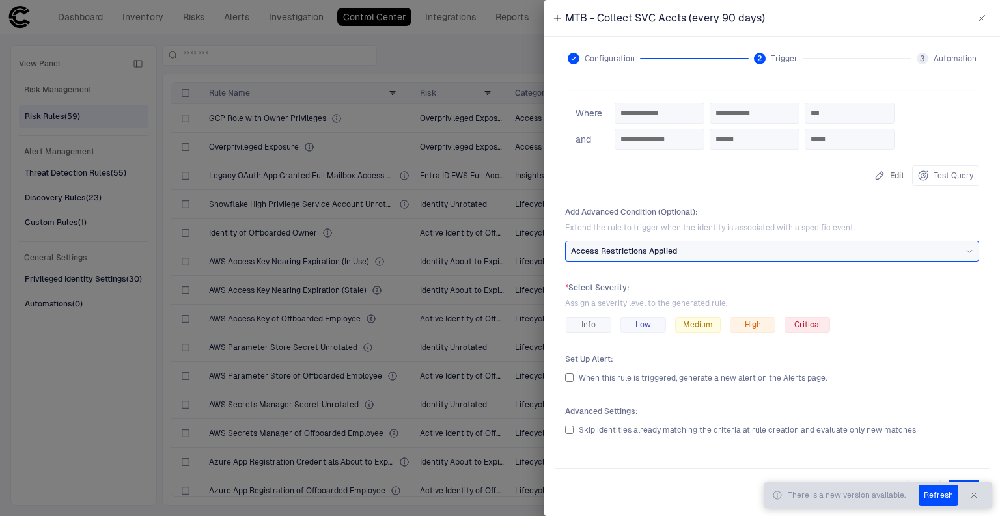
scroll to position [65, 0]
click at [654, 255] on span "Access Restrictions Applied" at bounding box center [624, 252] width 106 height 10
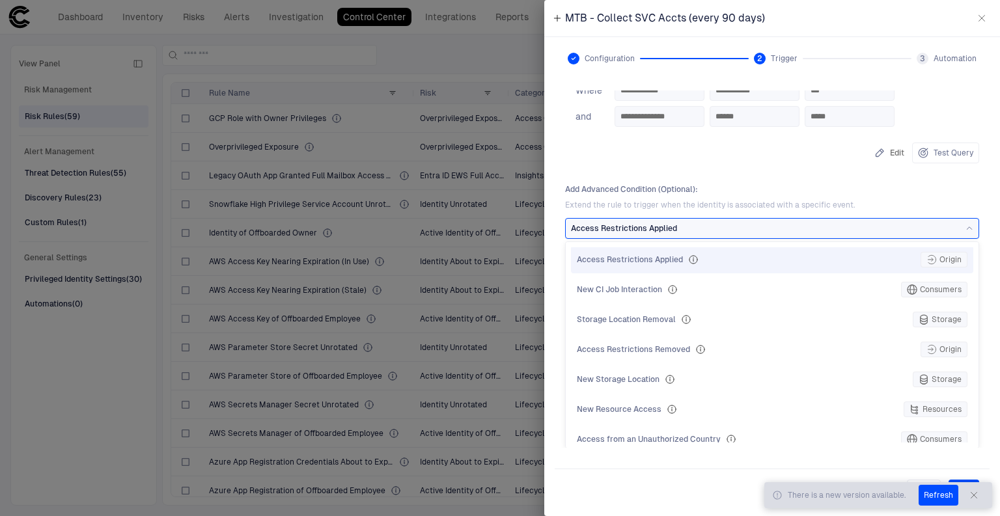
scroll to position [102, 0]
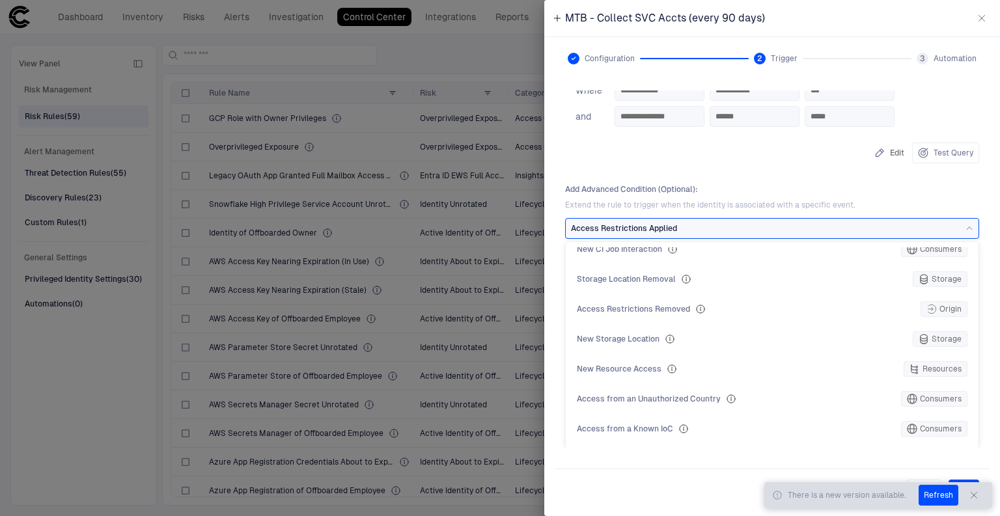
click at [695, 229] on div "Access Restrictions Applied" at bounding box center [772, 228] width 402 height 10
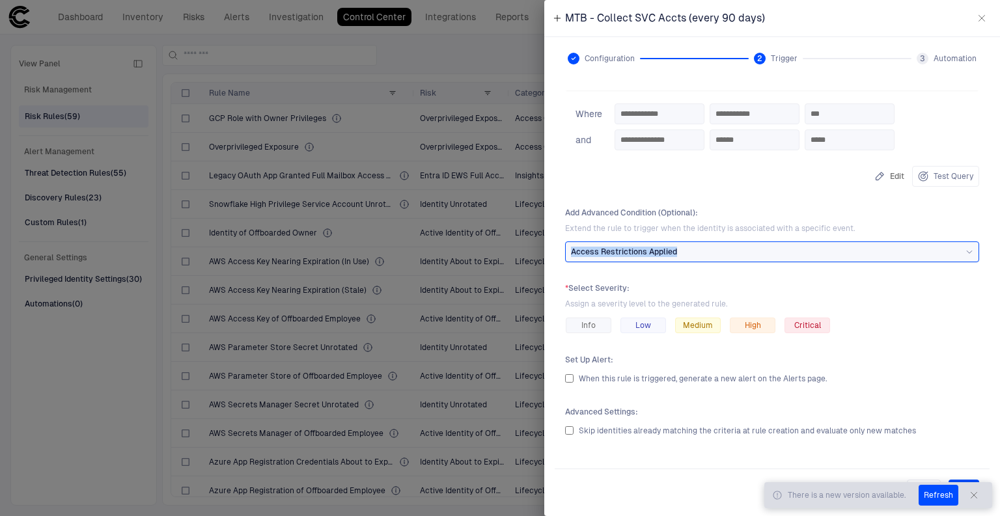
drag, startPoint x: 682, startPoint y: 247, endPoint x: 570, endPoint y: 275, distance: 115.0
click at [565, 240] on div "Add Advanced Condition (Optional) : Extend the rule to trigger when the identit…" at bounding box center [772, 235] width 414 height 55
click at [755, 250] on div "Access Restrictions Applied" at bounding box center [772, 252] width 402 height 10
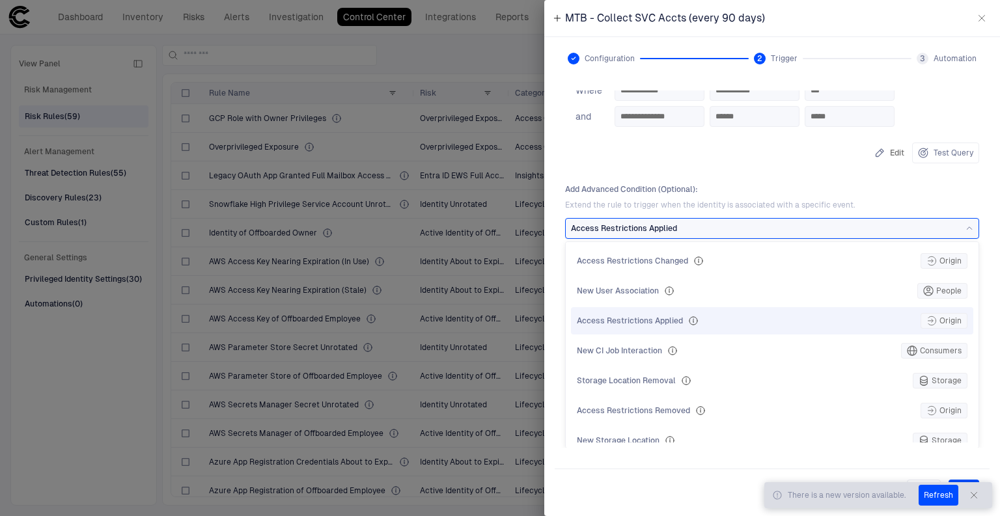
scroll to position [102, 0]
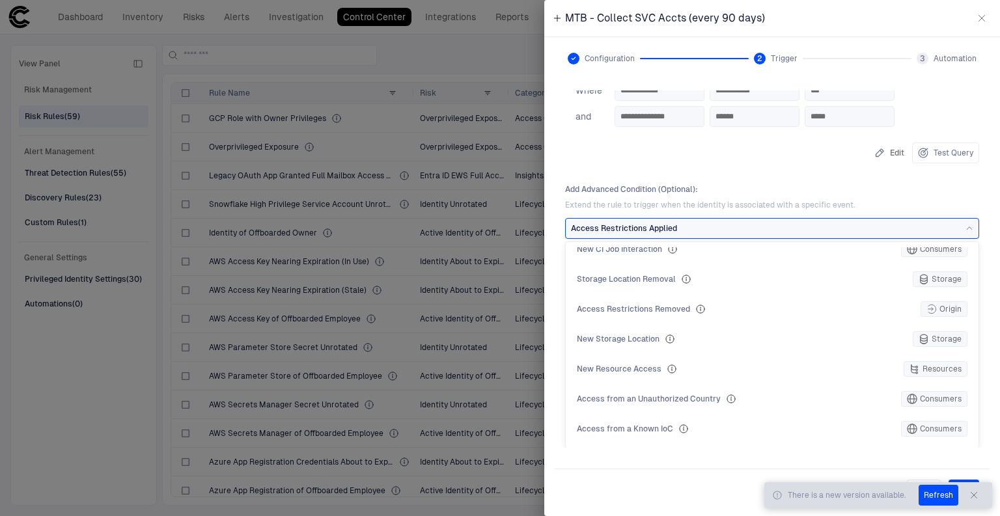
click at [590, 227] on span "Access Restrictions Applied" at bounding box center [624, 228] width 106 height 10
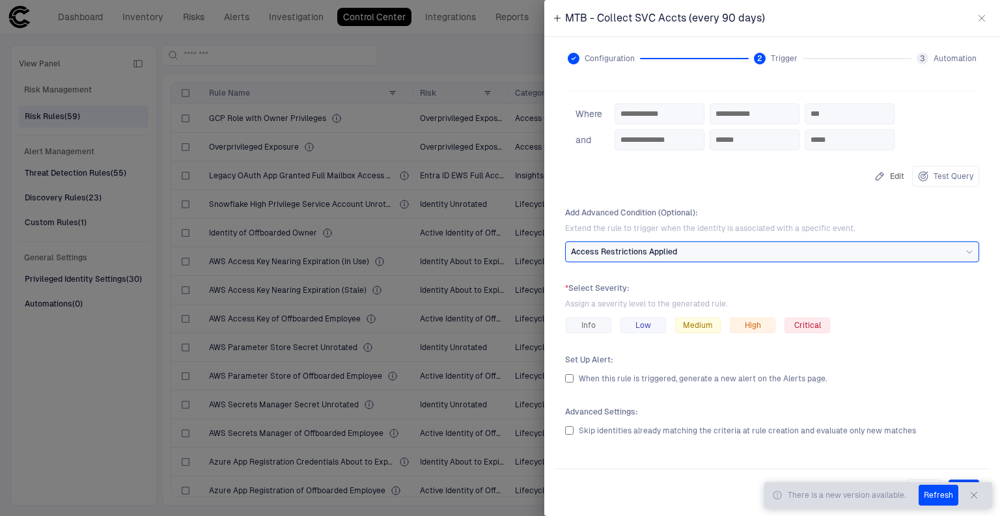
click at [686, 227] on span "Extend the rule to trigger when the identity is associated with a specific even…" at bounding box center [772, 228] width 414 height 10
click at [937, 497] on button "Refresh" at bounding box center [939, 495] width 40 height 21
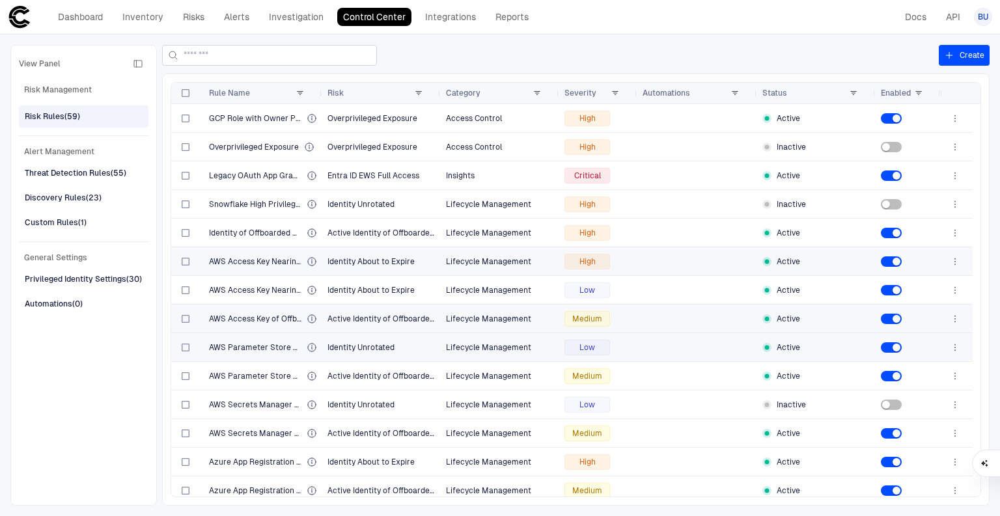
click at [210, 49] on div at bounding box center [269, 55] width 215 height 21
click at [245, 55] on input at bounding box center [278, 56] width 188 height 20
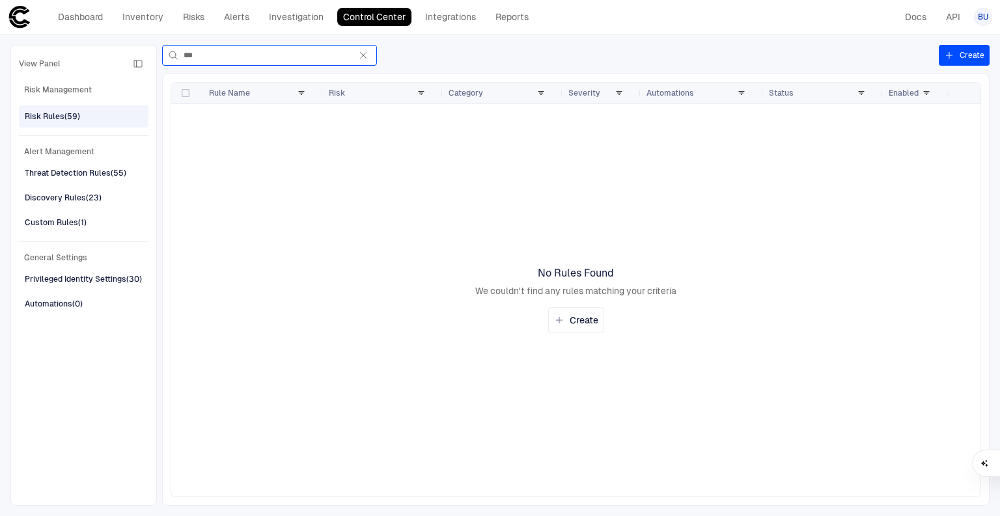
type input "***"
click at [958, 64] on button "Create" at bounding box center [964, 55] width 51 height 21
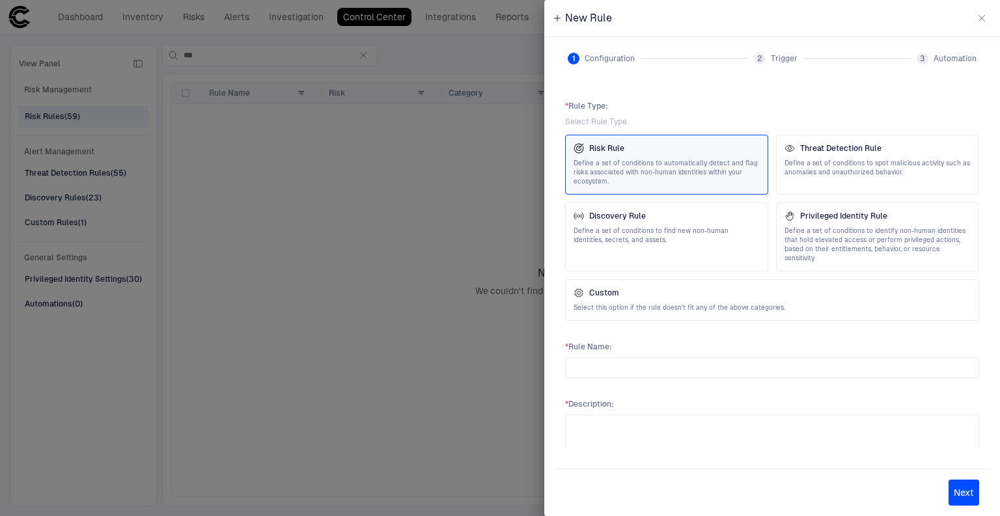
drag, startPoint x: 711, startPoint y: 294, endPoint x: 686, endPoint y: 326, distance: 40.8
click at [710, 303] on span "Select this option if the rule doesn't fit any of the above categories." at bounding box center [772, 307] width 397 height 9
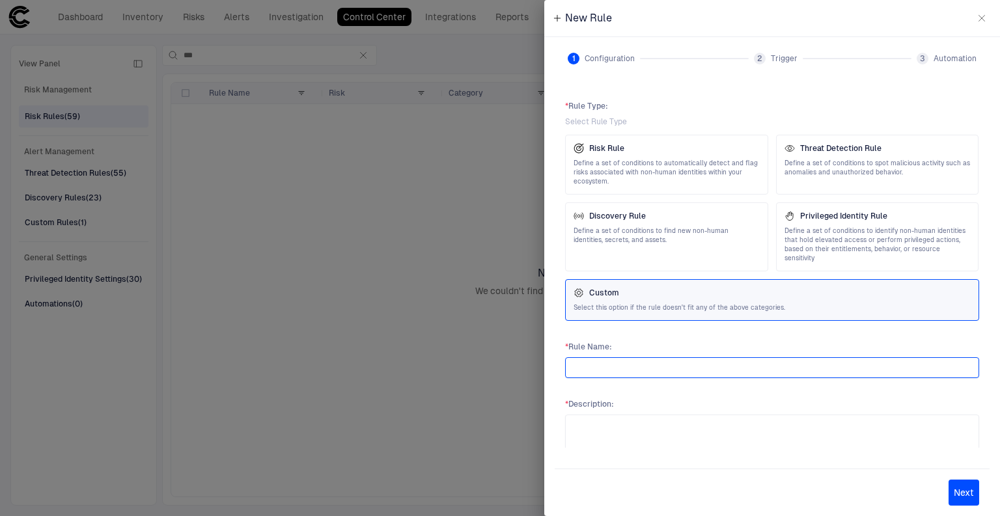
click at [616, 358] on input "text" at bounding box center [772, 368] width 402 height 20
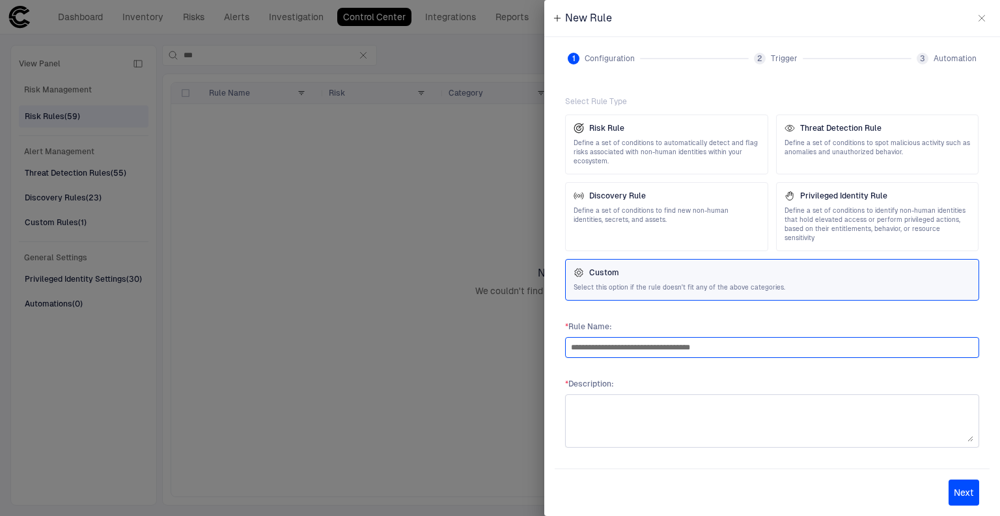
type input "**********"
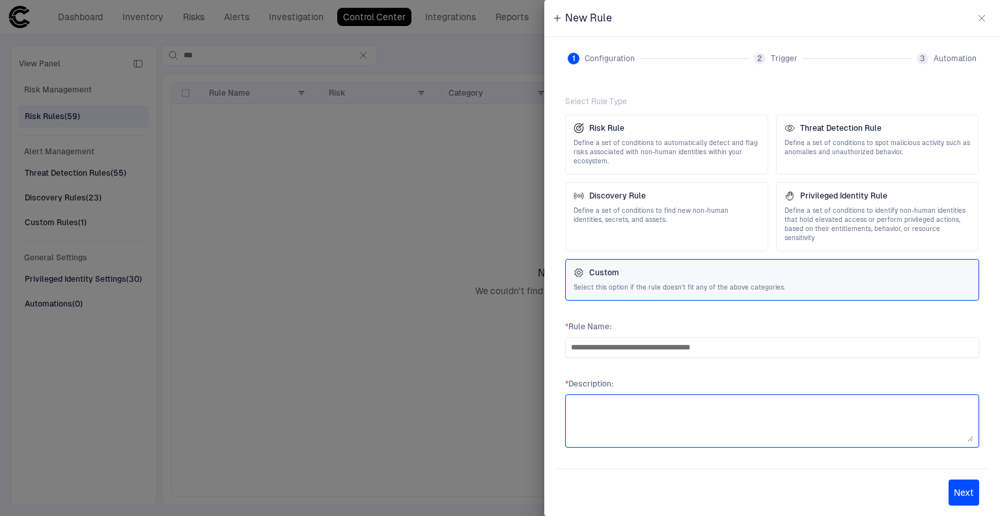
click at [622, 402] on textarea at bounding box center [772, 421] width 402 height 42
type textarea "**********"
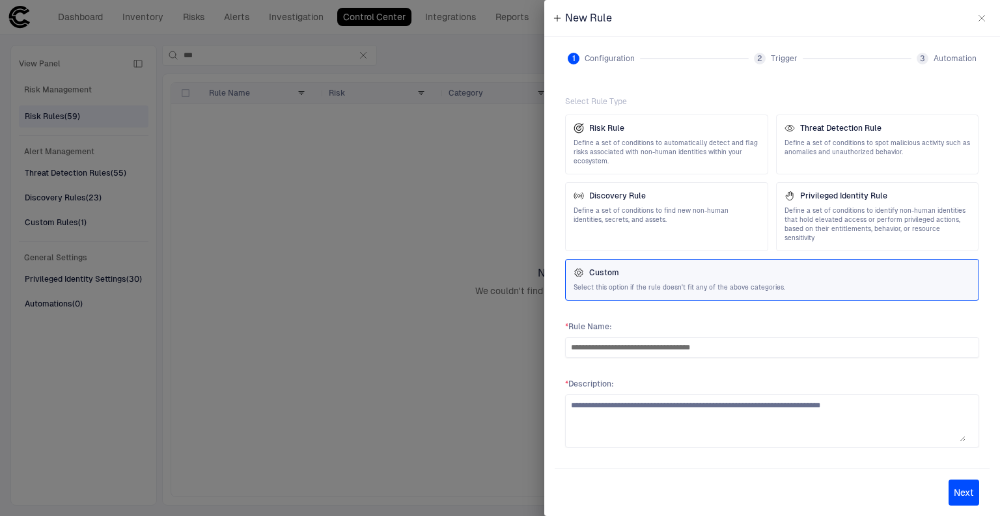
click at [973, 487] on button "Next" at bounding box center [964, 493] width 31 height 26
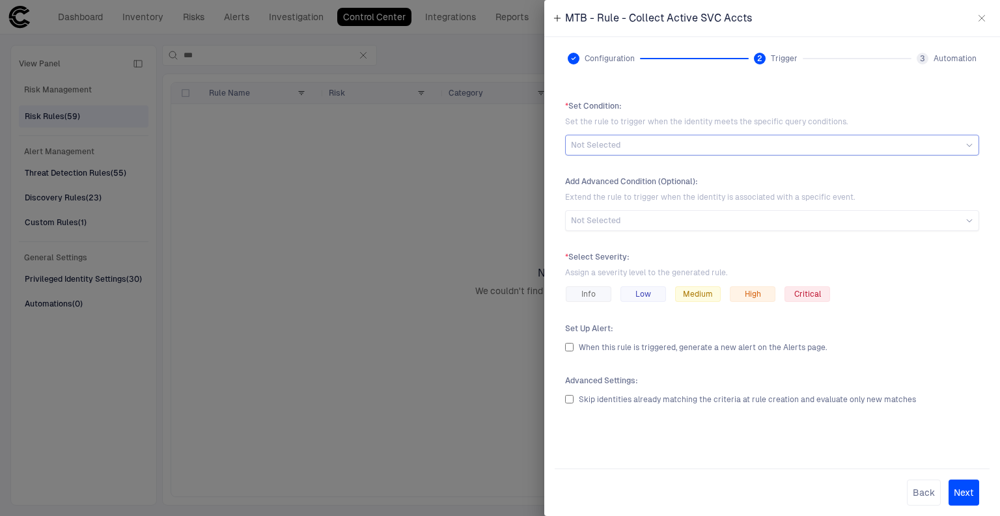
click at [609, 140] on span "Not Selected" at bounding box center [595, 145] width 49 height 10
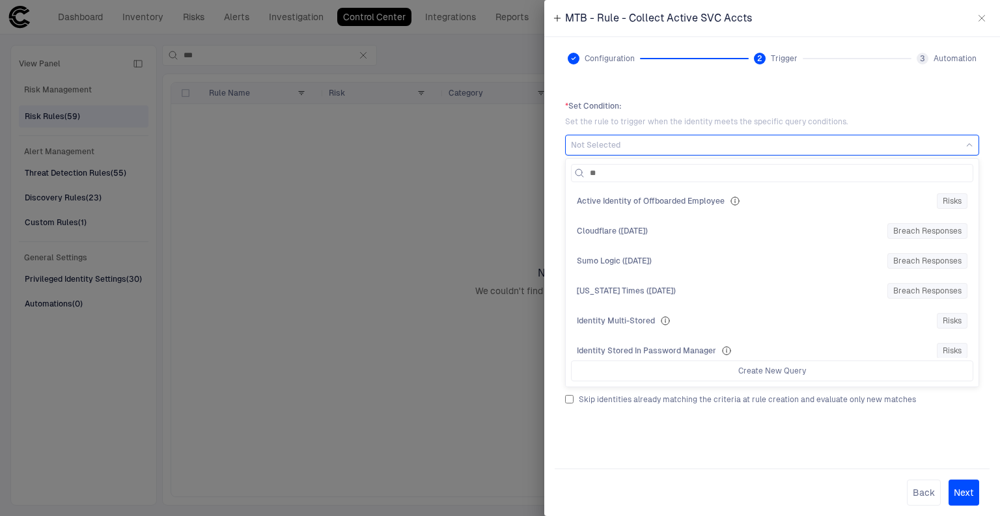
type input "***"
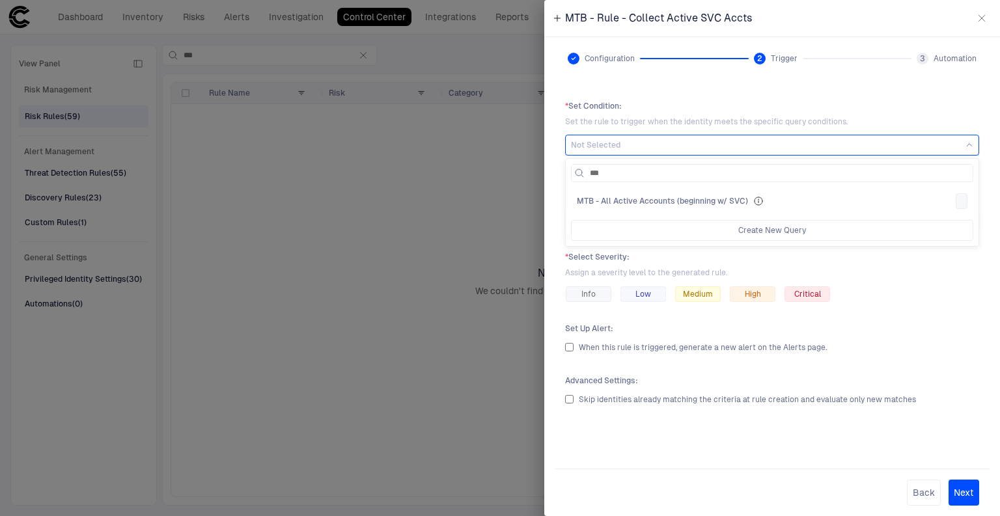
click at [613, 200] on span "MTB - All Active Accounts (beginning w/ SVC)" at bounding box center [662, 201] width 171 height 10
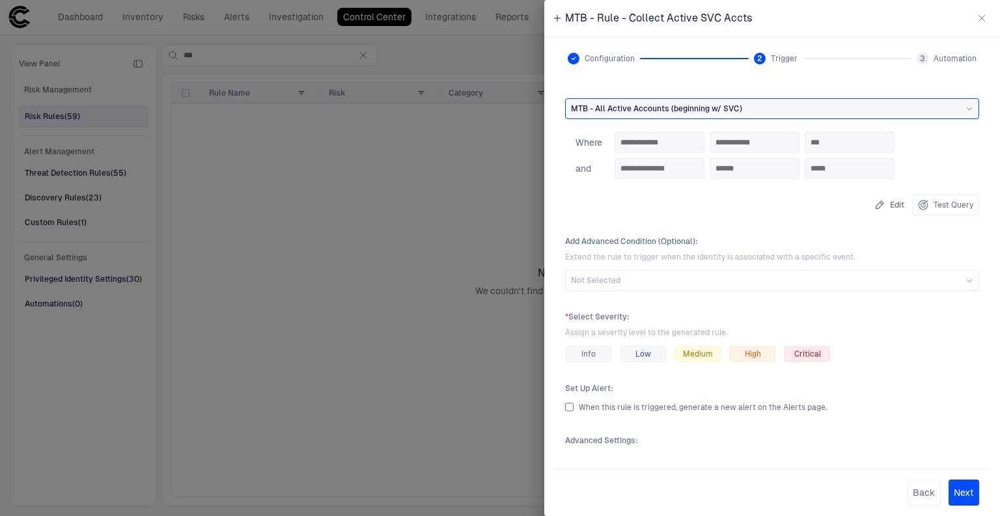
scroll to position [52, 0]
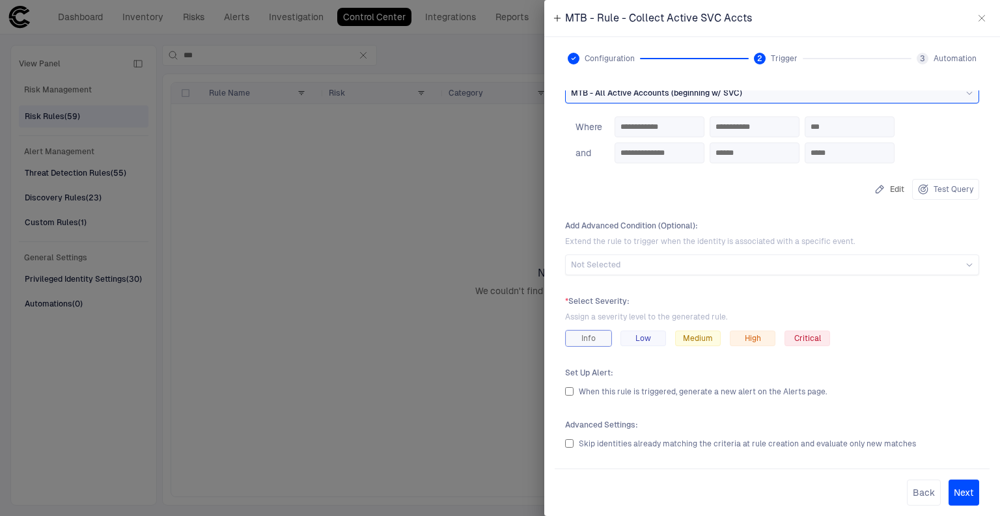
click at [605, 339] on div "Info" at bounding box center [589, 339] width 46 height 16
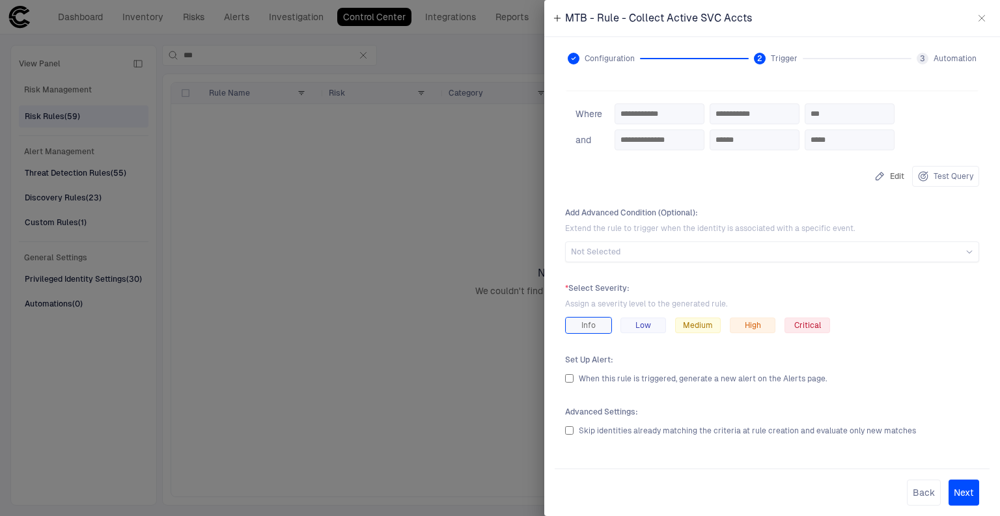
click at [667, 380] on span "When this rule is triggered, generate a new alert on the Alerts page." at bounding box center [703, 378] width 248 height 9
click at [626, 428] on span "Skip identities already matching the criteria at rule creation and evaluate onl…" at bounding box center [747, 430] width 337 height 9
click at [966, 490] on button "Next" at bounding box center [964, 493] width 31 height 26
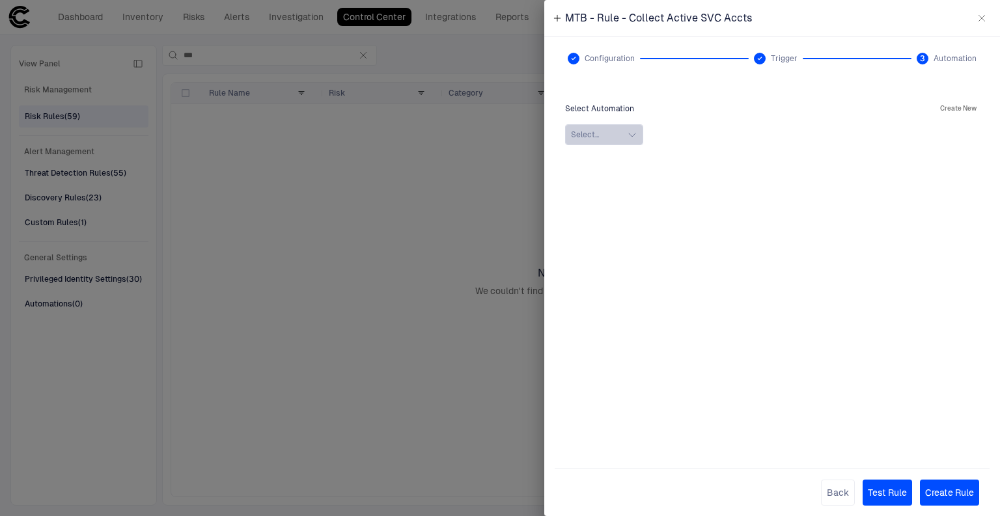
click at [622, 135] on button "Select..." at bounding box center [604, 134] width 78 height 21
click at [717, 169] on div "No Search Results" at bounding box center [772, 167] width 402 height 26
click at [592, 191] on span "0 selected" at bounding box center [591, 189] width 34 height 9
click at [628, 138] on icon "button" at bounding box center [632, 135] width 10 height 10
click at [888, 486] on button "Test Rule" at bounding box center [887, 493] width 49 height 26
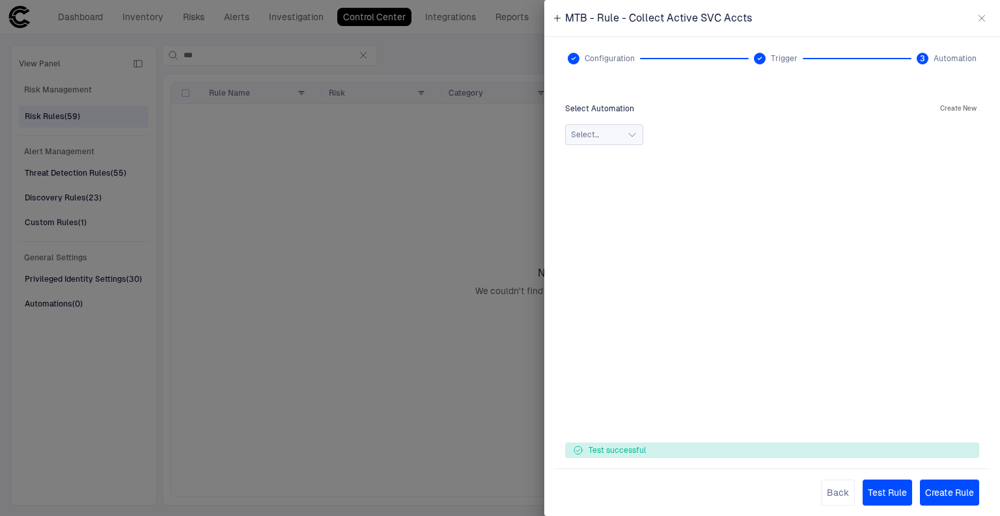
click at [953, 490] on button "Create Rule" at bounding box center [949, 493] width 59 height 26
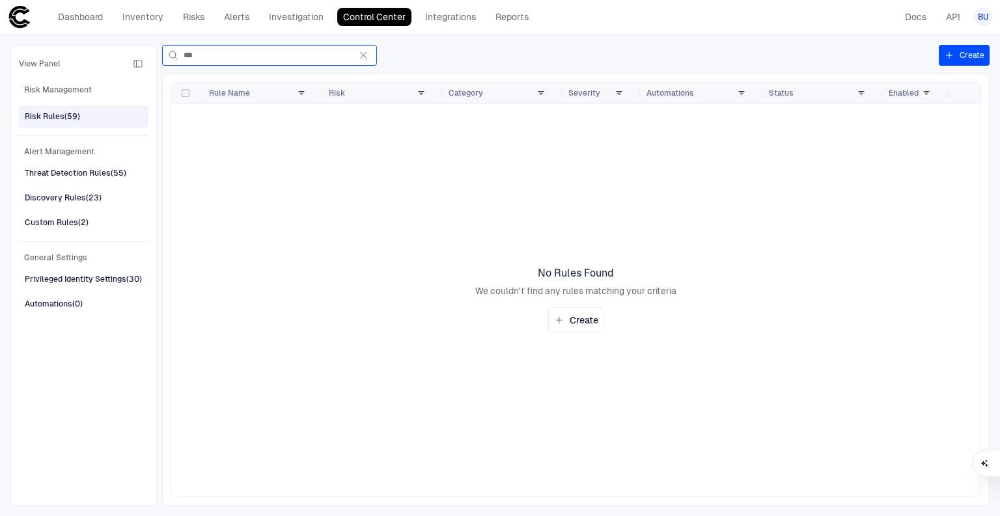
click at [255, 53] on input "***" at bounding box center [267, 56] width 167 height 20
click at [883, 36] on div "View Panel Risk Management Risk Rules (59) Alert Management Threat Detection Ru…" at bounding box center [500, 276] width 1000 height 482
click at [359, 54] on icon "button" at bounding box center [363, 55] width 10 height 10
click at [350, 54] on input "***" at bounding box center [267, 56] width 167 height 20
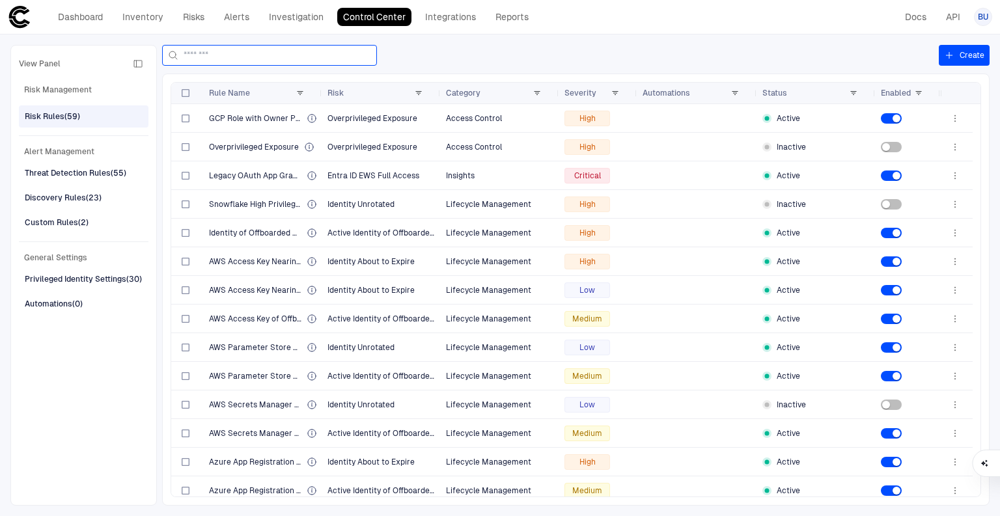
click at [271, 58] on input at bounding box center [278, 56] width 188 height 20
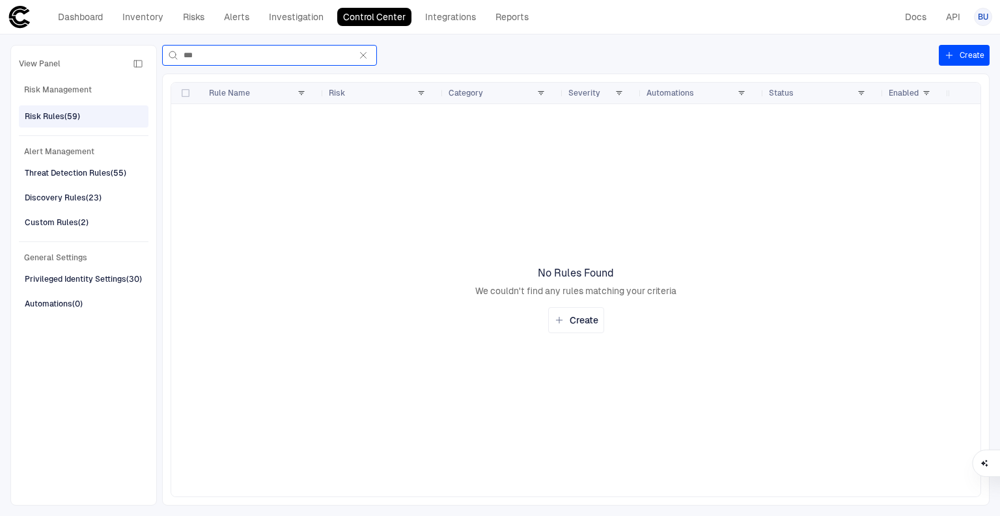
click at [271, 58] on input "***" at bounding box center [267, 56] width 167 height 20
type input "*"
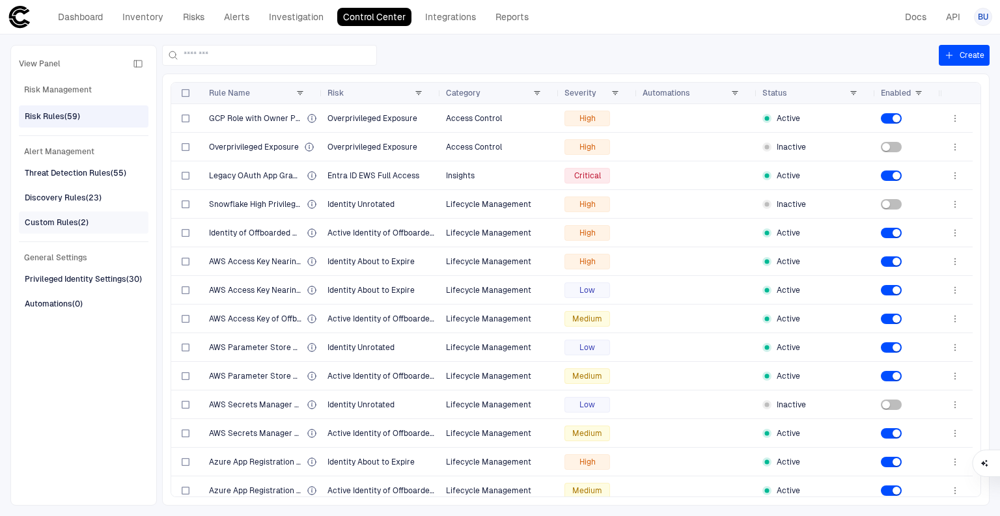
click at [49, 219] on div "Custom Rules (2)" at bounding box center [57, 223] width 64 height 12
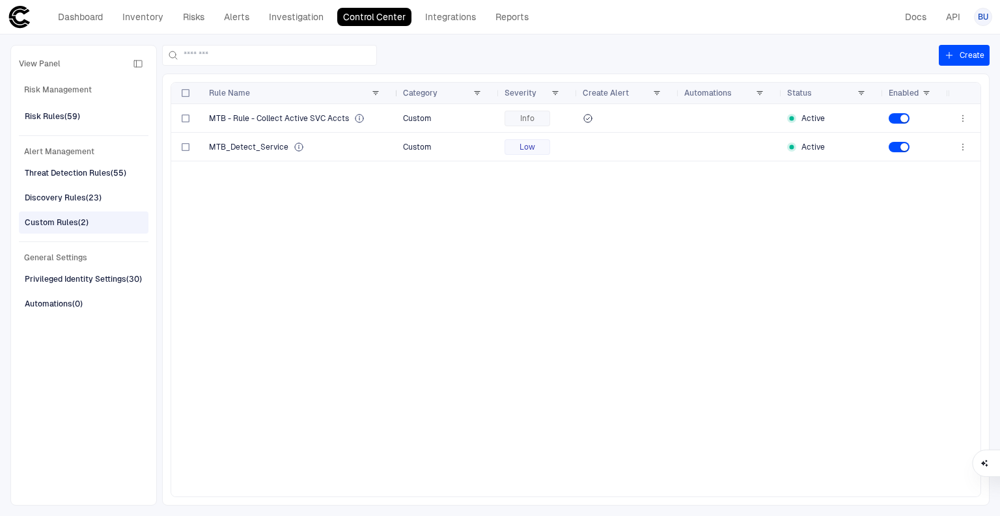
drag, startPoint x: 322, startPoint y: 92, endPoint x: 396, endPoint y: 90, distance: 74.2
click at [396, 90] on div at bounding box center [397, 93] width 5 height 21
click at [233, 55] on input at bounding box center [278, 56] width 188 height 20
type input "***"
drag, startPoint x: 266, startPoint y: 60, endPoint x: 94, endPoint y: 63, distance: 171.9
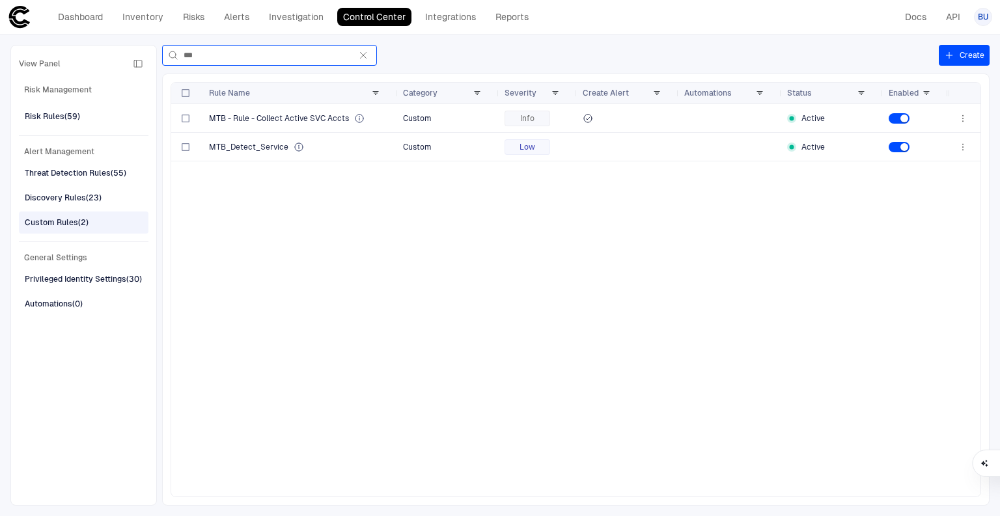
click at [94, 63] on div "View Panel Risk Management Risk Rules (59) Alert Management Threat Detection Ru…" at bounding box center [500, 276] width 1000 height 482
click at [51, 113] on div "Risk Rules (59)" at bounding box center [52, 117] width 55 height 12
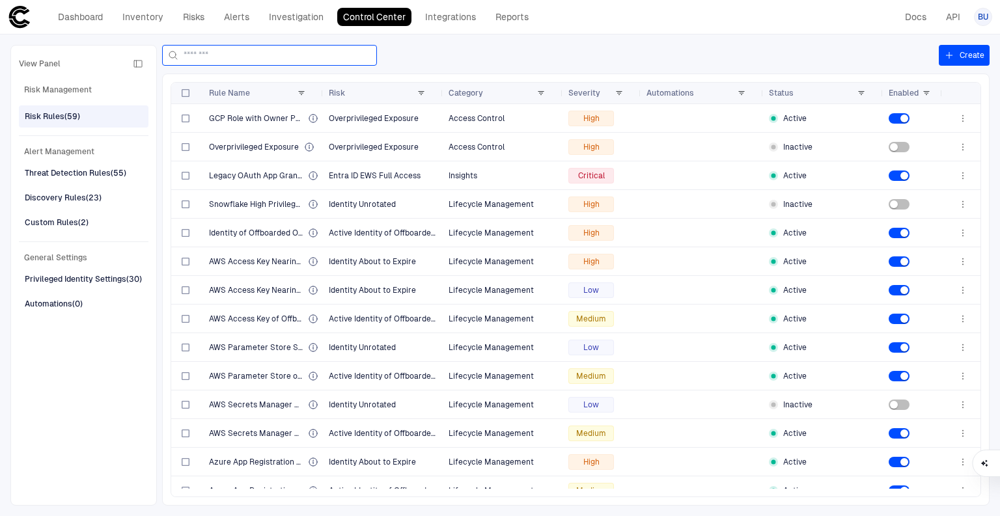
click at [243, 55] on input at bounding box center [278, 56] width 188 height 20
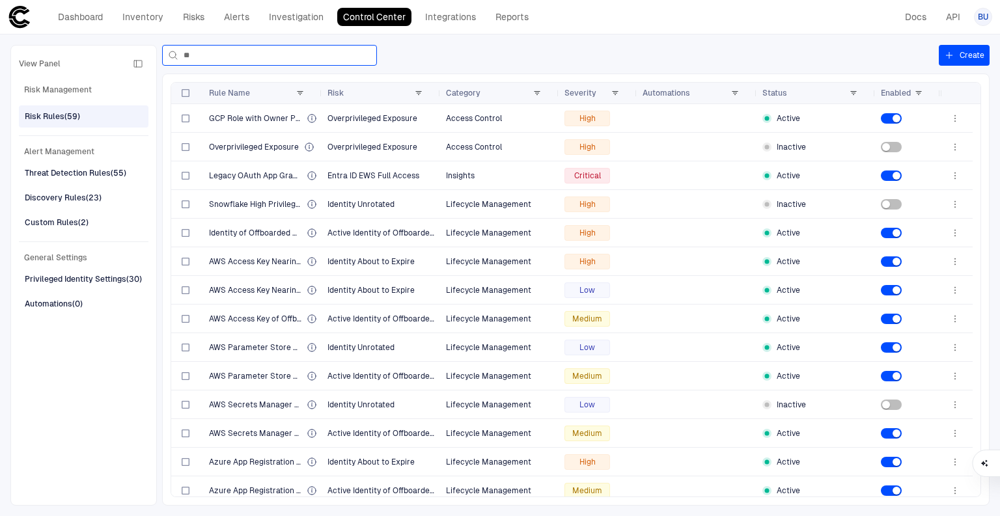
type input "***"
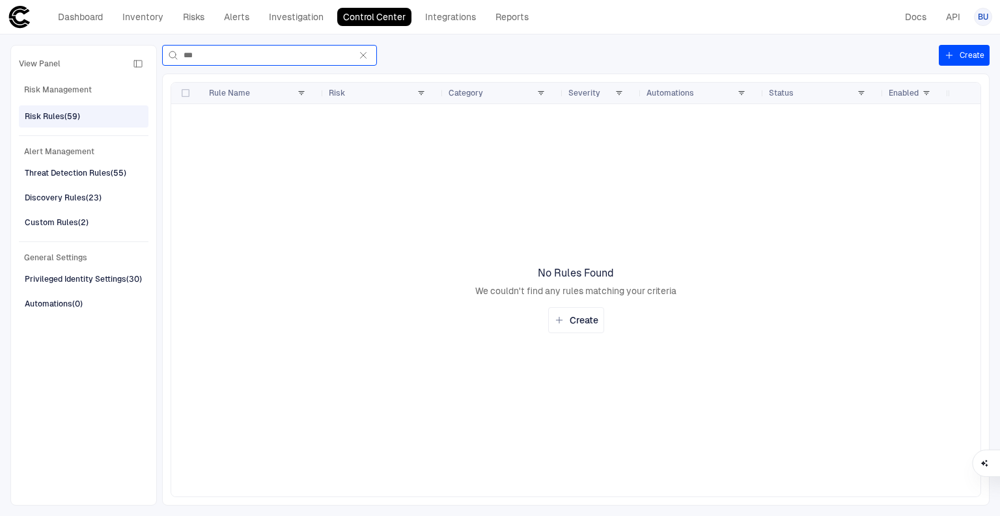
drag, startPoint x: 199, startPoint y: 58, endPoint x: 112, endPoint y: 57, distance: 87.2
click at [115, 57] on div "View Panel Risk Management Risk Rules (59) Alert Management Threat Detection Ru…" at bounding box center [500, 276] width 1000 height 482
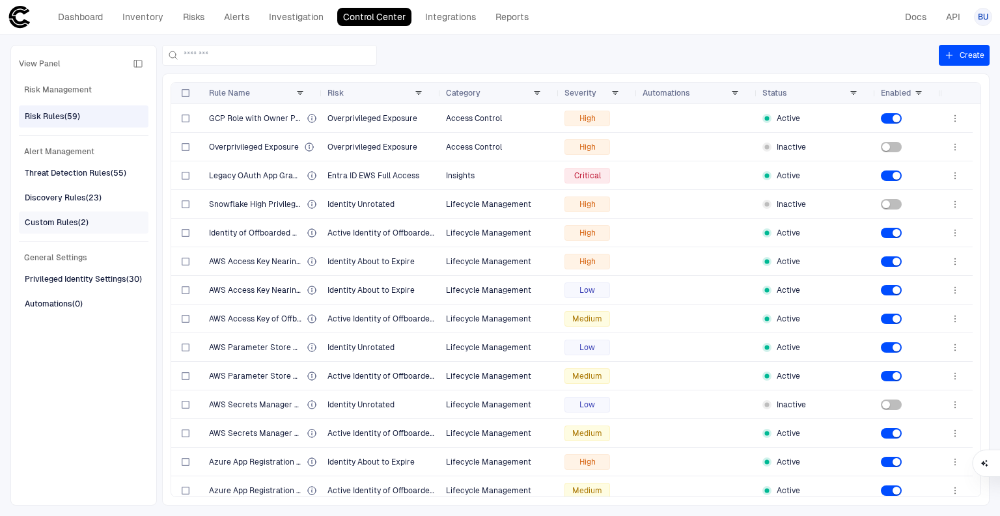
click at [89, 221] on div "Custom Rules (2)" at bounding box center [85, 222] width 120 height 21
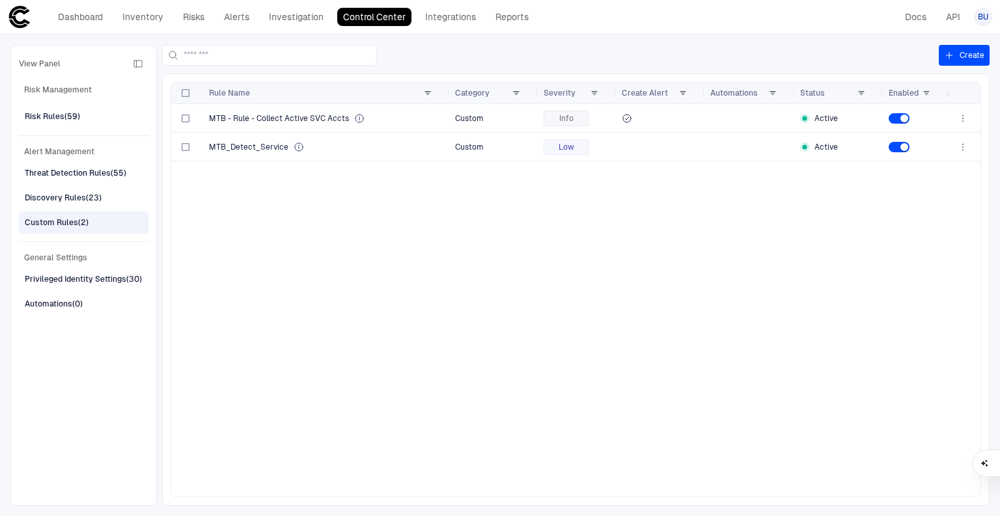
drag, startPoint x: 322, startPoint y: 87, endPoint x: 448, endPoint y: 104, distance: 127.4
click at [448, 104] on div "Rule Name Category Severity" at bounding box center [575, 290] width 809 height 414
click at [237, 146] on span "MTB_Detect_Service" at bounding box center [248, 147] width 79 height 10
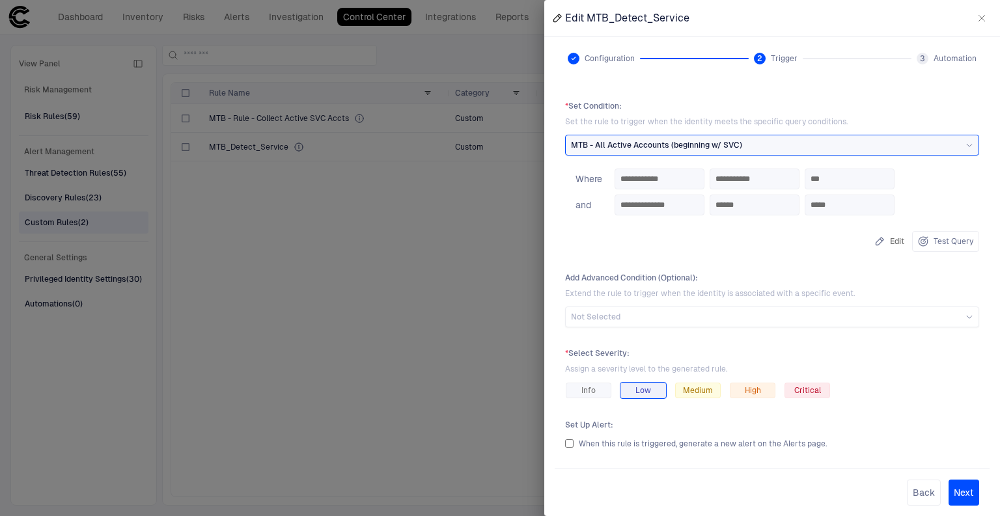
click at [303, 187] on div at bounding box center [500, 258] width 1000 height 516
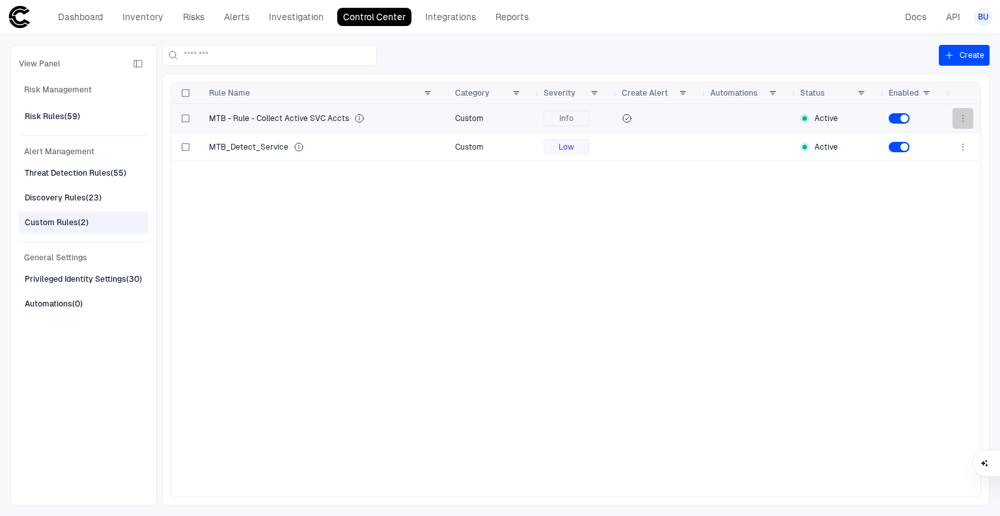
click at [958, 114] on icon "button" at bounding box center [963, 118] width 10 height 10
click at [891, 144] on span "Edit" at bounding box center [895, 148] width 14 height 10
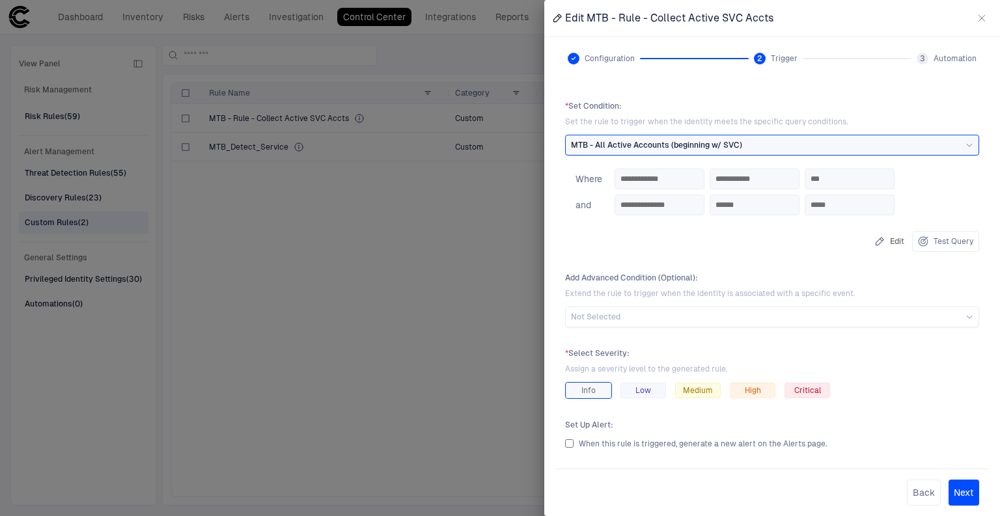
click at [391, 287] on div at bounding box center [500, 258] width 1000 height 516
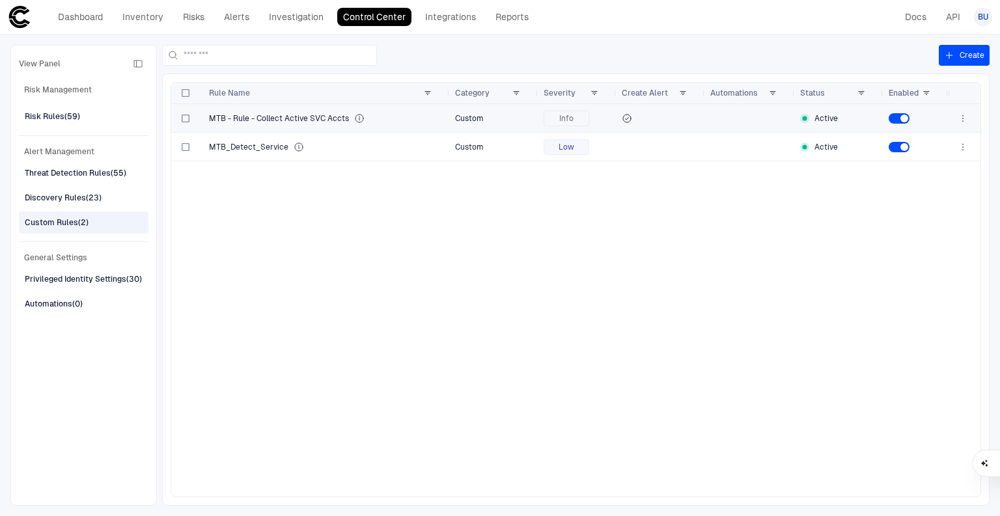
click at [293, 118] on span "MTB - Rule - Collect Active SVC Accts" at bounding box center [279, 118] width 140 height 10
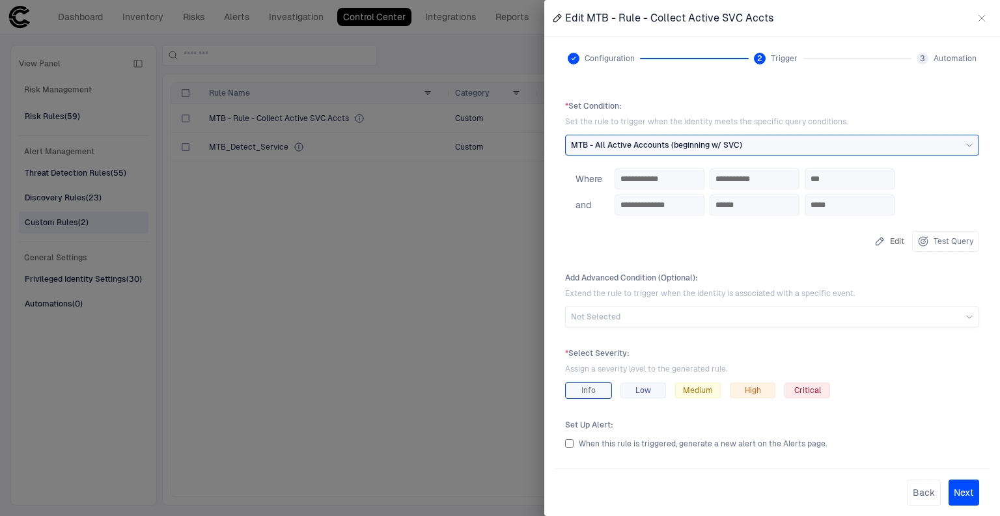
click at [405, 280] on div at bounding box center [500, 258] width 1000 height 516
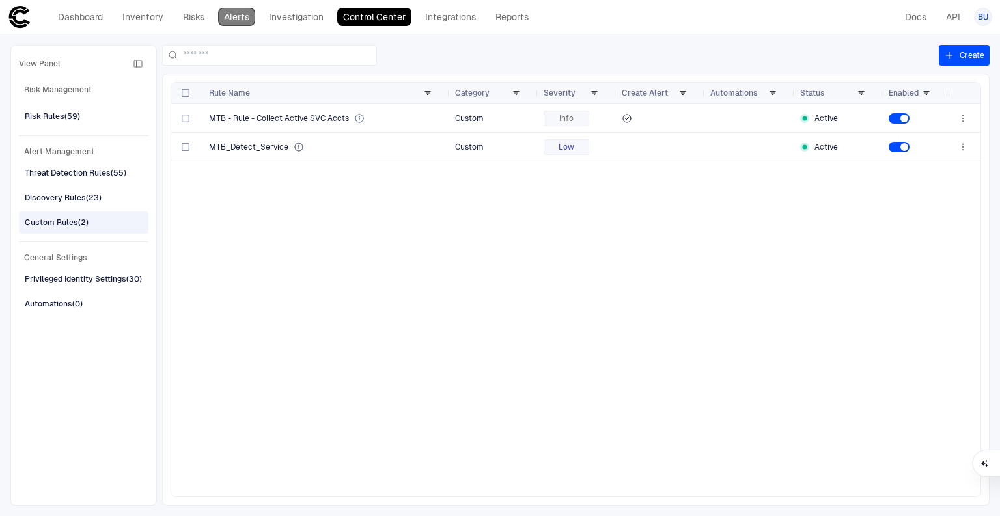
click at [233, 16] on link "Alerts" at bounding box center [236, 17] width 37 height 18
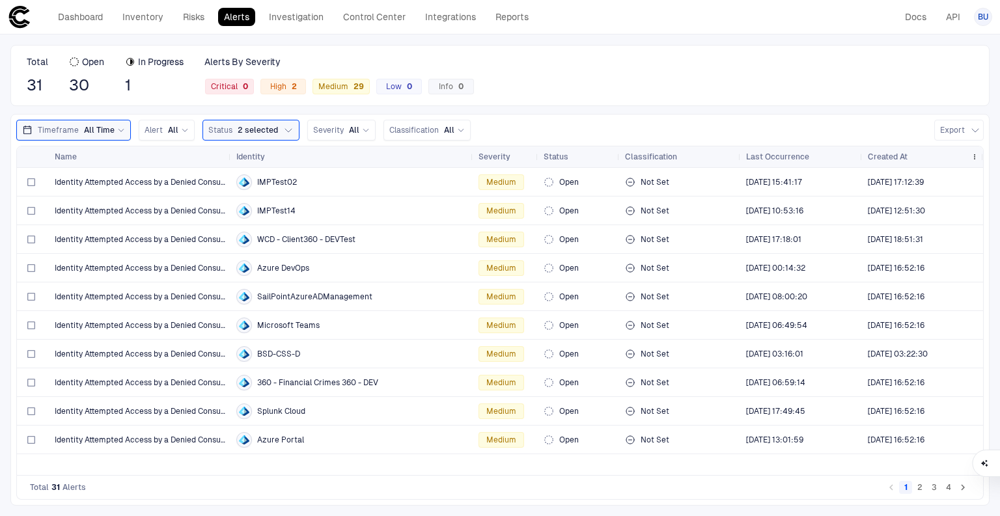
click at [880, 158] on span "Created At" at bounding box center [888, 157] width 40 height 10
click at [908, 158] on span at bounding box center [914, 157] width 13 height 8
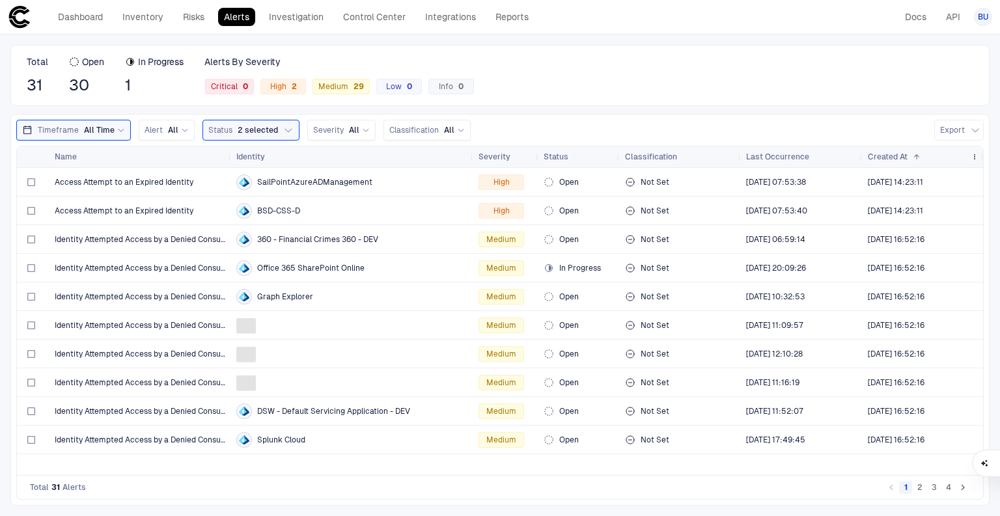
click at [908, 158] on span at bounding box center [914, 157] width 13 height 8
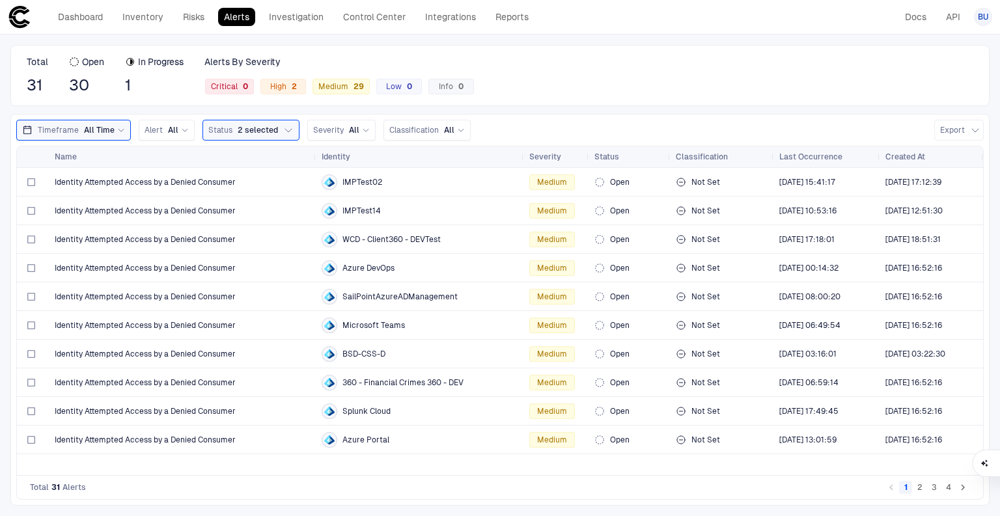
drag, startPoint x: 229, startPoint y: 151, endPoint x: 302, endPoint y: 117, distance: 81.0
click at [318, 163] on div at bounding box center [315, 156] width 5 height 21
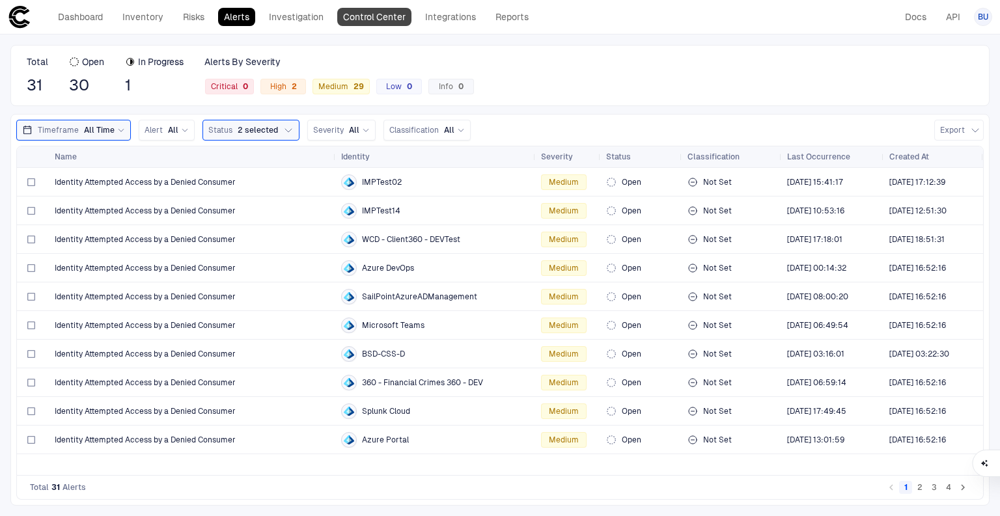
click at [362, 14] on link "Control Center" at bounding box center [374, 17] width 74 height 18
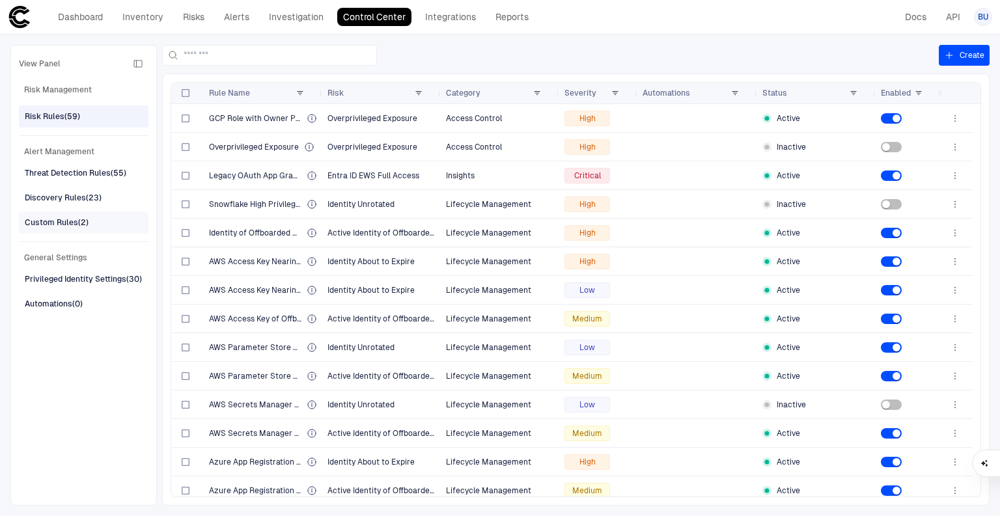
click at [52, 218] on div "Custom Rules (2)" at bounding box center [57, 223] width 64 height 12
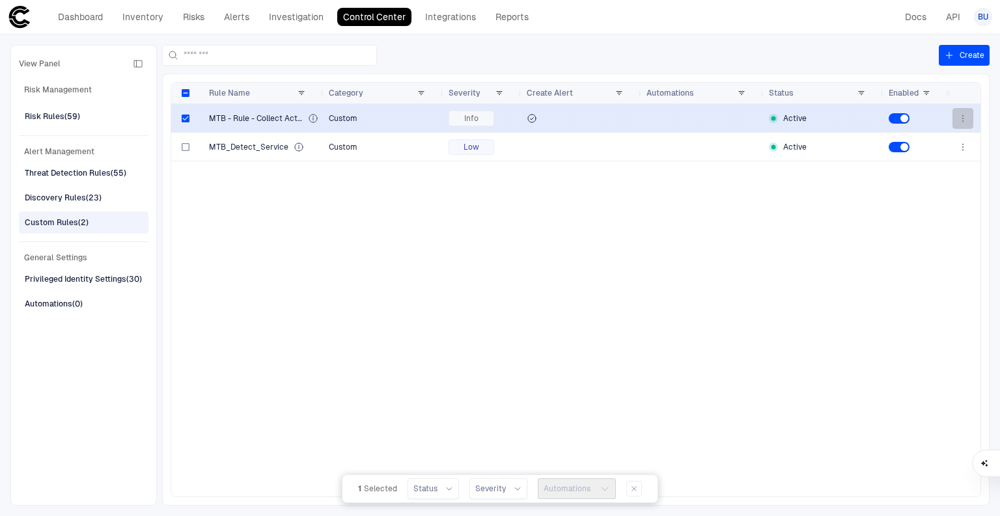
click at [966, 122] on icon "button" at bounding box center [963, 118] width 10 height 10
click at [447, 490] on div at bounding box center [500, 258] width 1000 height 516
click at [452, 491] on icon at bounding box center [449, 489] width 8 height 8
click at [589, 489] on div "Automations" at bounding box center [577, 489] width 78 height 21
click at [603, 490] on div "Automations" at bounding box center [577, 489] width 78 height 21
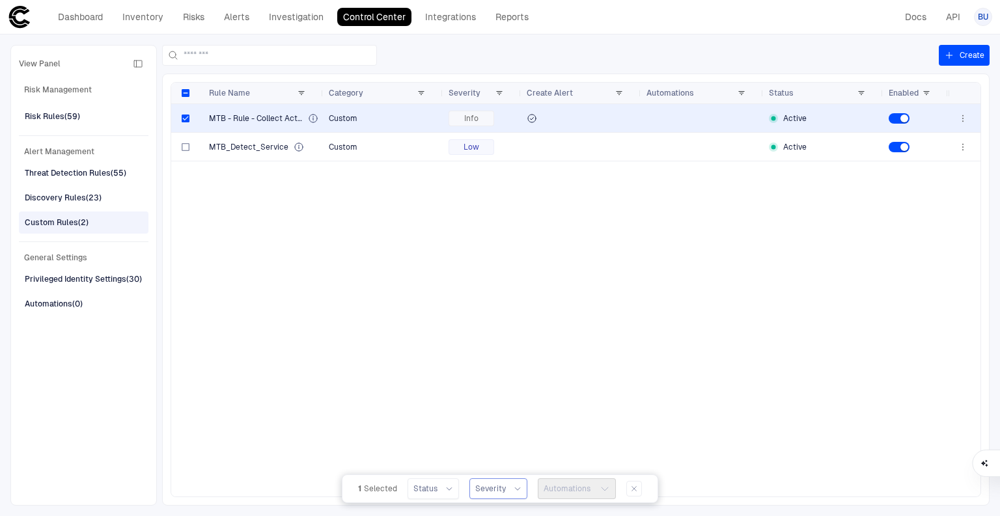
click at [511, 490] on div at bounding box center [516, 489] width 10 height 8
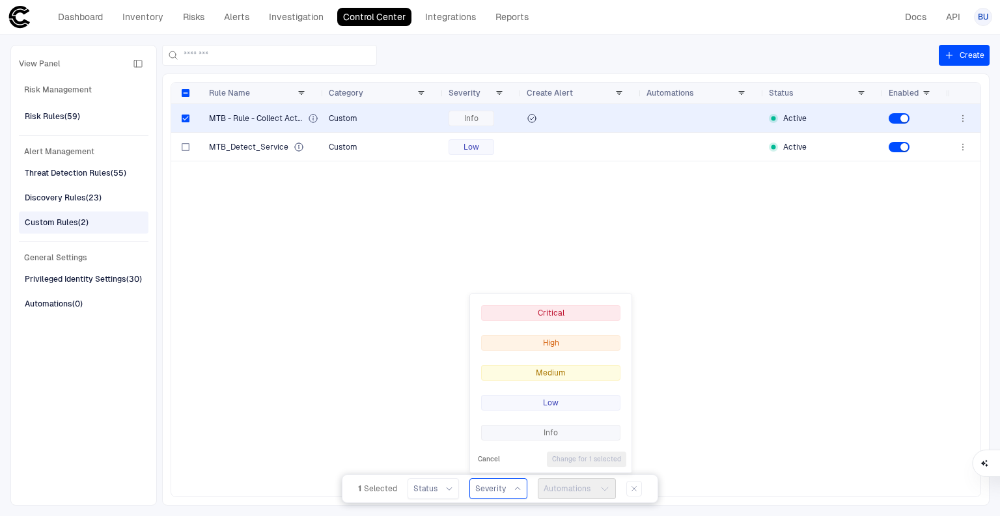
click at [599, 497] on div "Automations" at bounding box center [577, 489] width 78 height 21
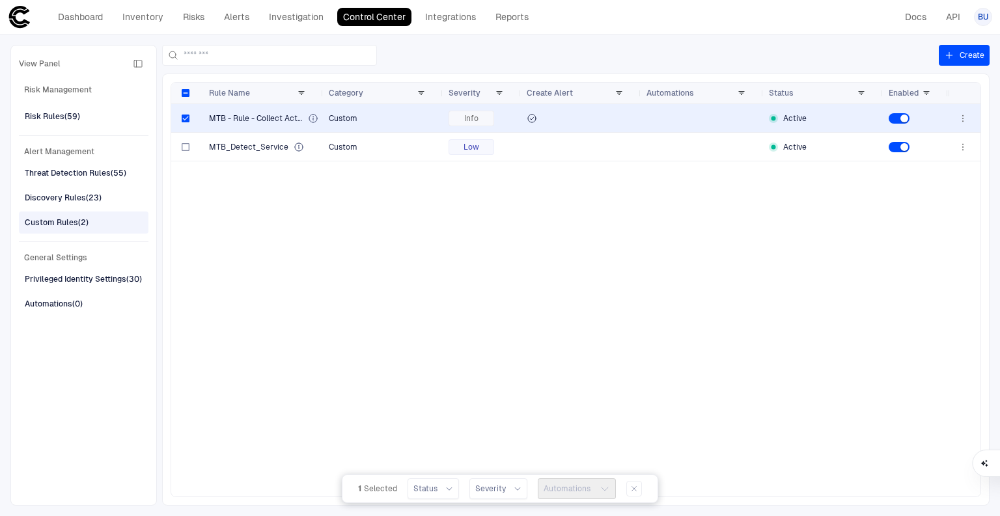
click at [605, 493] on div "Automations" at bounding box center [577, 489] width 78 height 21
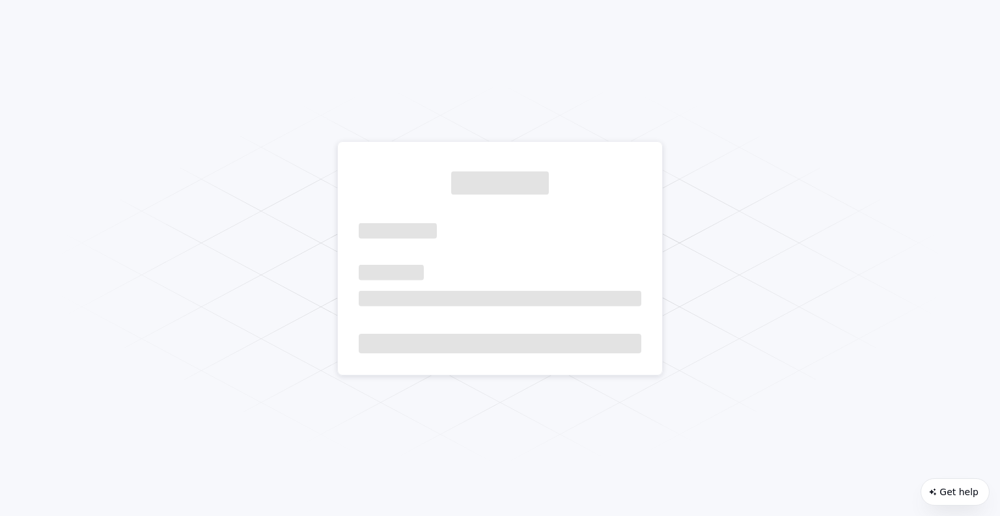
click at [632, 486] on div at bounding box center [500, 258] width 1000 height 516
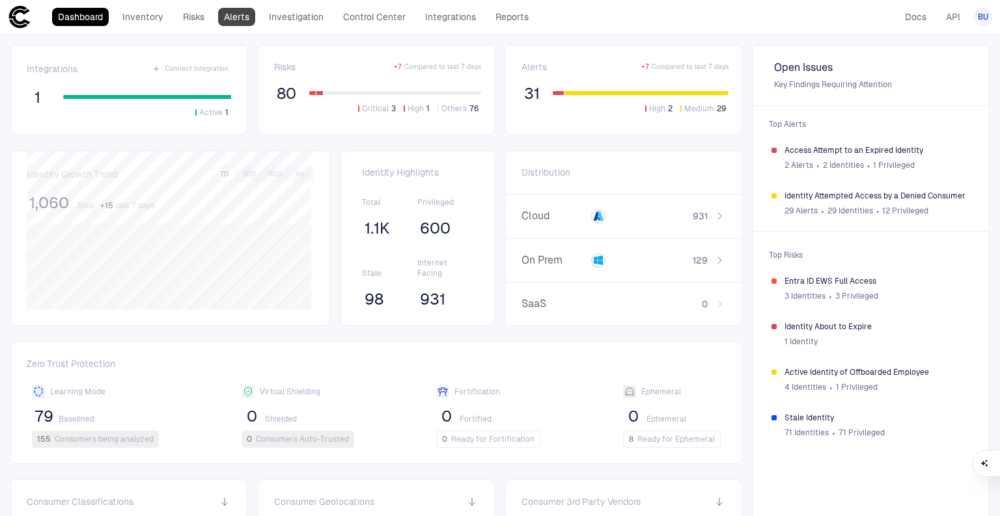
click at [242, 20] on link "Alerts" at bounding box center [236, 17] width 37 height 18
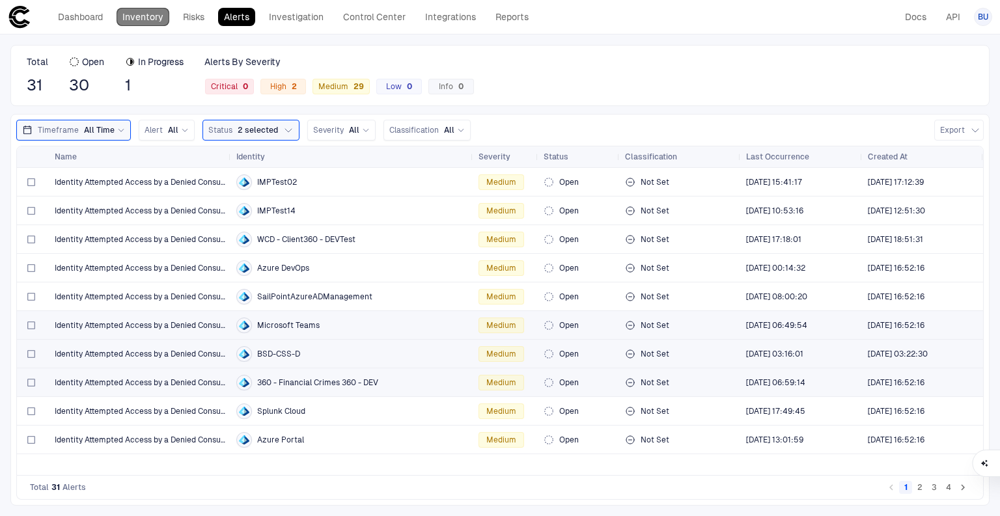
click at [128, 13] on link "Inventory" at bounding box center [143, 17] width 53 height 18
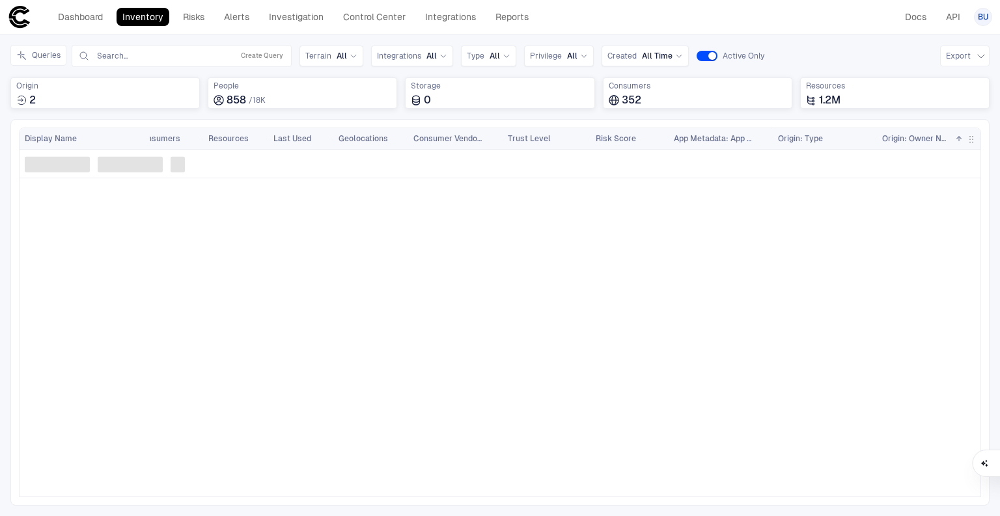
scroll to position [0, 367]
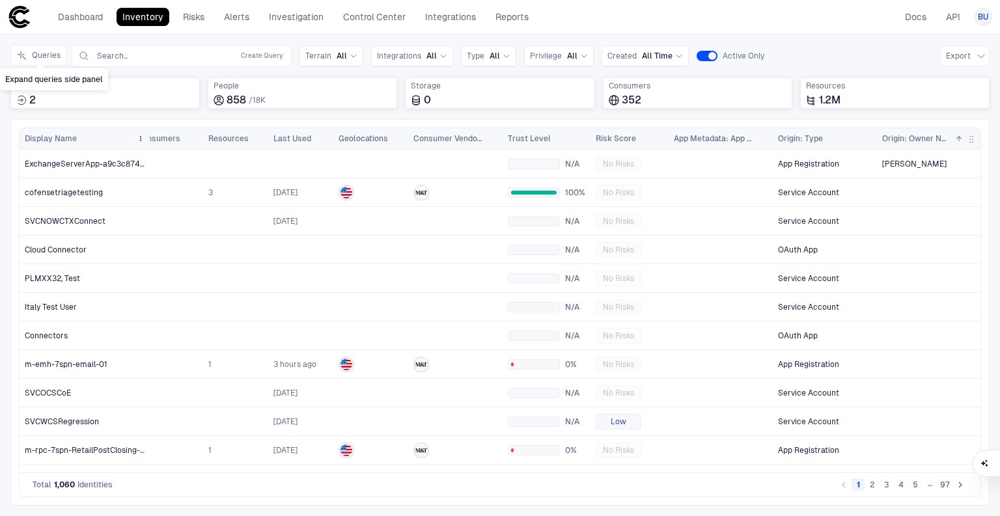
drag, startPoint x: 34, startPoint y: 56, endPoint x: 48, endPoint y: 143, distance: 88.4
click at [34, 56] on button "Queries" at bounding box center [38, 55] width 56 height 21
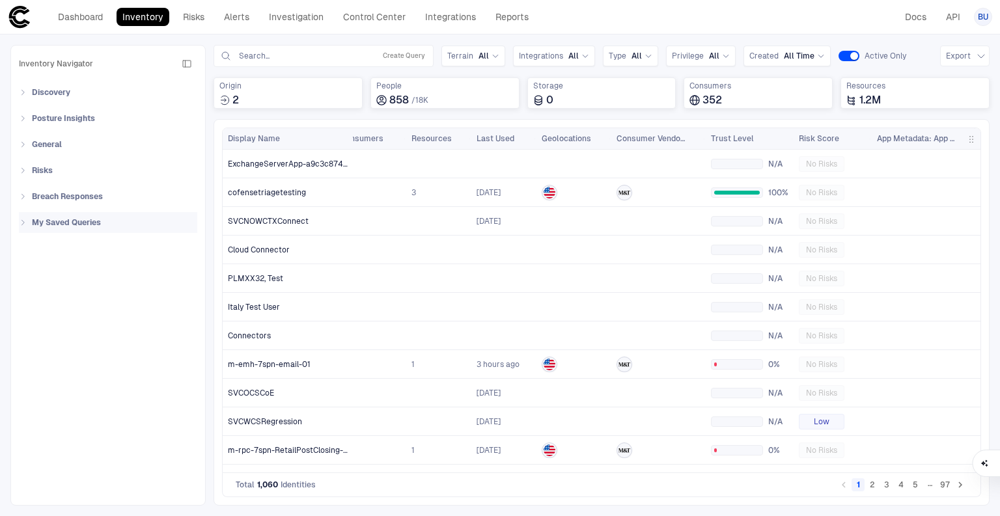
click at [56, 223] on span "My Saved Queries" at bounding box center [66, 222] width 69 height 10
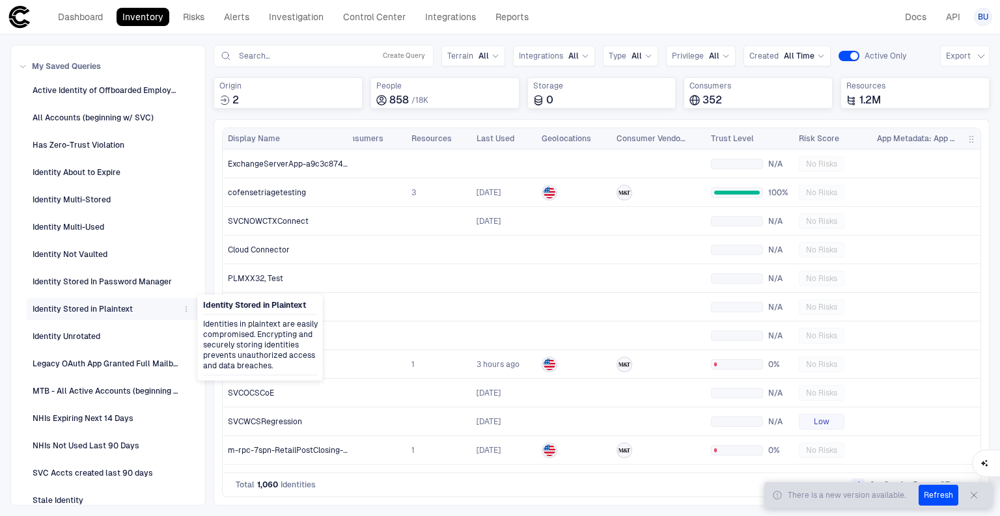
scroll to position [158, 0]
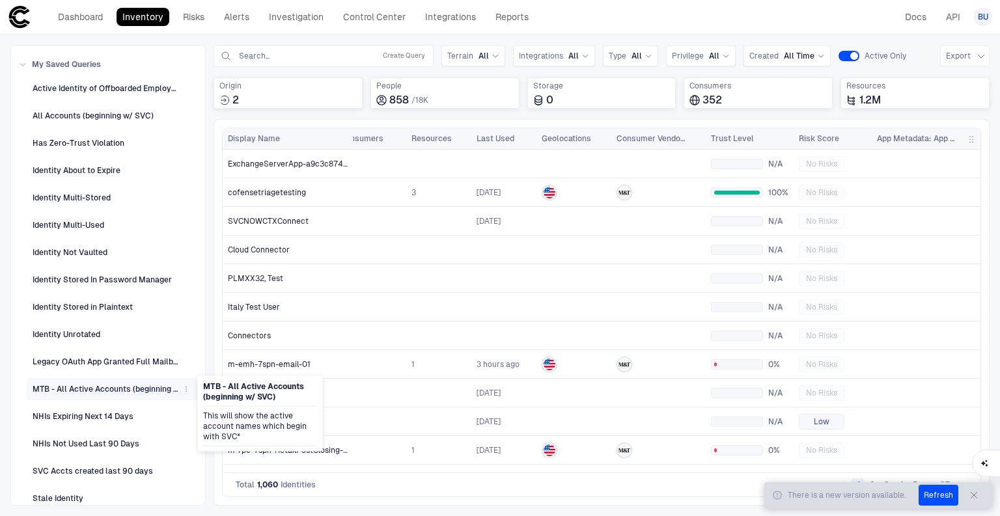
click at [72, 384] on div "MTB - All Active Accounts (beginning w/ SVC)" at bounding box center [106, 389] width 146 height 12
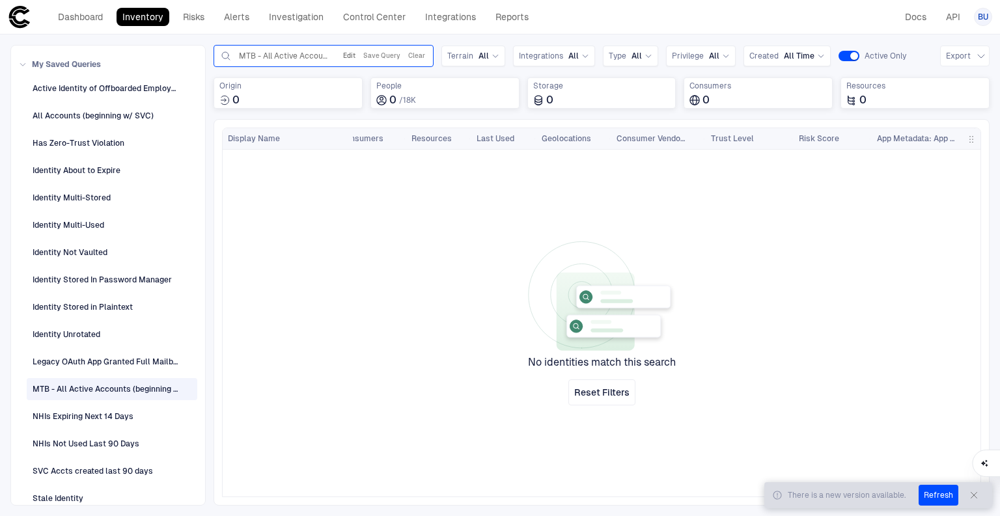
click at [355, 59] on button "Edit" at bounding box center [350, 56] width 18 height 16
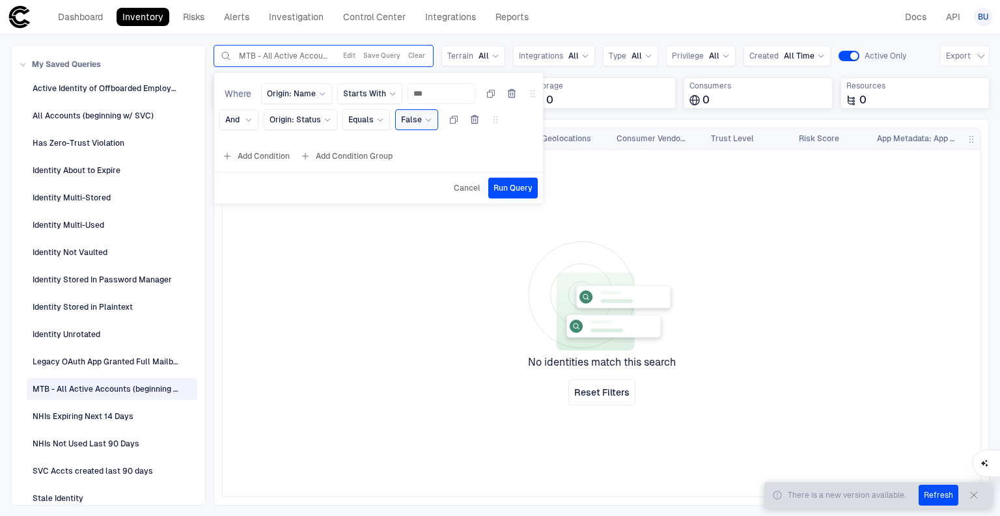
click at [404, 122] on div "False" at bounding box center [411, 120] width 21 height 10
click at [413, 173] on span "True" at bounding box center [468, 173] width 123 height 10
click at [521, 193] on button "Run Query" at bounding box center [512, 188] width 49 height 21
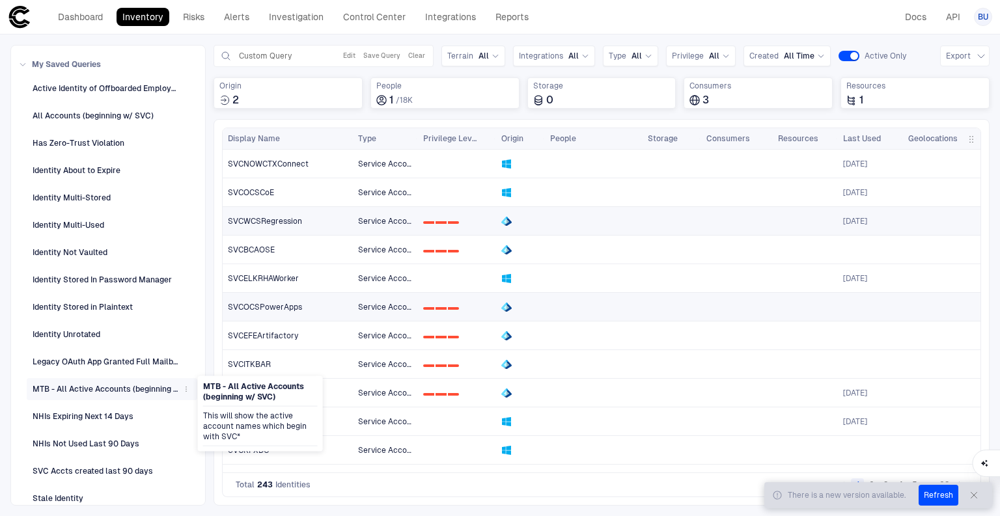
click at [184, 385] on icon "button" at bounding box center [186, 389] width 8 height 8
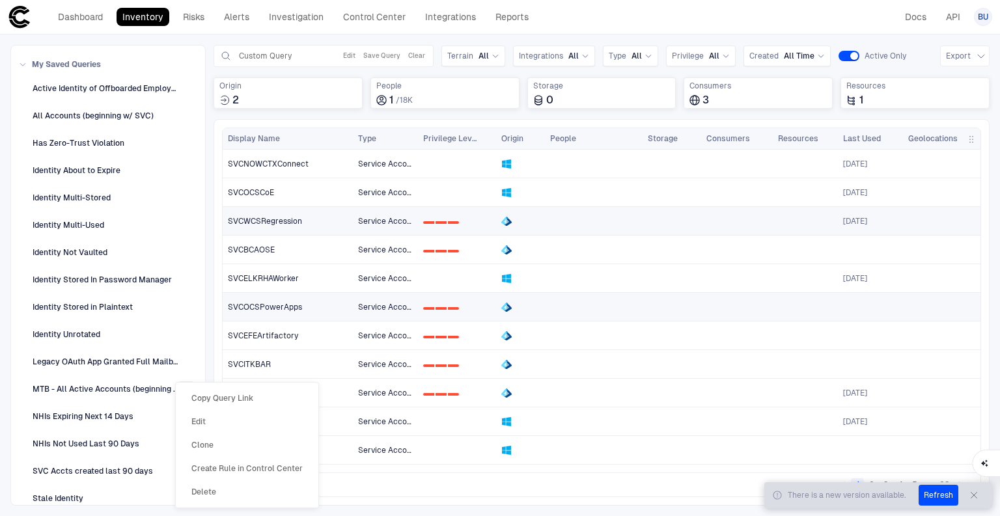
click at [203, 421] on span "Edit" at bounding box center [198, 422] width 14 height 10
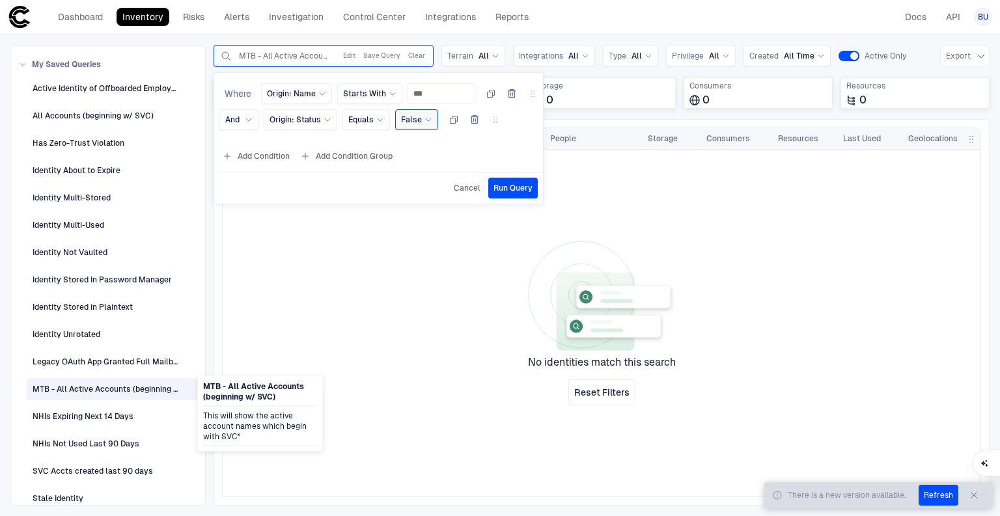
click at [429, 119] on icon at bounding box center [428, 120] width 8 height 8
click at [428, 172] on span "True" at bounding box center [468, 173] width 123 height 10
click at [503, 188] on span "Run Query" at bounding box center [513, 188] width 39 height 10
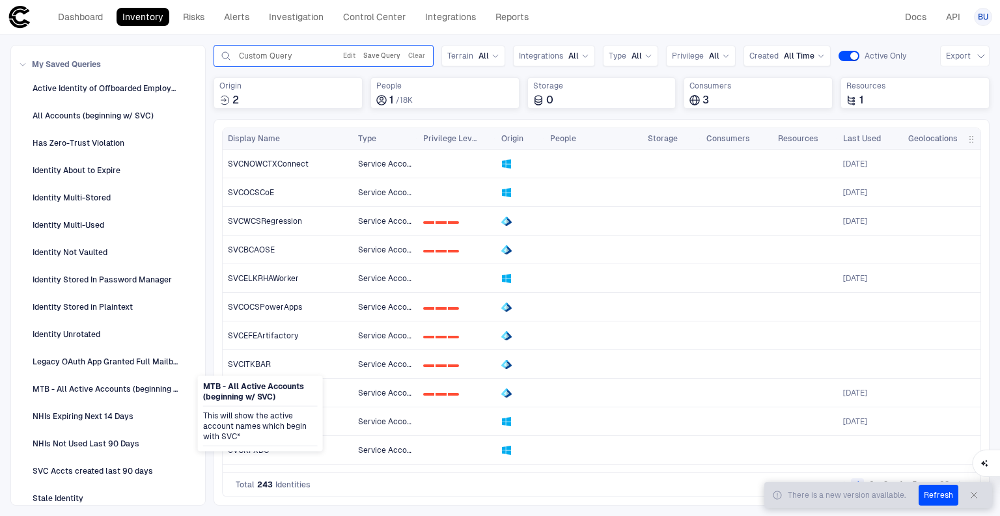
click at [386, 53] on button "Save Query" at bounding box center [382, 56] width 42 height 16
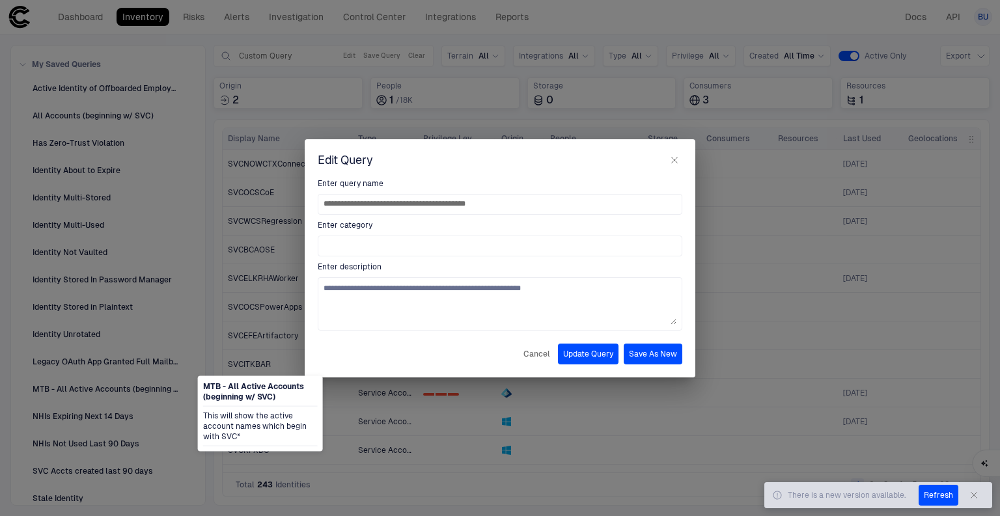
click at [576, 355] on button "Update Query" at bounding box center [588, 354] width 61 height 21
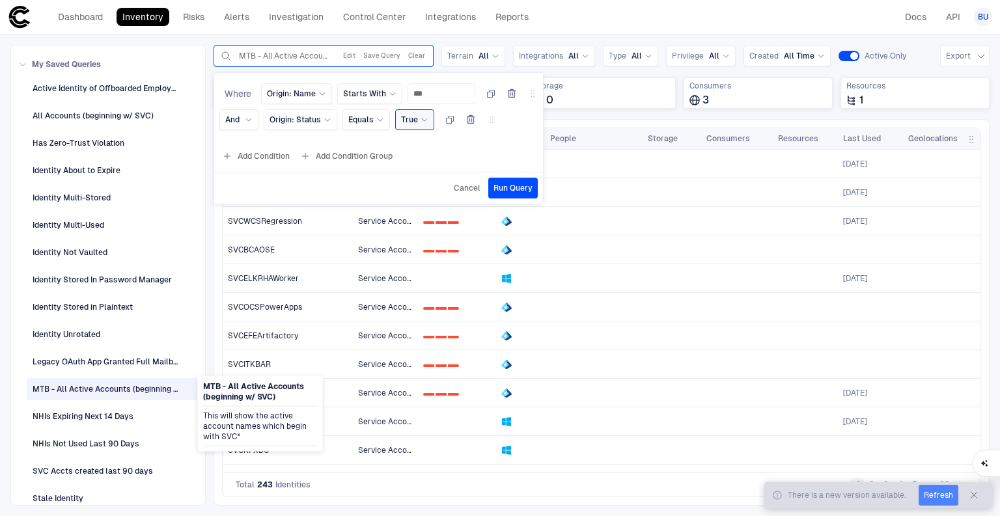
click at [938, 499] on button "Refresh" at bounding box center [939, 495] width 40 height 21
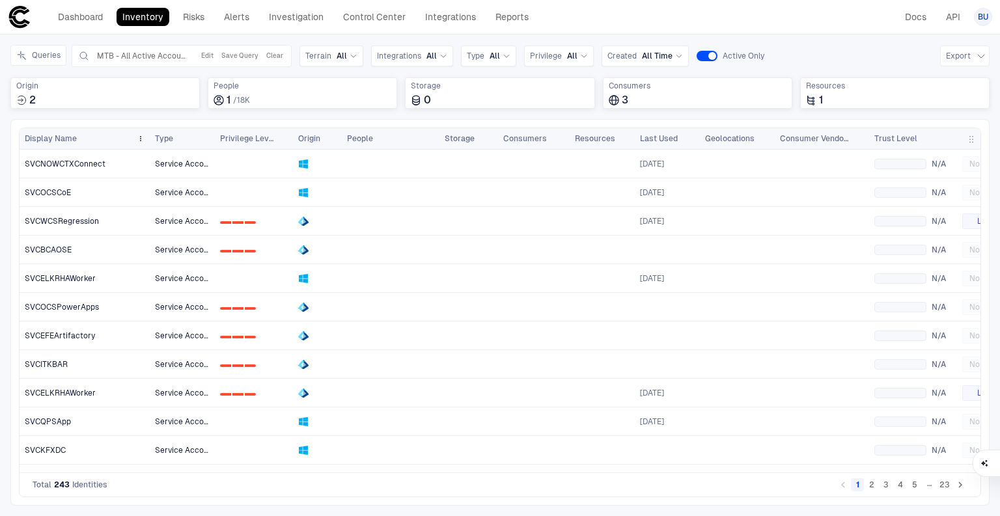
click at [62, 137] on span "Display Name" at bounding box center [51, 138] width 52 height 10
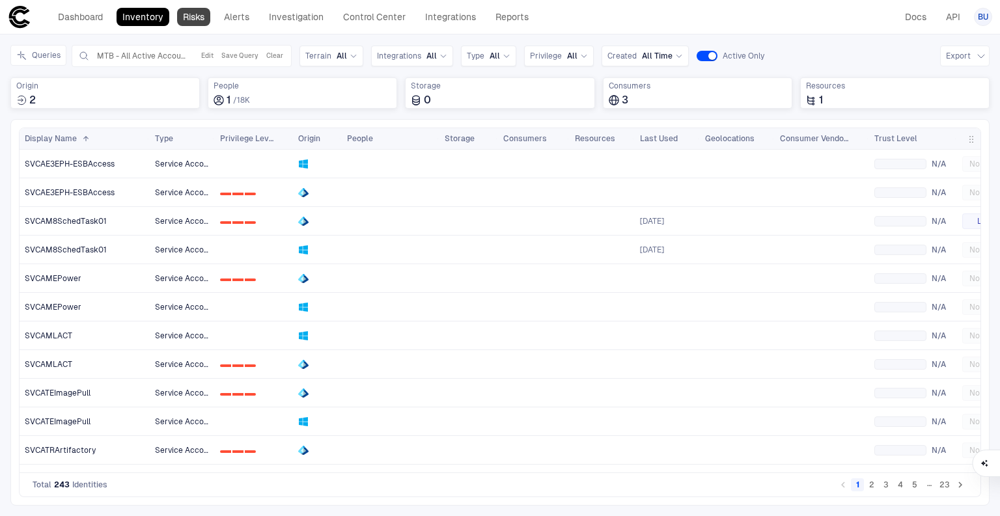
click at [199, 20] on link "Risks" at bounding box center [193, 17] width 33 height 18
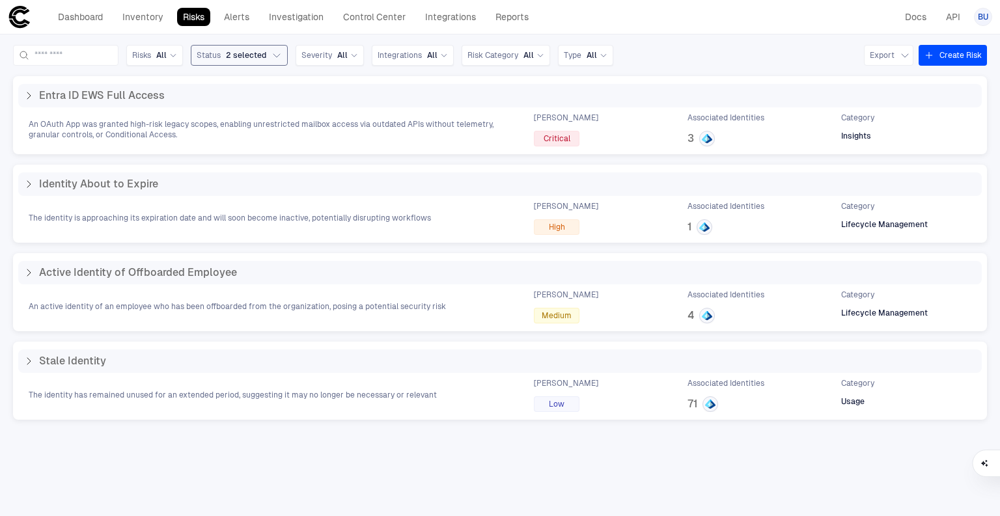
click at [280, 55] on icon "button" at bounding box center [276, 55] width 7 height 3
click at [282, 55] on icon "button" at bounding box center [276, 55] width 10 height 10
click at [177, 51] on icon at bounding box center [173, 55] width 8 height 8
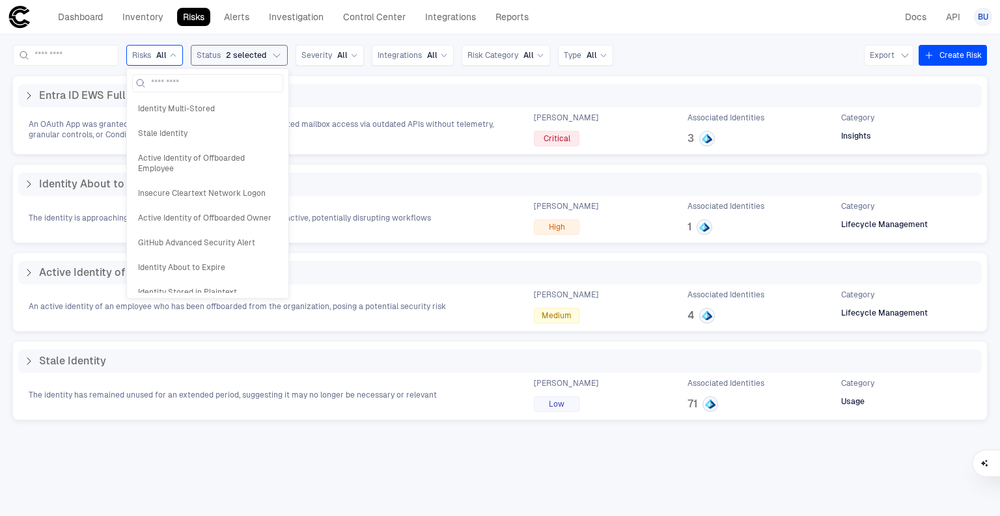
click at [177, 57] on icon at bounding box center [173, 55] width 8 height 8
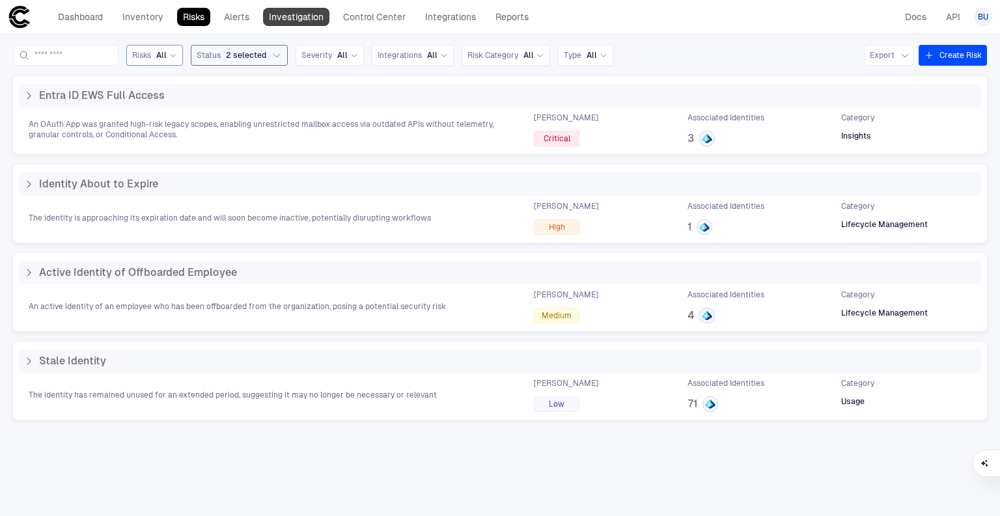
click at [288, 18] on link "Investigation" at bounding box center [296, 17] width 66 height 18
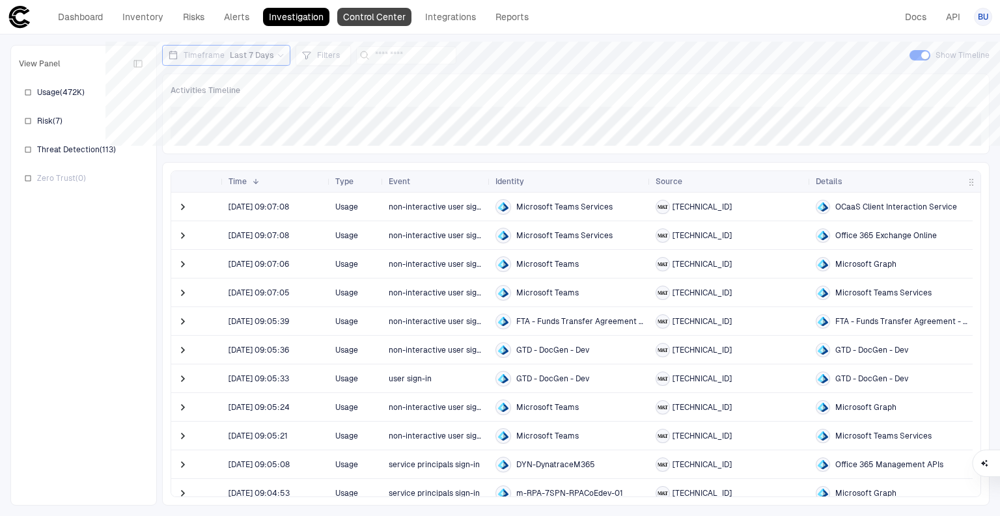
click at [383, 21] on link "Control Center" at bounding box center [374, 17] width 74 height 18
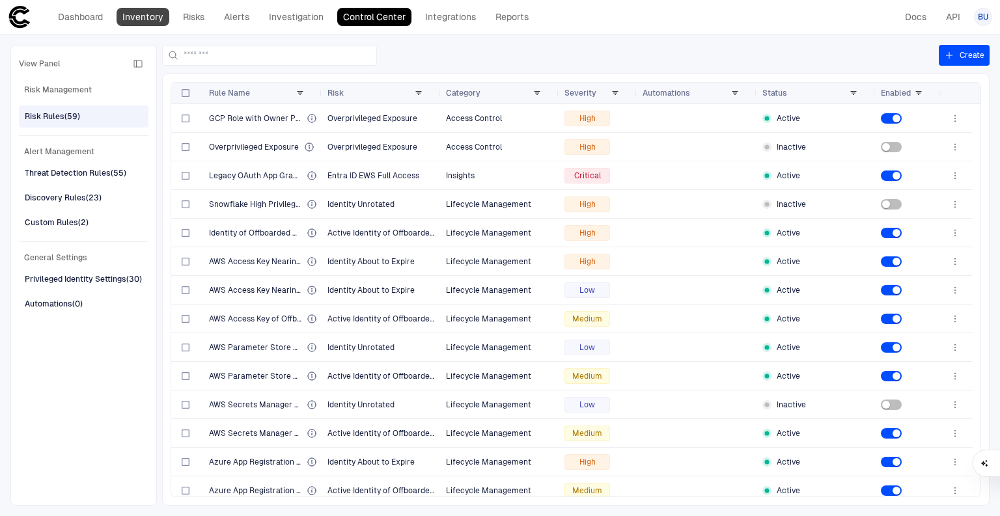
click at [145, 21] on link "Inventory" at bounding box center [143, 17] width 53 height 18
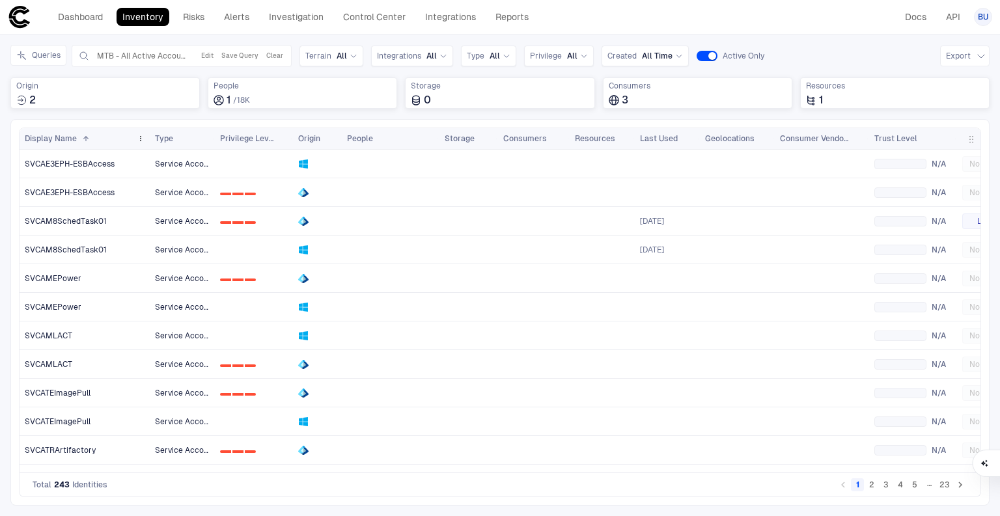
click at [74, 142] on span "Display Name" at bounding box center [51, 138] width 52 height 10
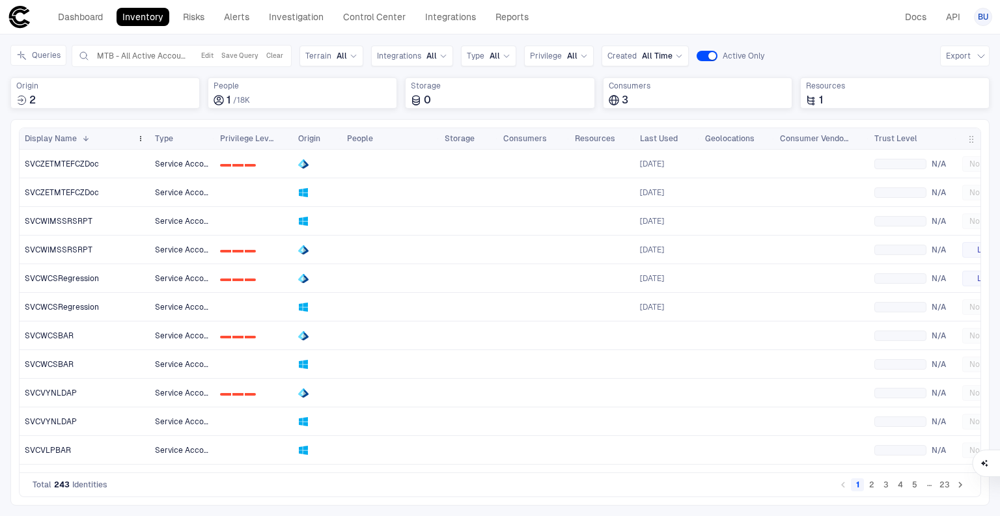
click at [77, 135] on span at bounding box center [83, 139] width 13 height 8
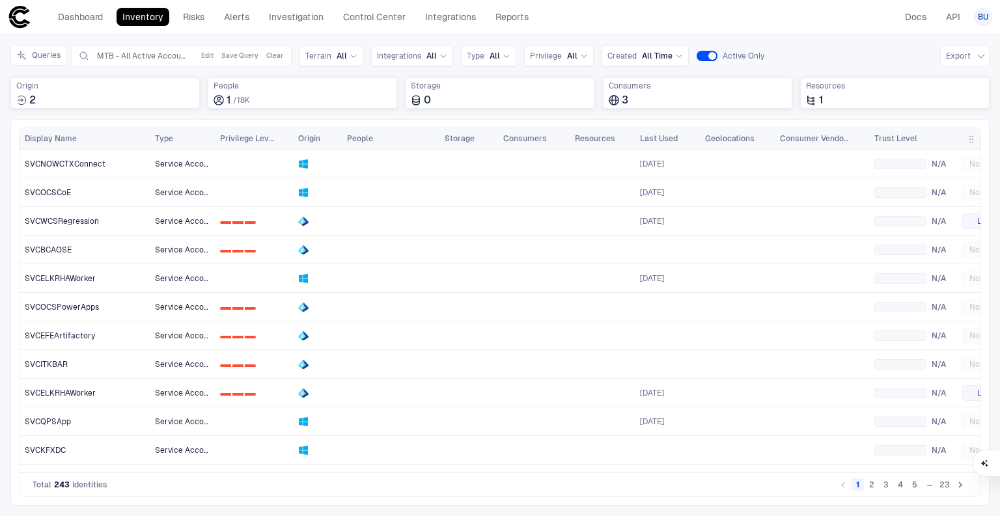
click at [764, 24] on div "Dashboard Inventory Risks Alerts Investigation Control Center Integrations Repo…" at bounding box center [500, 16] width 984 height 23
